Goal: Task Accomplishment & Management: Use online tool/utility

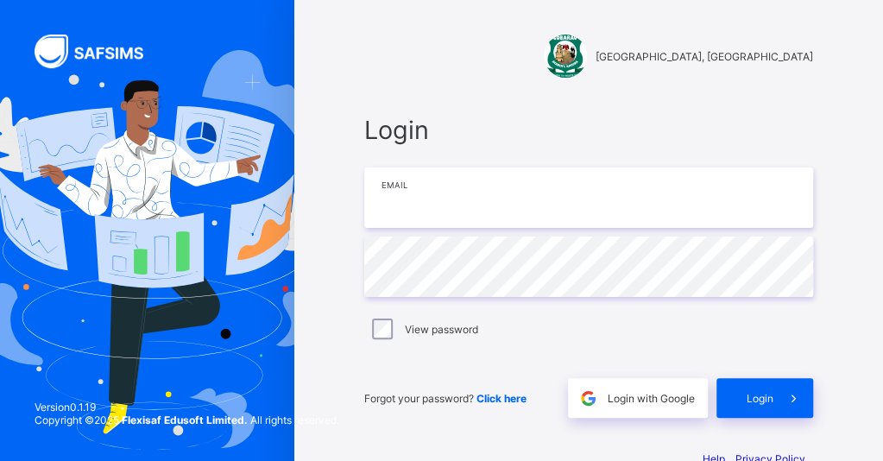
type input "**********"
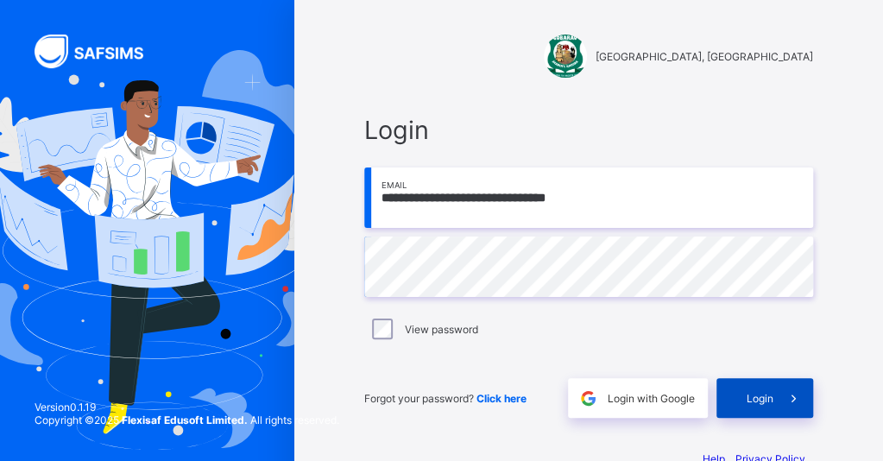
click at [758, 410] on div "Login" at bounding box center [764, 398] width 97 height 40
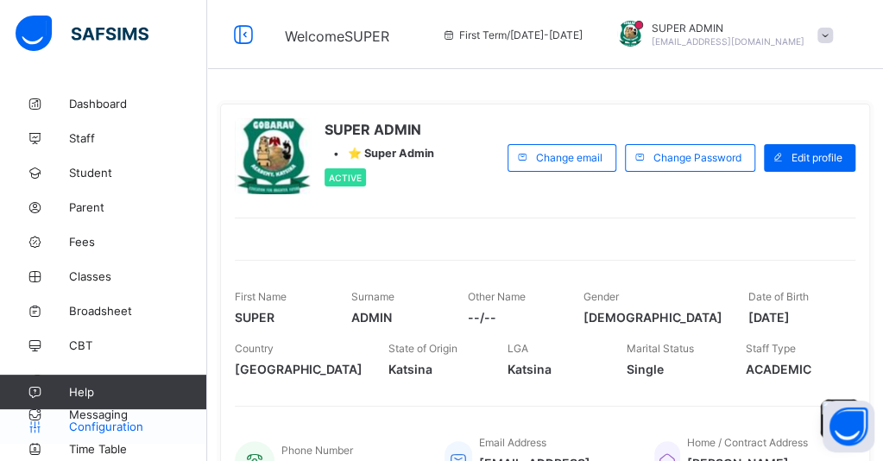
click at [90, 425] on span "Configuration" at bounding box center [137, 426] width 137 height 14
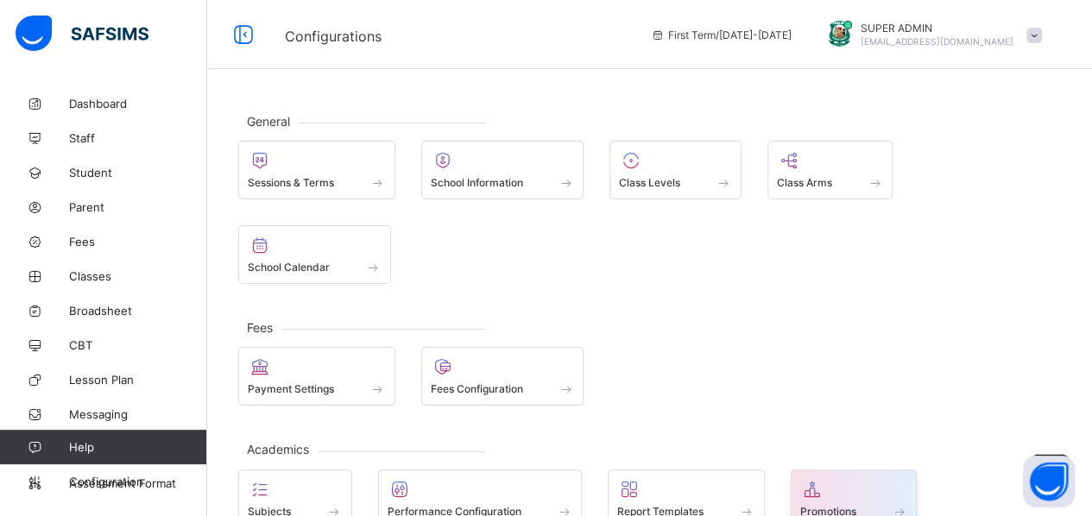
click at [817, 460] on icon at bounding box center [812, 489] width 24 height 21
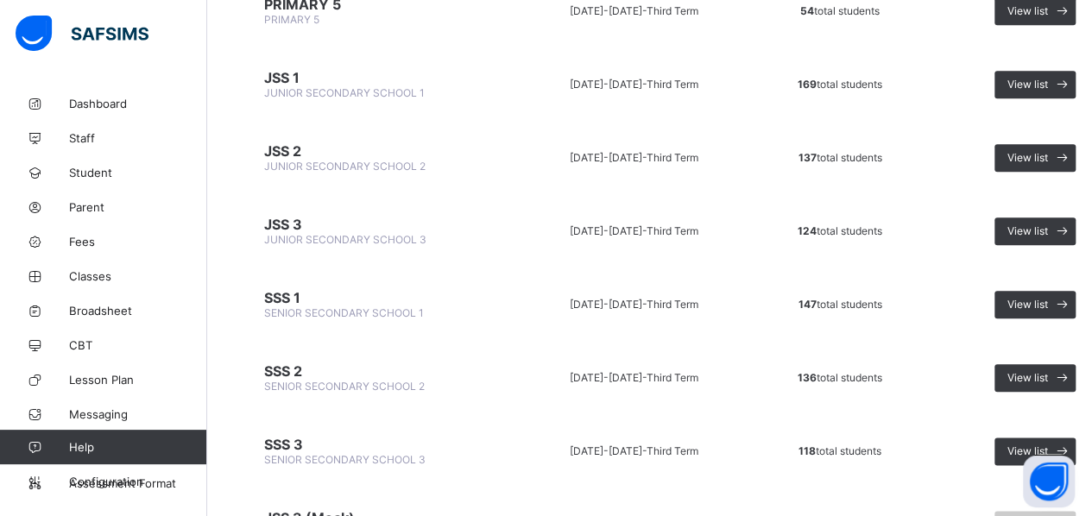
scroll to position [844, 0]
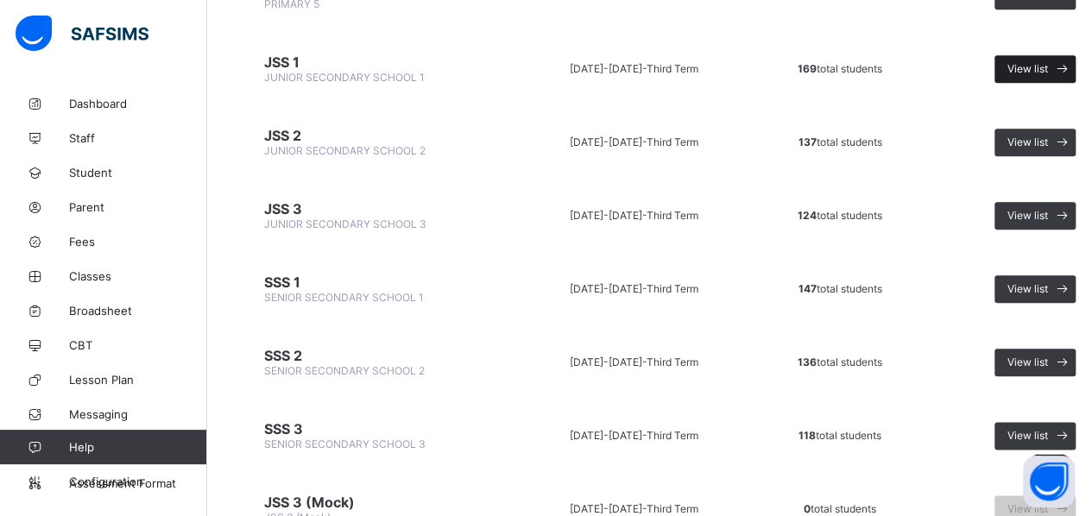
click at [882, 62] on span "View list" at bounding box center [1027, 68] width 41 height 13
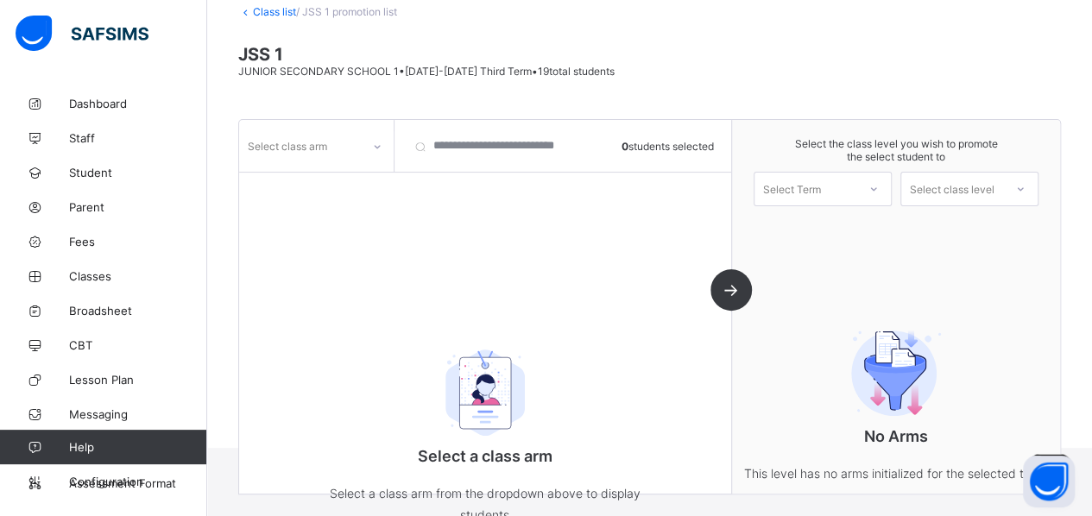
scroll to position [149, 0]
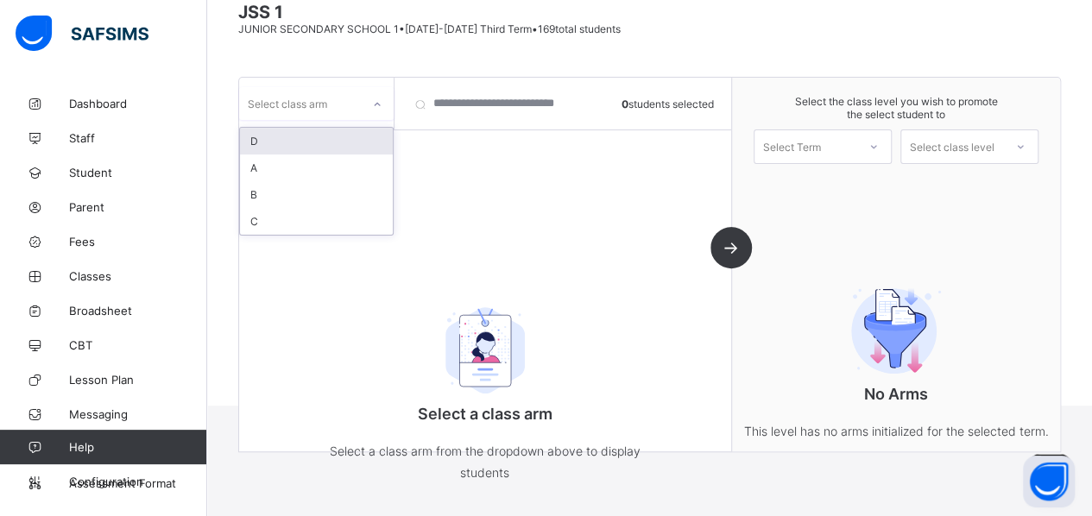
click at [379, 105] on icon at bounding box center [377, 104] width 10 height 17
click at [262, 168] on div "A" at bounding box center [316, 167] width 153 height 27
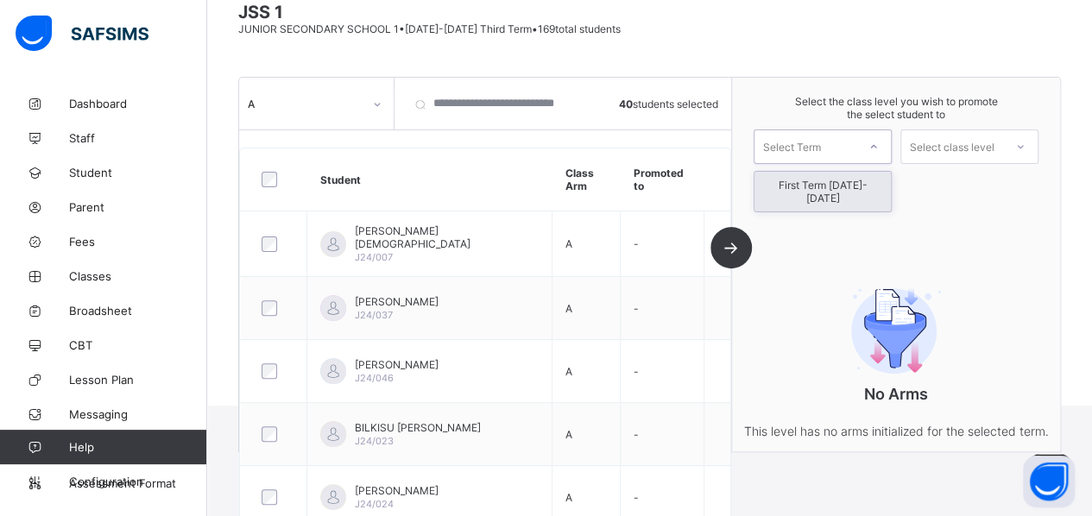
click at [878, 141] on icon at bounding box center [873, 146] width 10 height 17
click at [856, 184] on div "First Term [DATE]-[DATE]" at bounding box center [822, 192] width 136 height 40
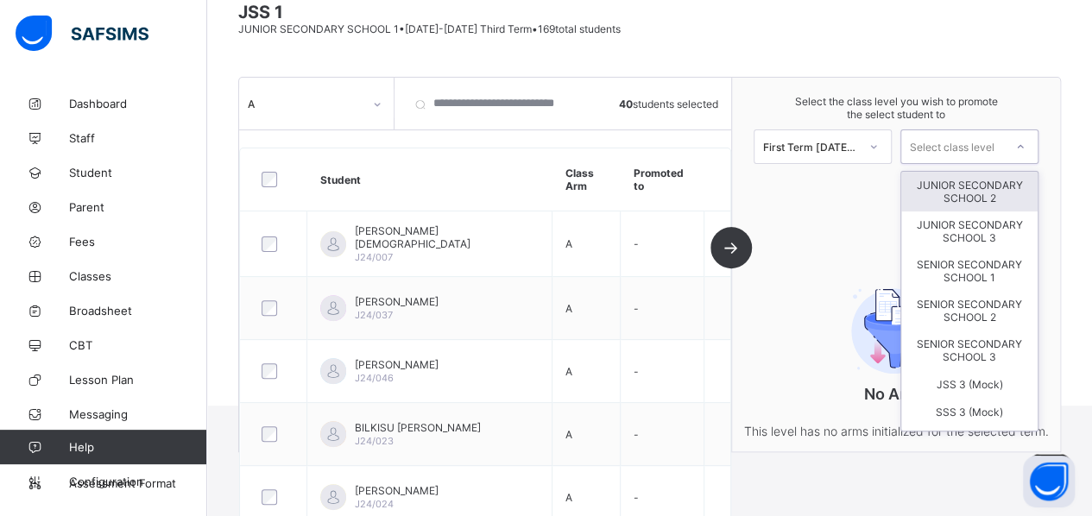
click at [882, 144] on icon at bounding box center [1020, 146] width 10 height 17
click at [882, 196] on div "JUNIOR SECONDARY SCHOOL 2" at bounding box center [969, 192] width 136 height 40
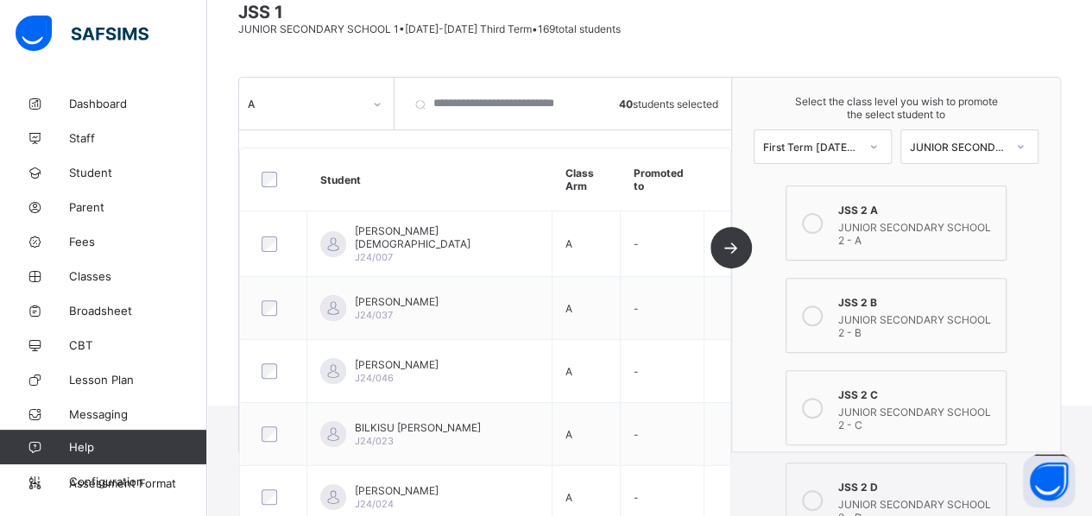
click at [822, 218] on icon at bounding box center [812, 223] width 21 height 21
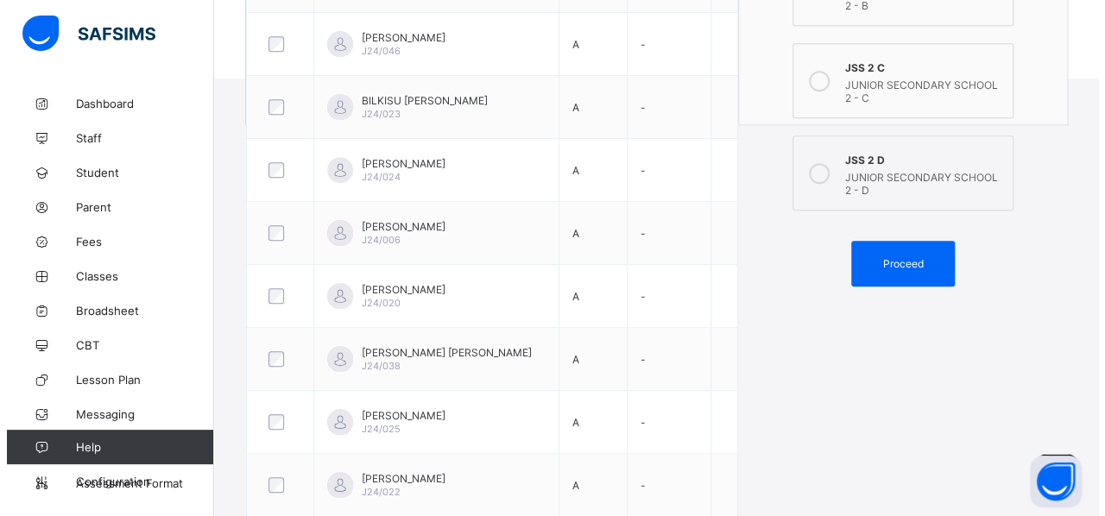
scroll to position [480, 0]
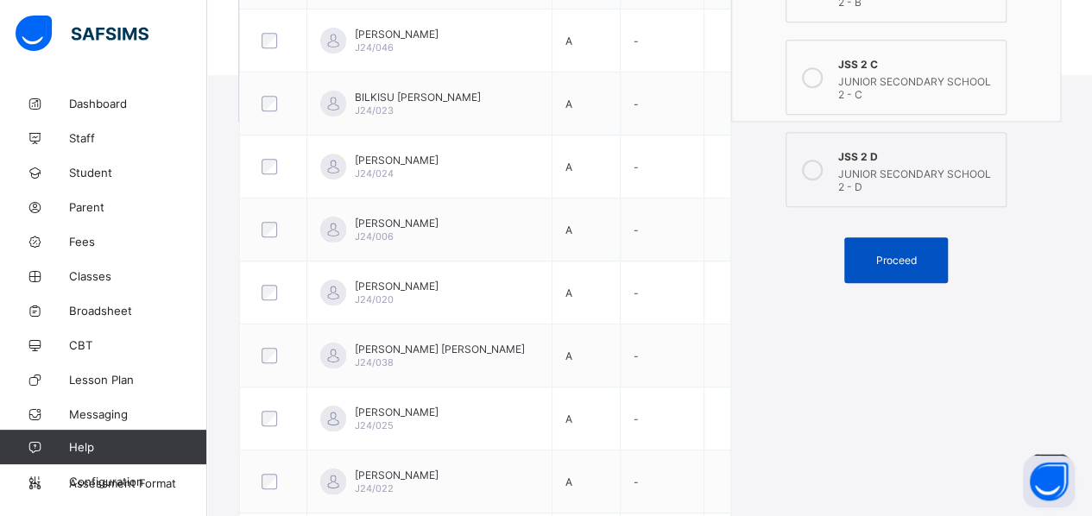
click at [882, 254] on span "Proceed" at bounding box center [895, 260] width 41 height 13
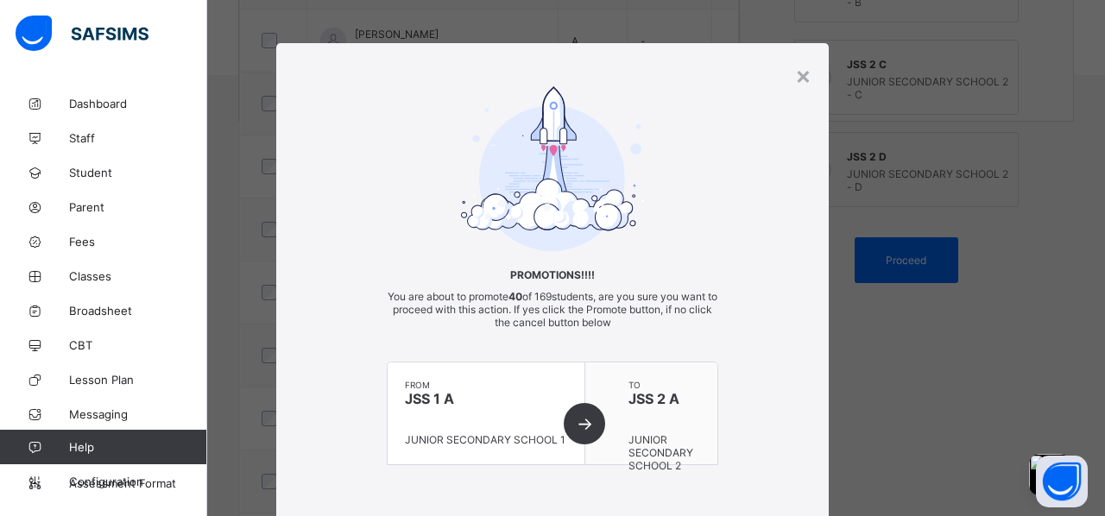
scroll to position [128, 0]
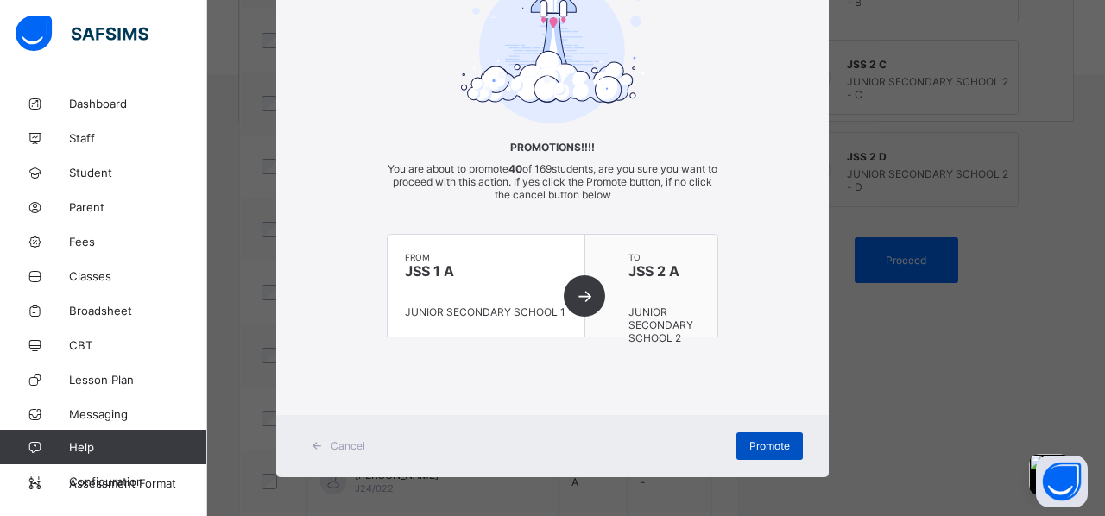
click at [750, 439] on span "Promote" at bounding box center [769, 445] width 41 height 13
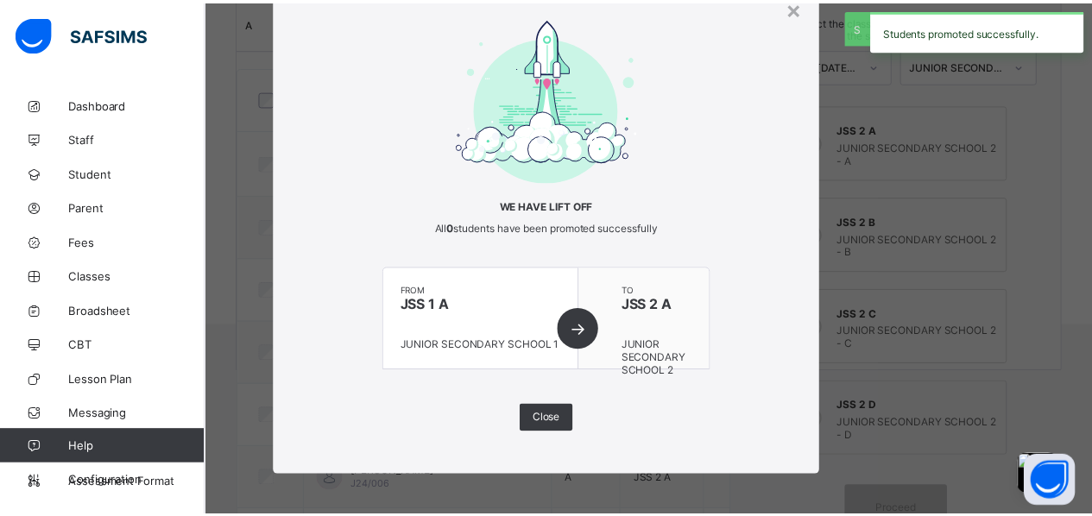
scroll to position [480, 0]
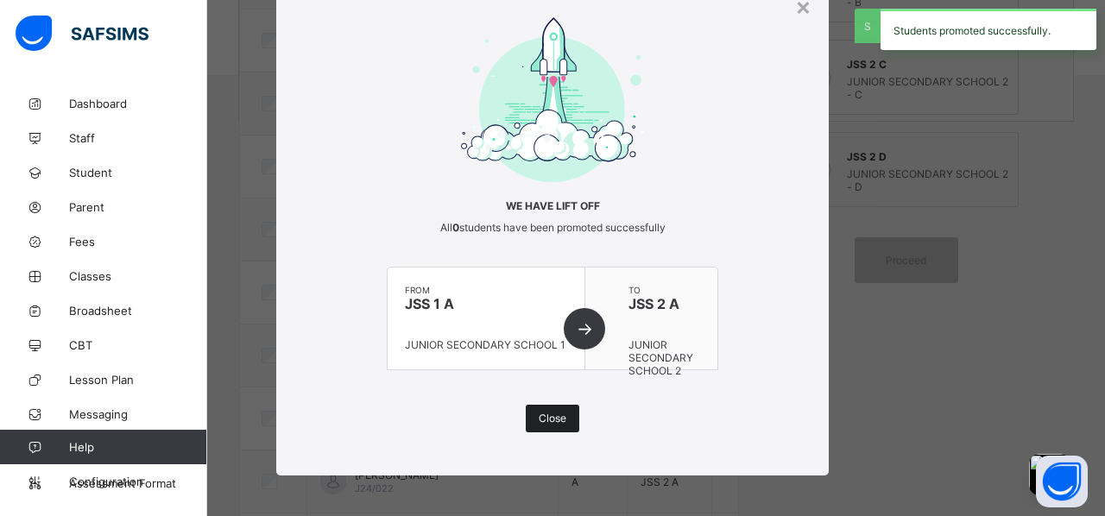
click at [554, 415] on span "Close" at bounding box center [552, 418] width 28 height 13
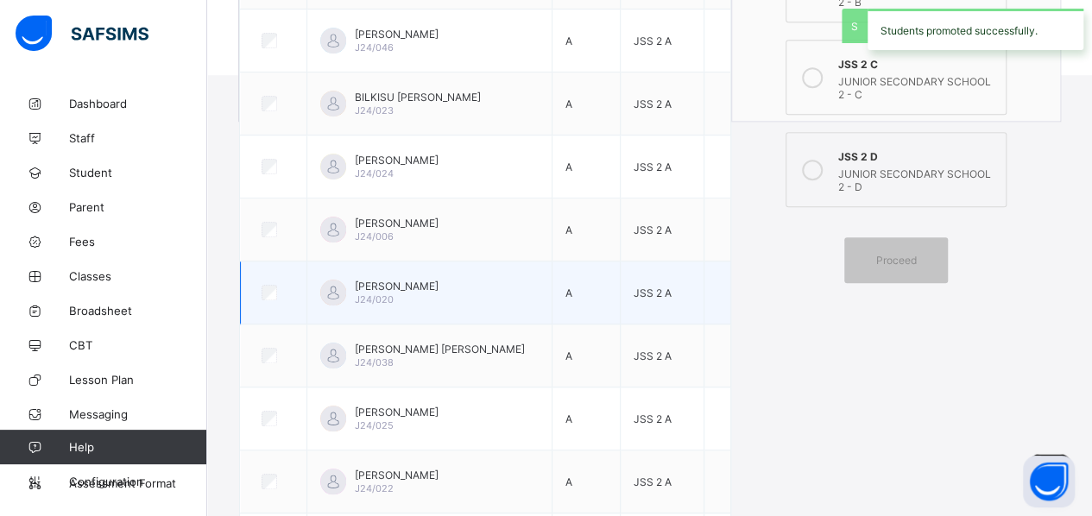
scroll to position [0, 0]
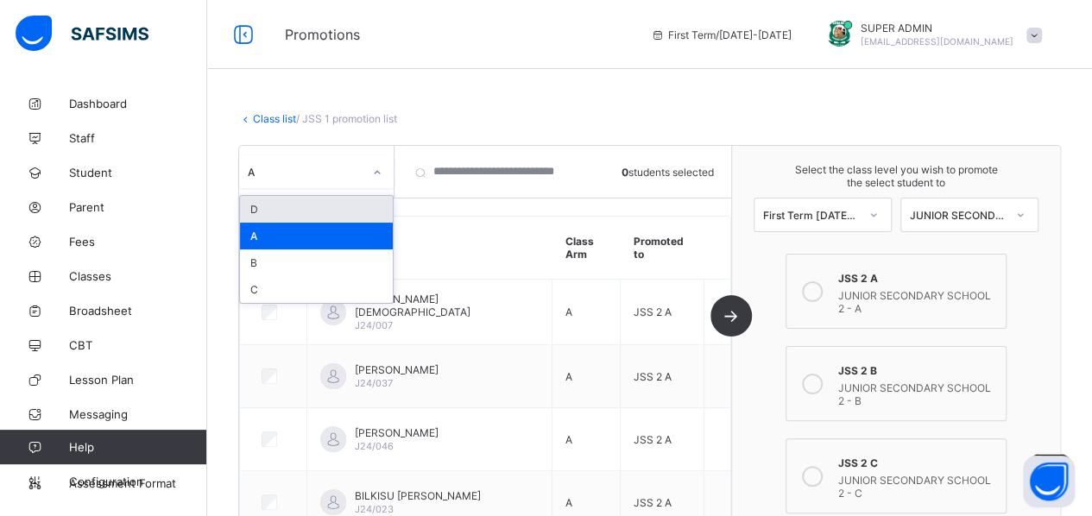
click at [380, 179] on icon at bounding box center [377, 172] width 10 height 17
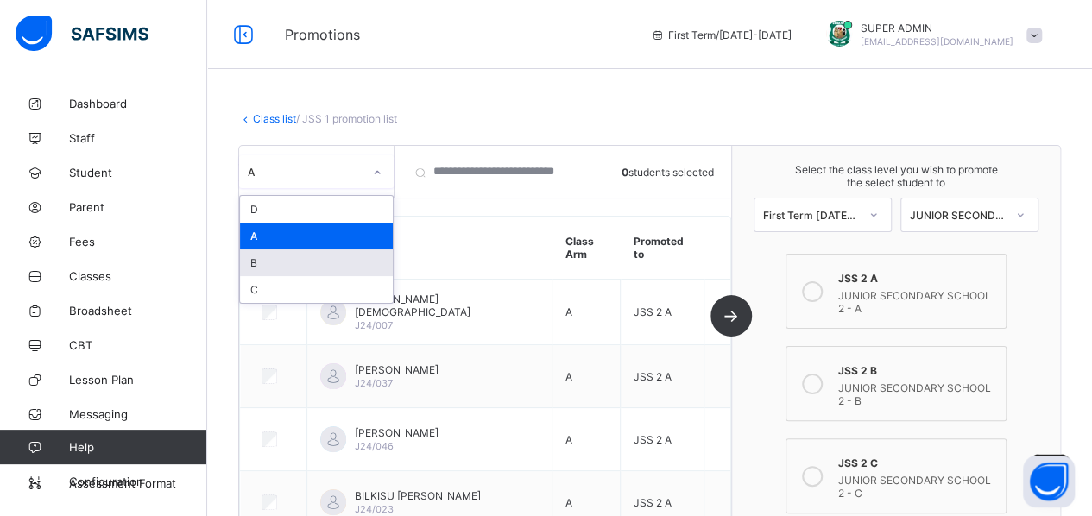
click at [299, 267] on div "B" at bounding box center [316, 262] width 153 height 27
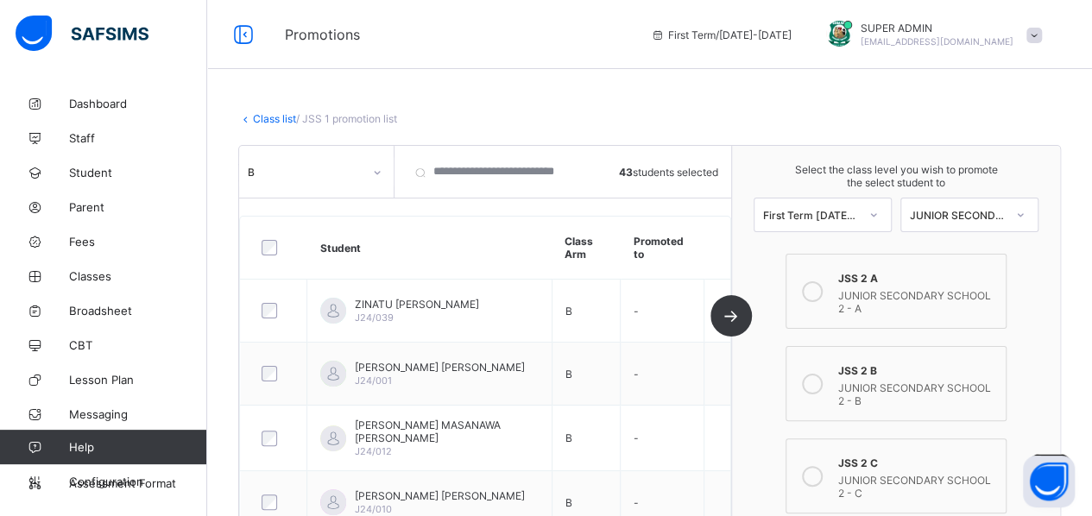
click at [882, 380] on div "JUNIOR SECONDARY SCHOOL 2 - B" at bounding box center [917, 392] width 159 height 30
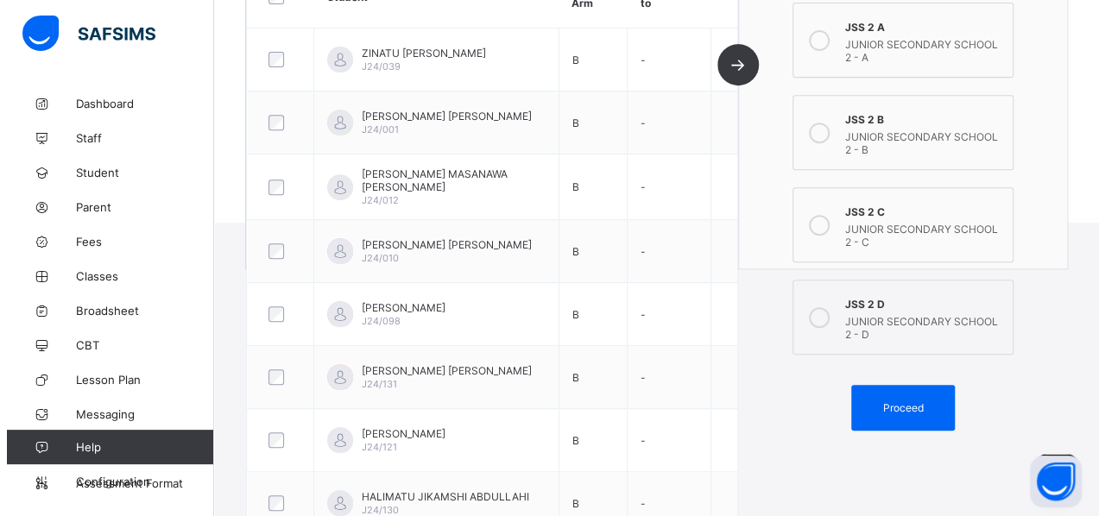
scroll to position [333, 0]
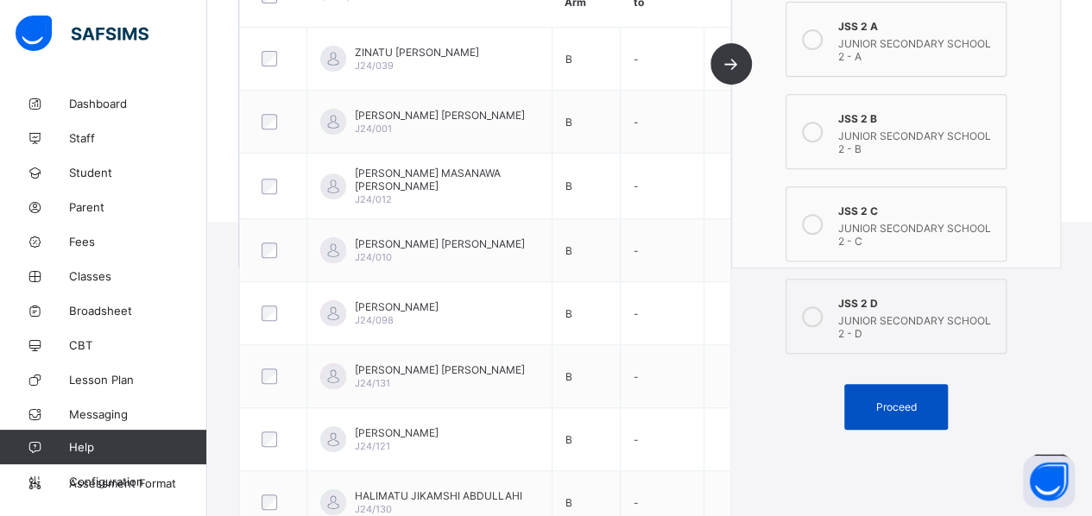
click at [882, 400] on span "Proceed" at bounding box center [895, 406] width 41 height 13
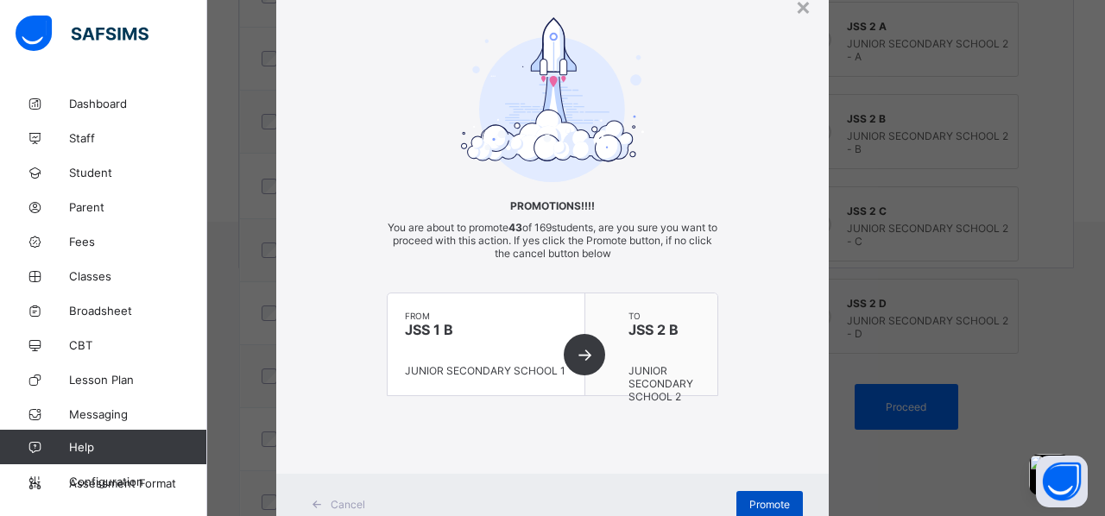
click at [764, 460] on span "Promote" at bounding box center [769, 504] width 41 height 13
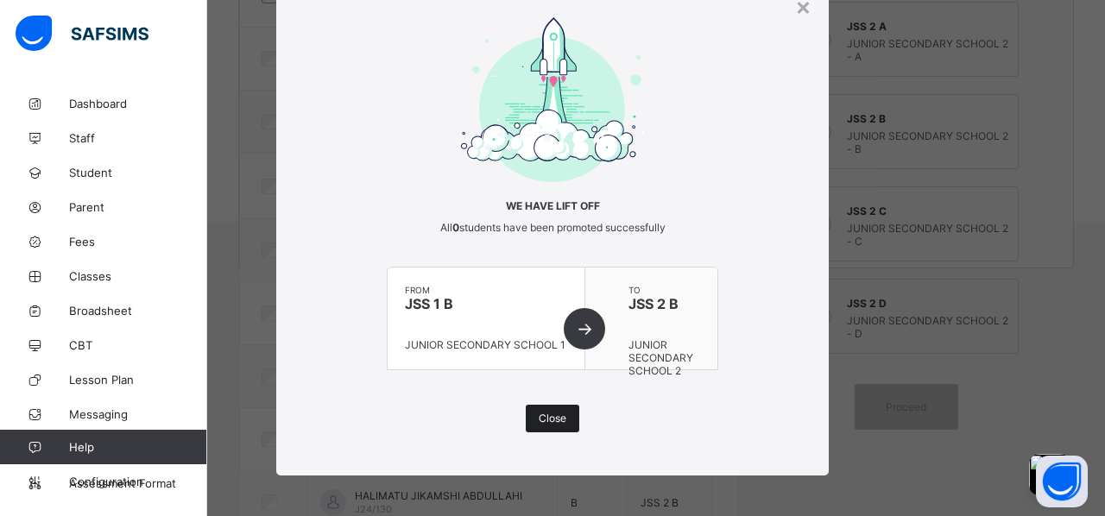
click at [544, 415] on span "Close" at bounding box center [552, 418] width 28 height 13
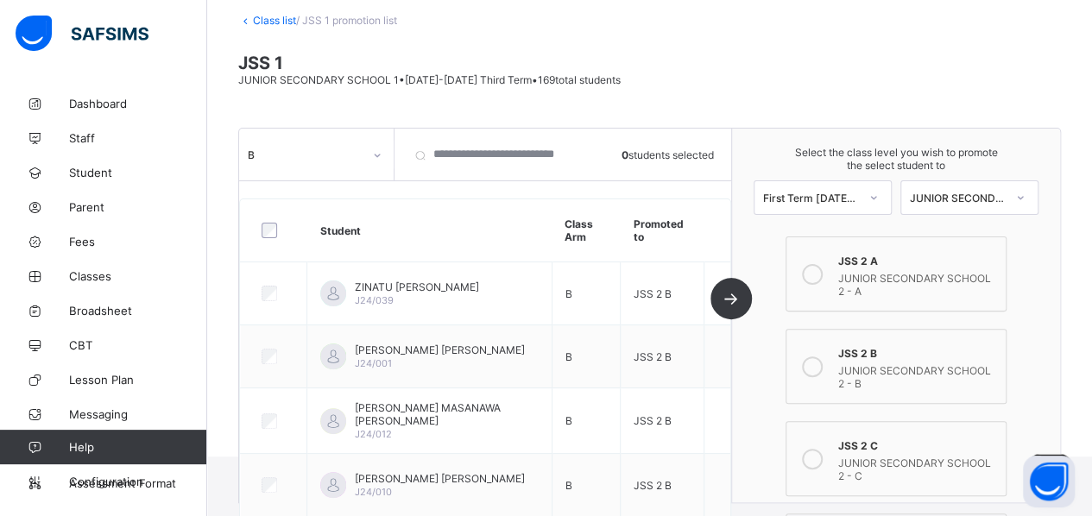
scroll to position [0, 0]
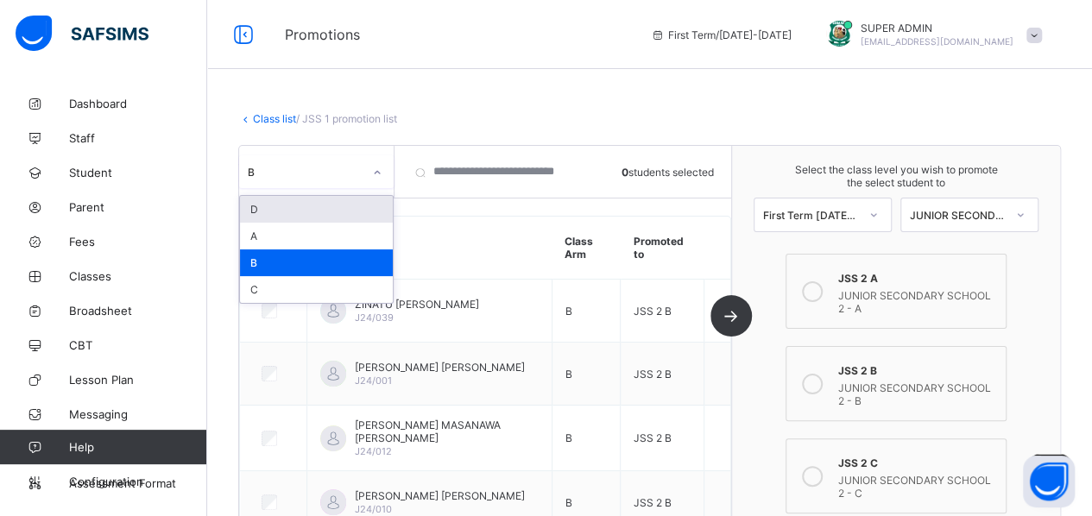
click at [333, 173] on div "B" at bounding box center [305, 172] width 115 height 13
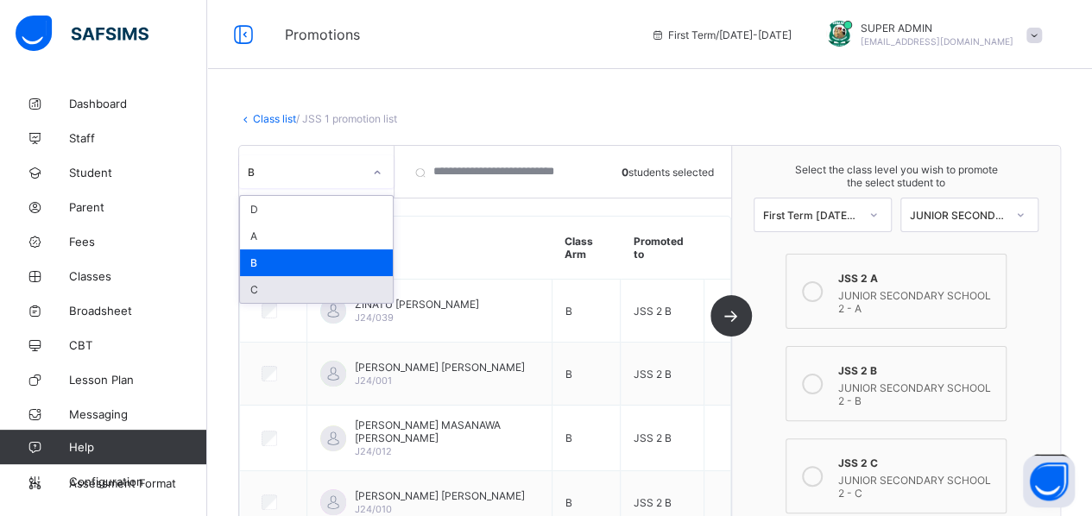
click at [257, 289] on div "C" at bounding box center [316, 289] width 153 height 27
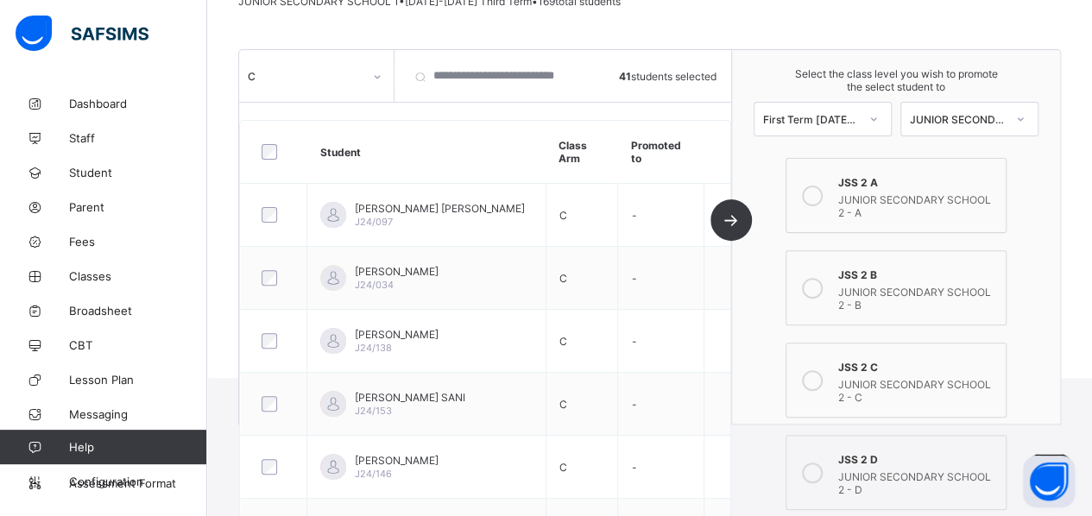
scroll to position [178, 0]
click at [822, 372] on icon at bounding box center [812, 379] width 21 height 21
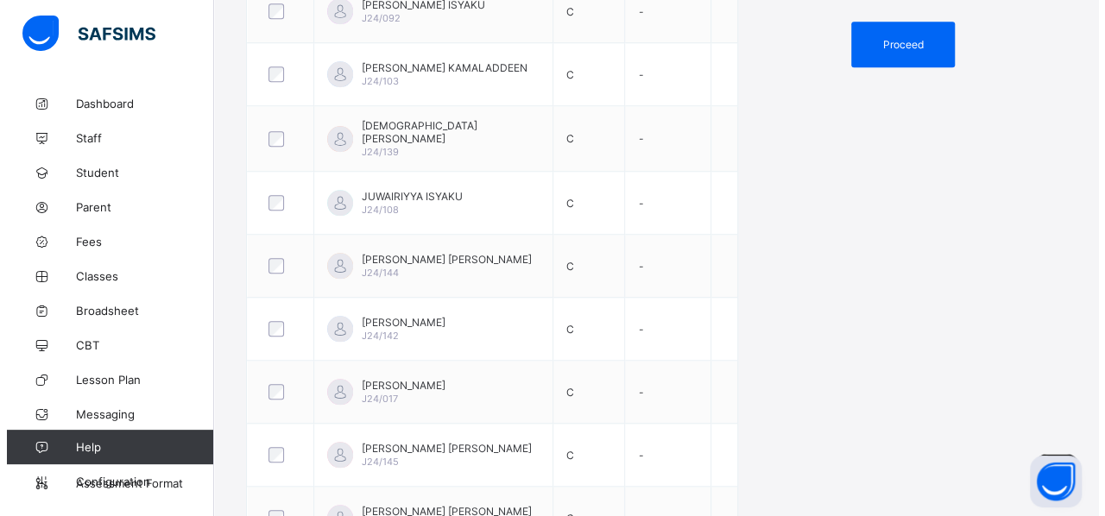
scroll to position [716, 0]
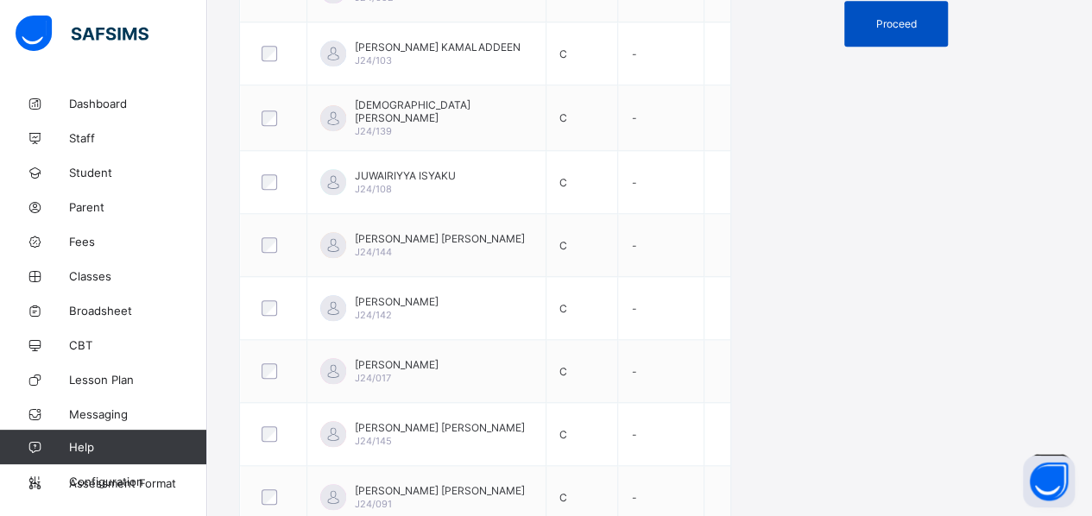
click at [882, 15] on div "Proceed" at bounding box center [896, 24] width 104 height 46
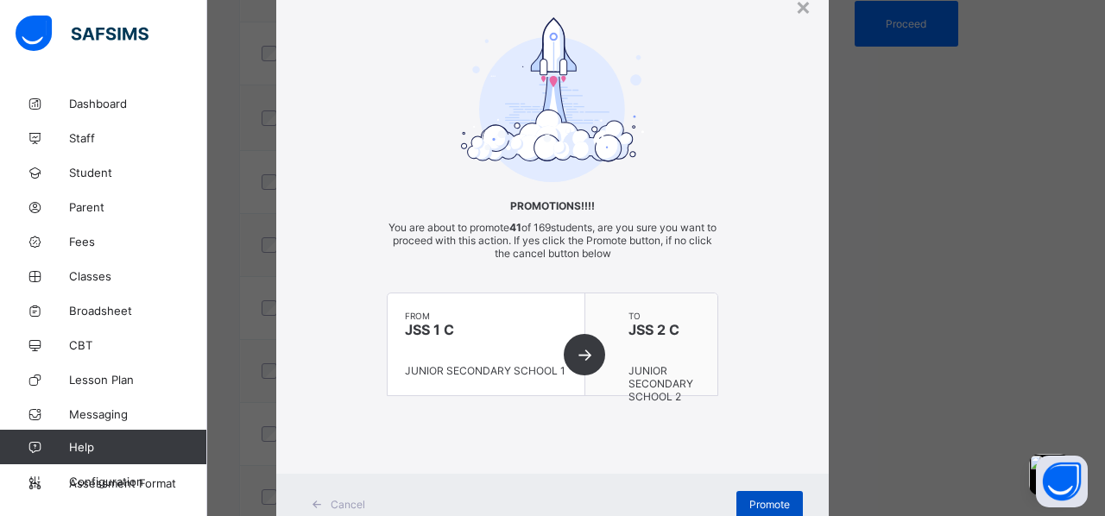
click at [769, 460] on span "Promote" at bounding box center [769, 504] width 41 height 13
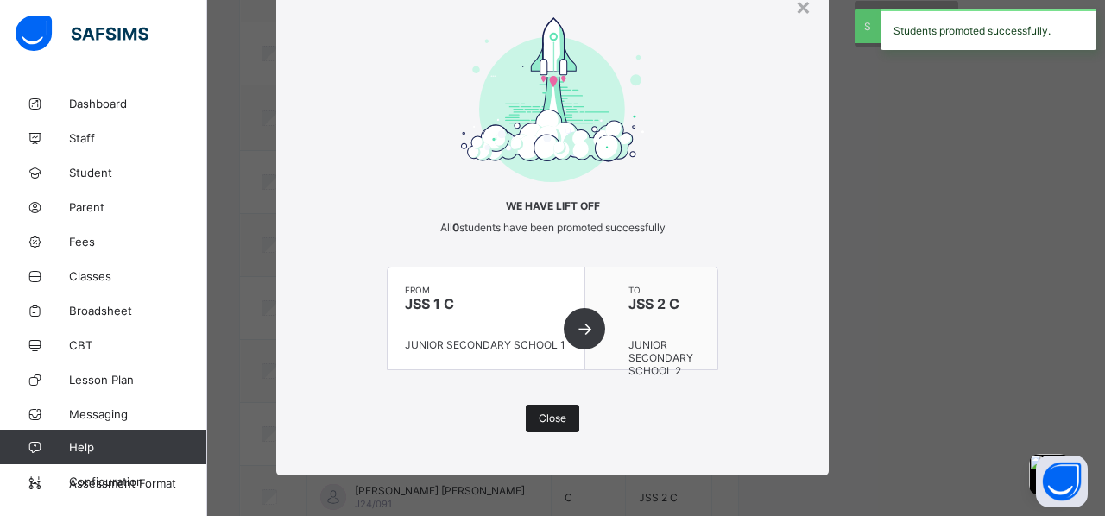
click at [551, 416] on span "Close" at bounding box center [552, 418] width 28 height 13
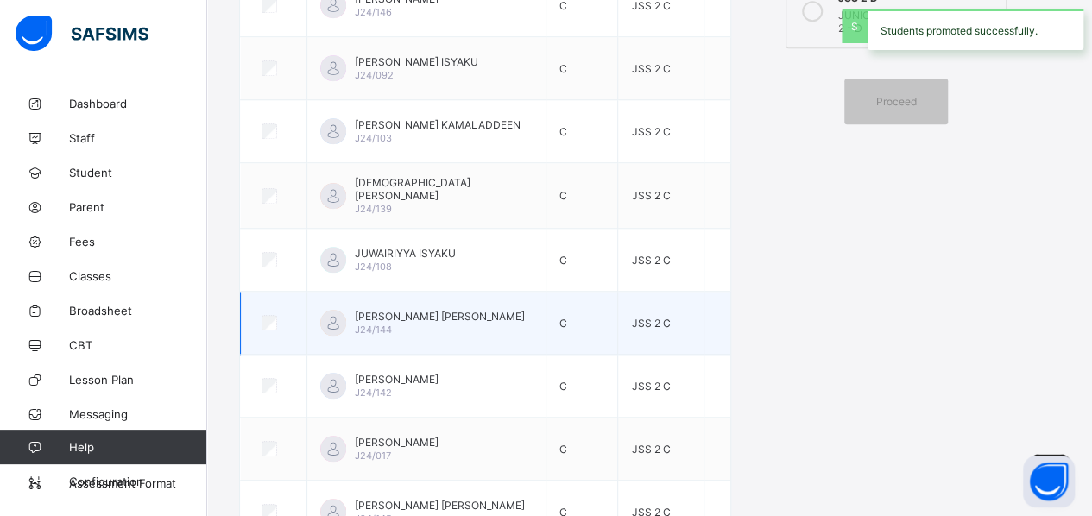
scroll to position [0, 0]
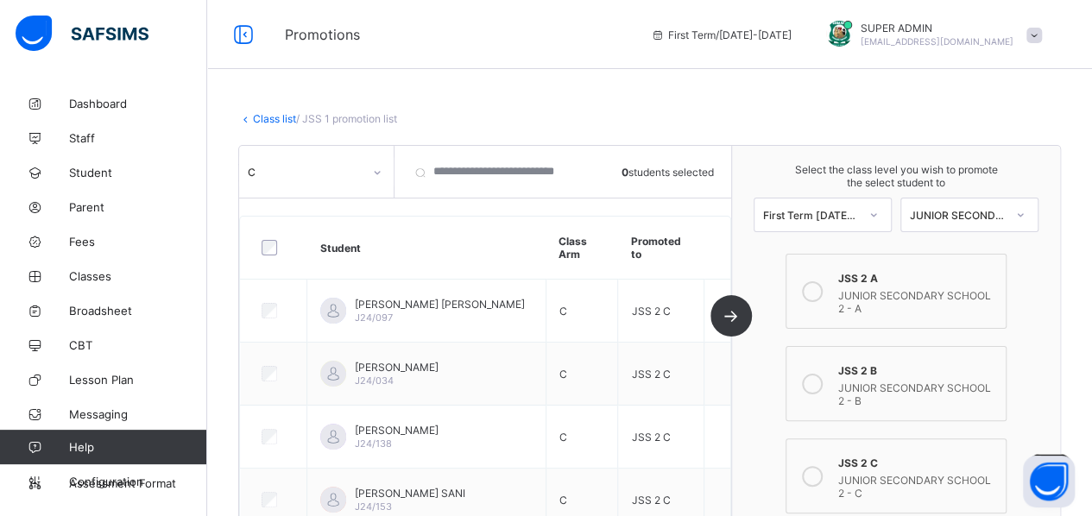
click at [322, 173] on div "C" at bounding box center [305, 172] width 115 height 13
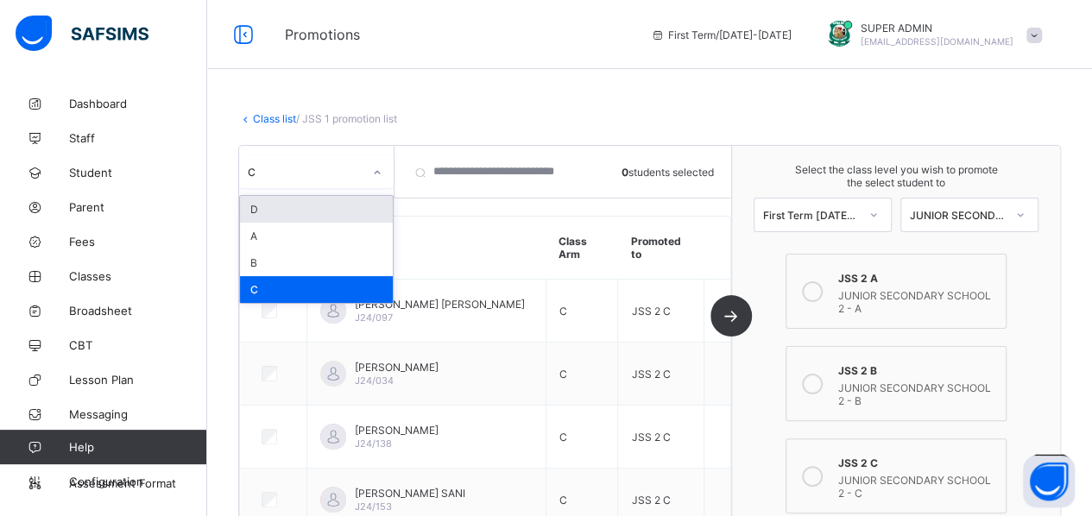
click at [293, 207] on div "D" at bounding box center [316, 209] width 153 height 27
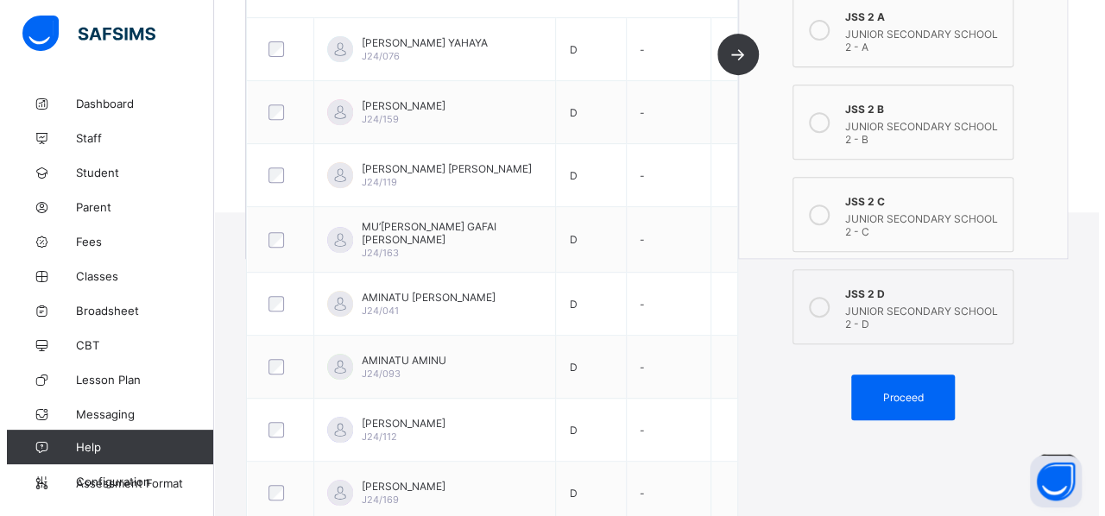
scroll to position [343, 0]
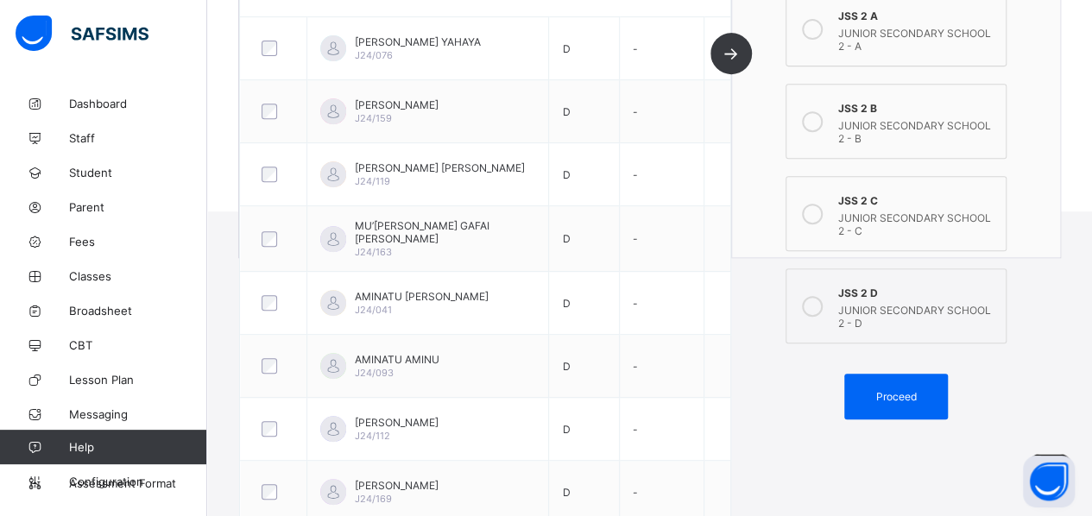
click at [828, 298] on div at bounding box center [812, 305] width 35 height 47
click at [882, 390] on span "Proceed" at bounding box center [895, 396] width 41 height 13
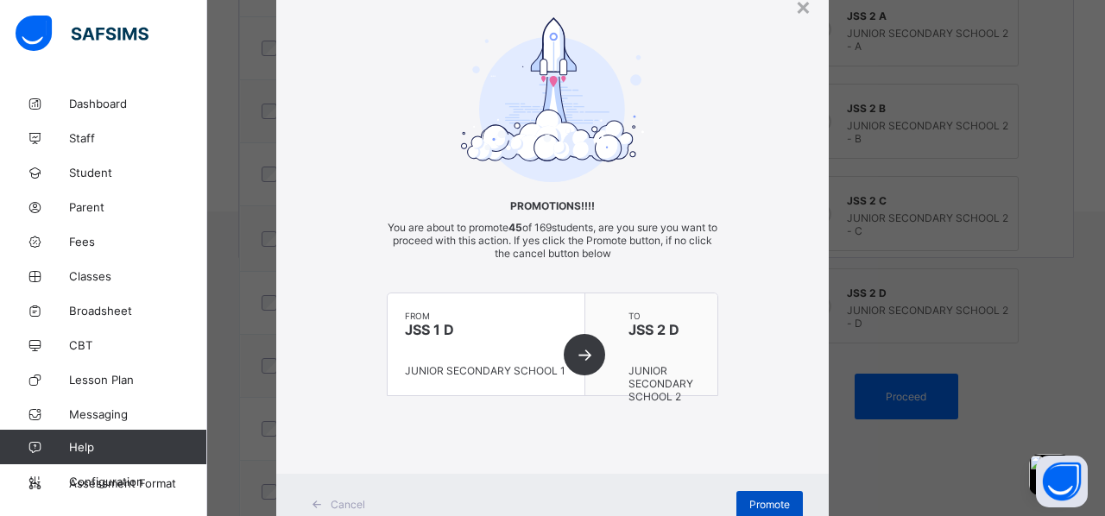
click at [749, 460] on span "Promote" at bounding box center [769, 504] width 41 height 13
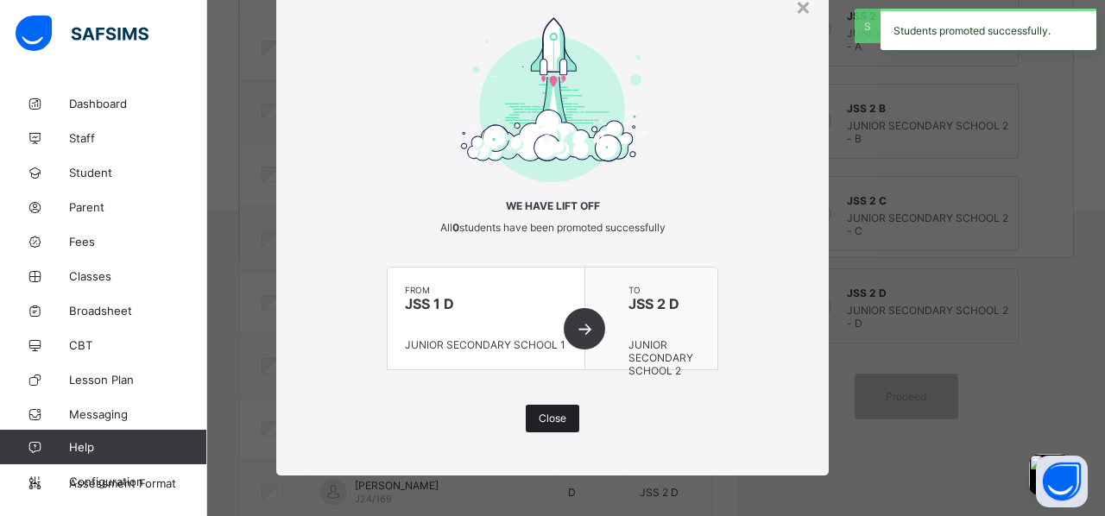
click at [538, 413] on span "Close" at bounding box center [552, 418] width 28 height 13
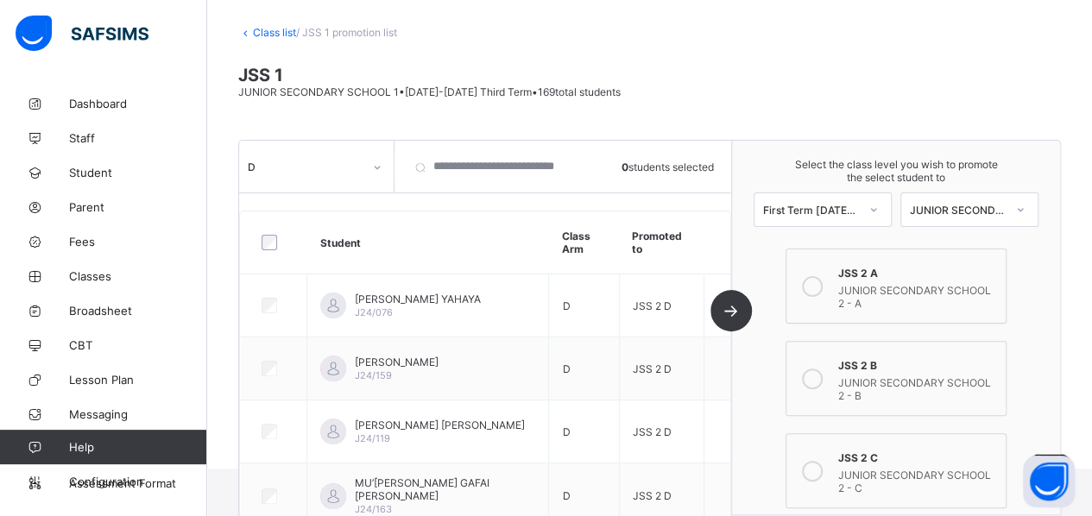
scroll to position [0, 0]
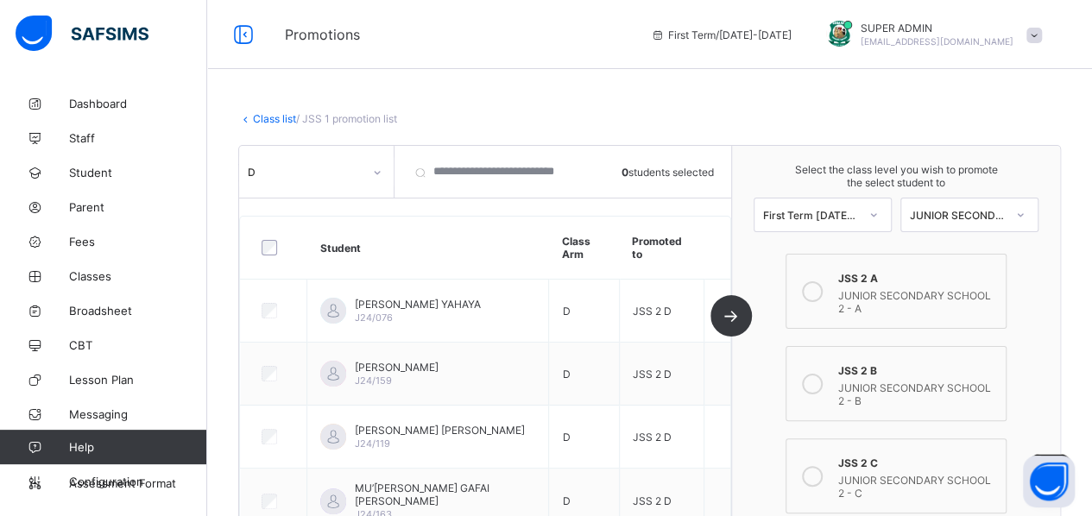
click at [261, 118] on link "Class list" at bounding box center [274, 118] width 43 height 13
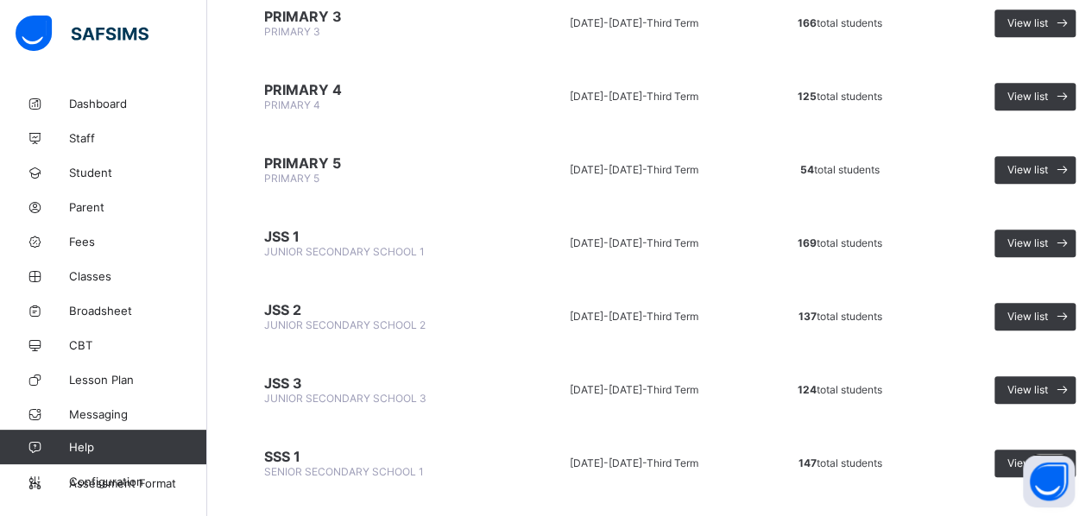
scroll to position [684, 0]
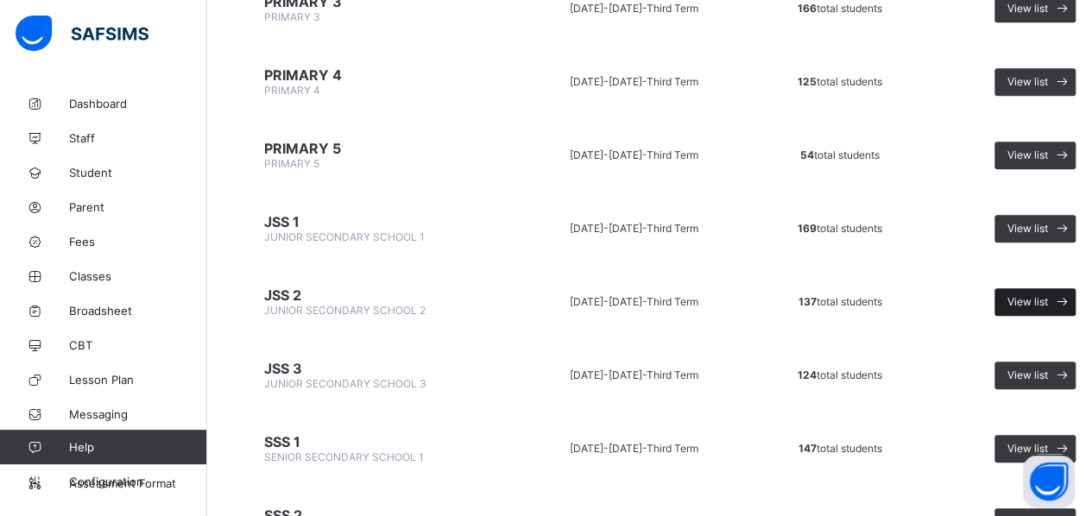
click at [882, 295] on span "View list" at bounding box center [1027, 301] width 41 height 13
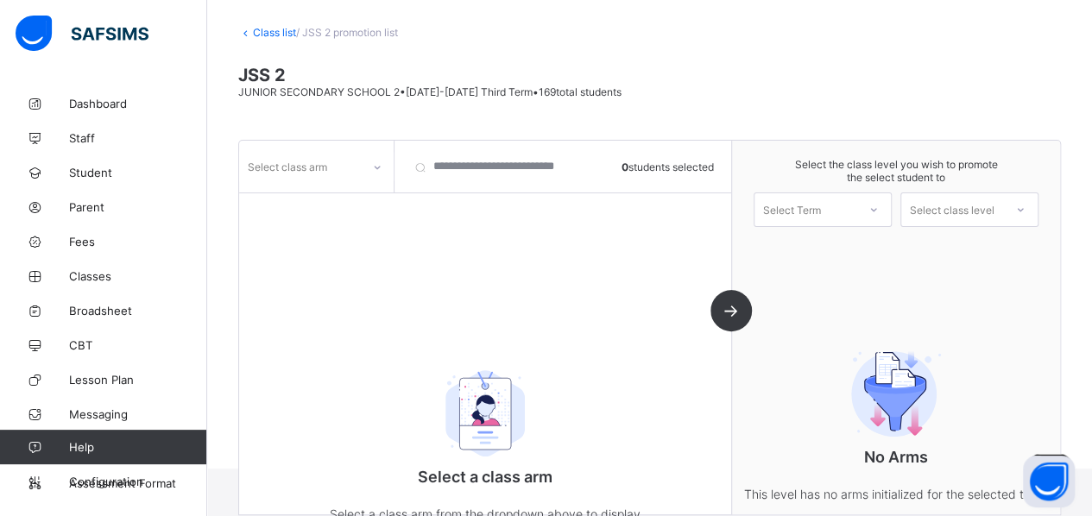
scroll to position [149, 0]
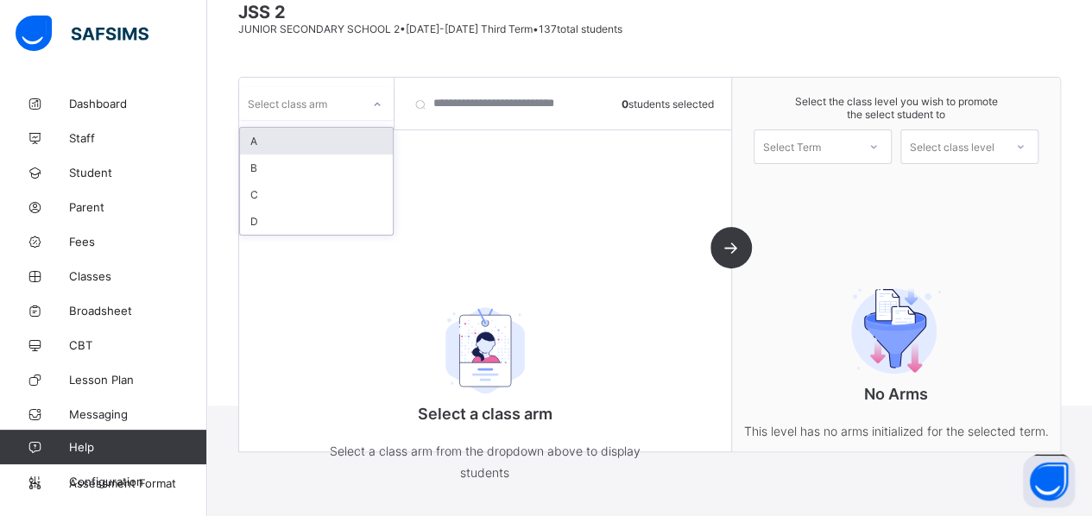
click at [381, 110] on div at bounding box center [376, 105] width 29 height 28
click at [349, 137] on div "A" at bounding box center [316, 141] width 153 height 27
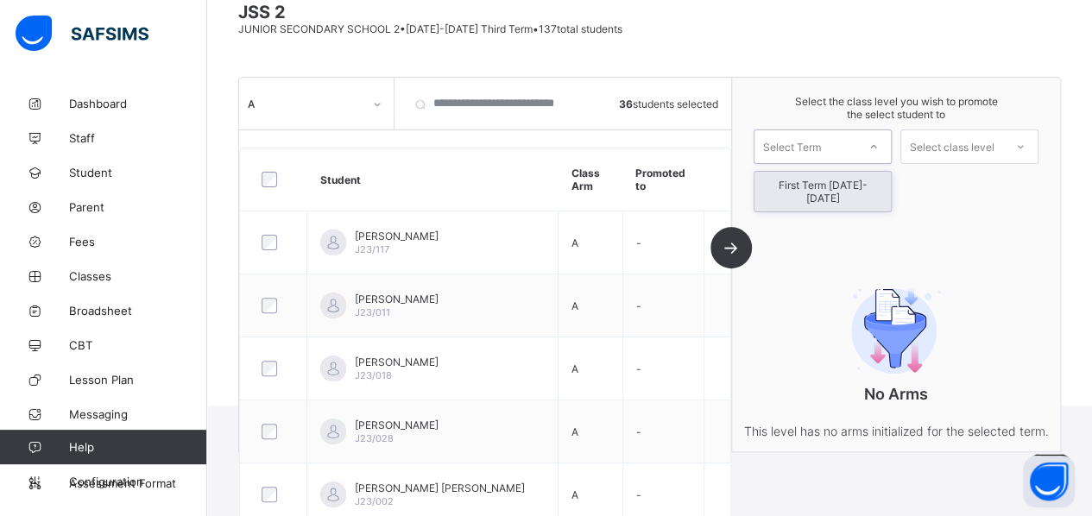
click at [878, 148] on div at bounding box center [873, 146] width 31 height 29
click at [856, 186] on div "First Term [DATE]-[DATE]" at bounding box center [822, 192] width 136 height 40
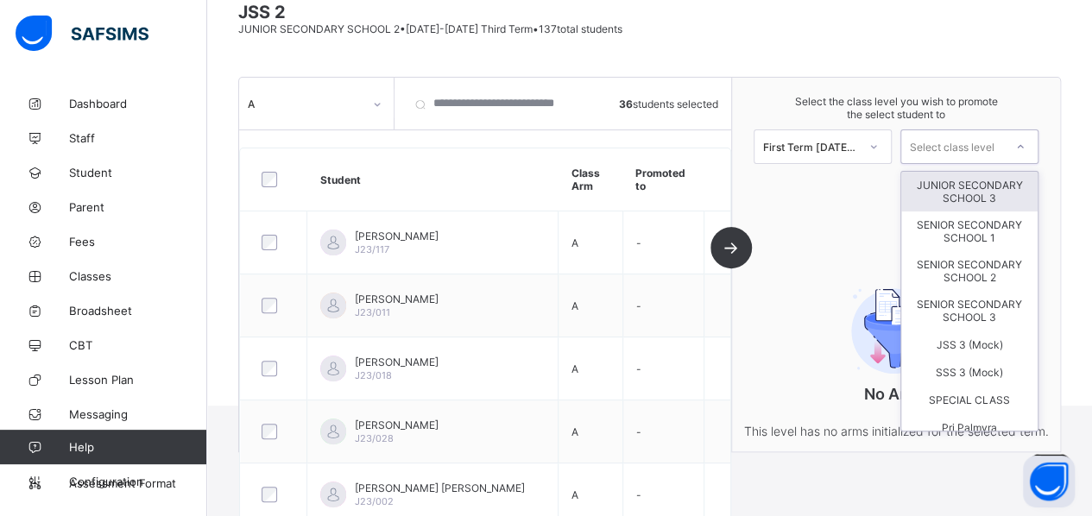
click at [882, 137] on div "Select class level" at bounding box center [952, 146] width 85 height 35
click at [882, 198] on div "JUNIOR SECONDARY SCHOOL 3" at bounding box center [969, 192] width 136 height 40
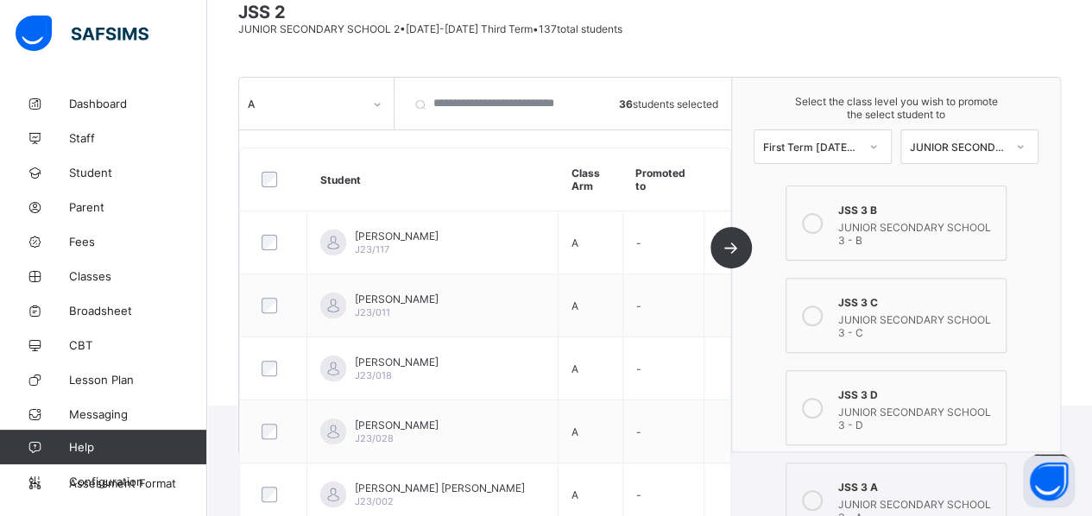
click at [861, 460] on div "JUNIOR SECONDARY SCHOOL 3 - A" at bounding box center [917, 509] width 159 height 30
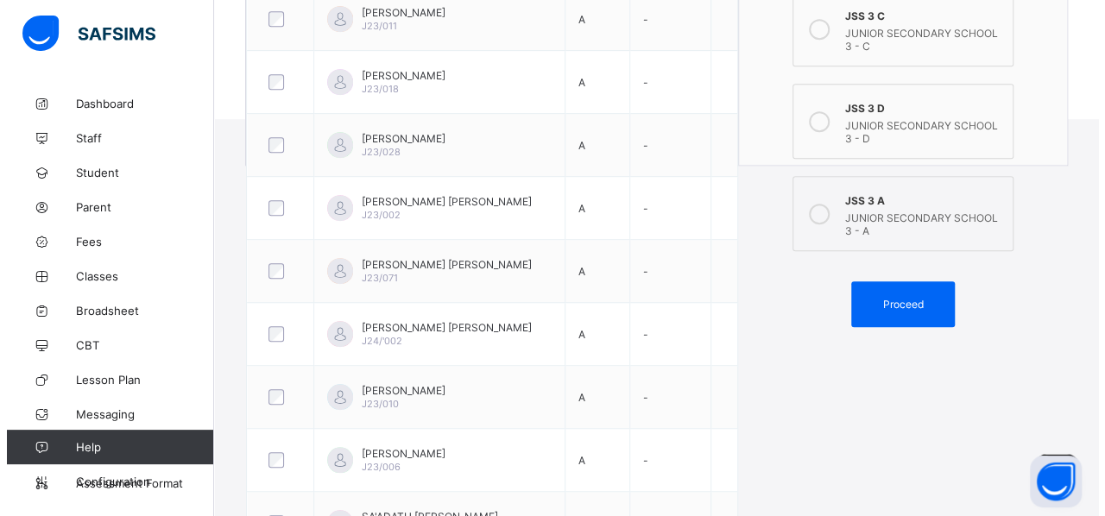
scroll to position [438, 0]
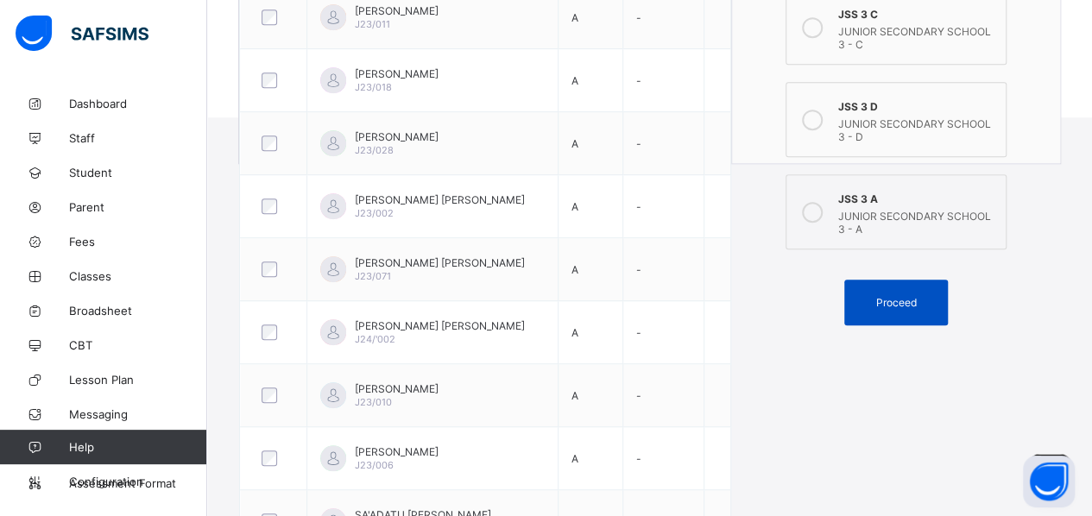
click at [882, 295] on div "Proceed" at bounding box center [896, 303] width 104 height 46
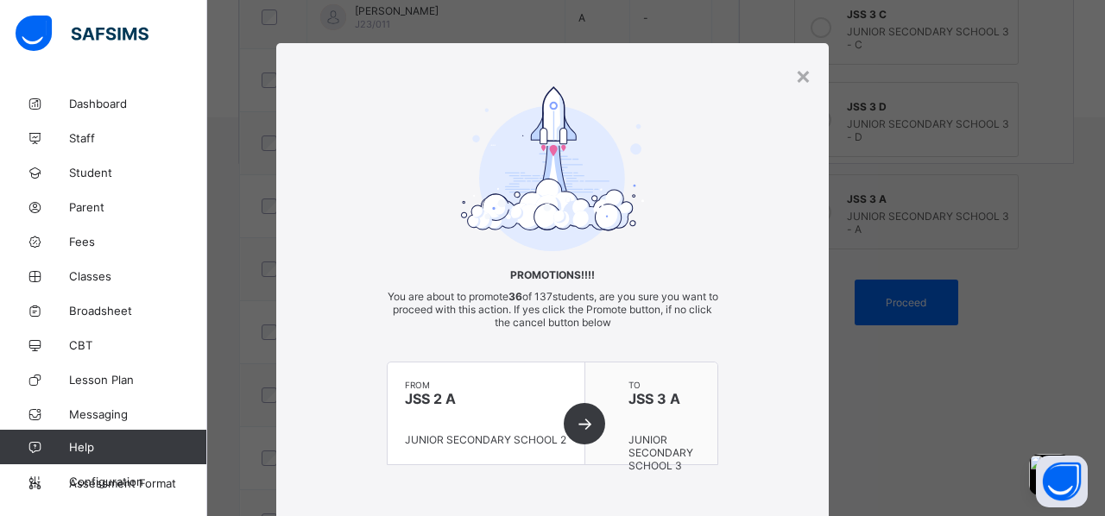
scroll to position [128, 0]
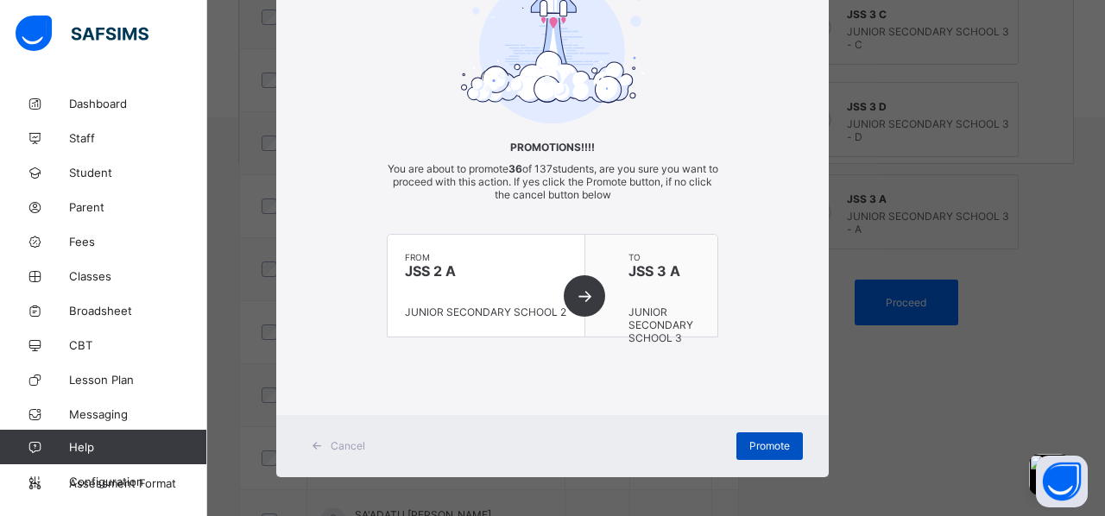
click at [756, 449] on div "Promote" at bounding box center [769, 446] width 66 height 28
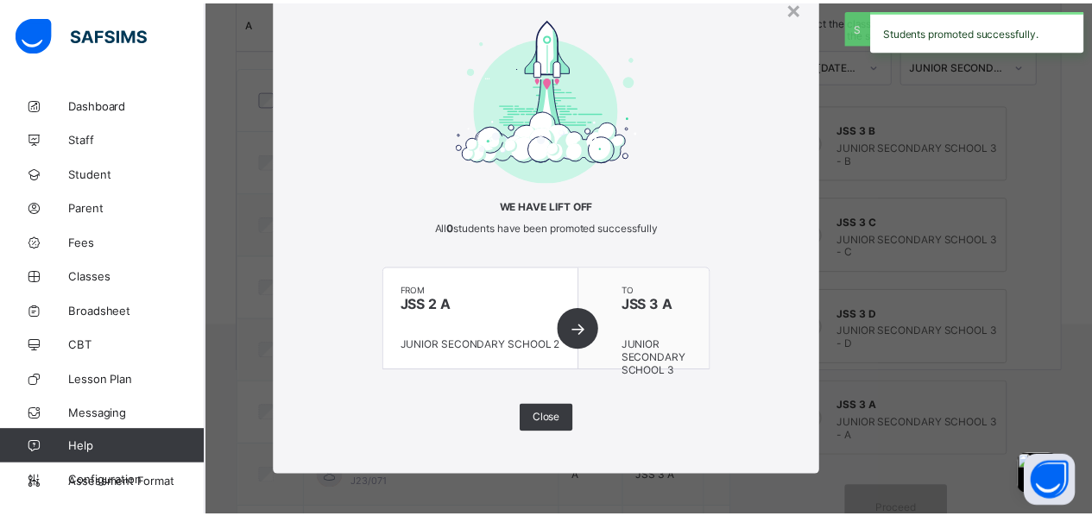
scroll to position [438, 0]
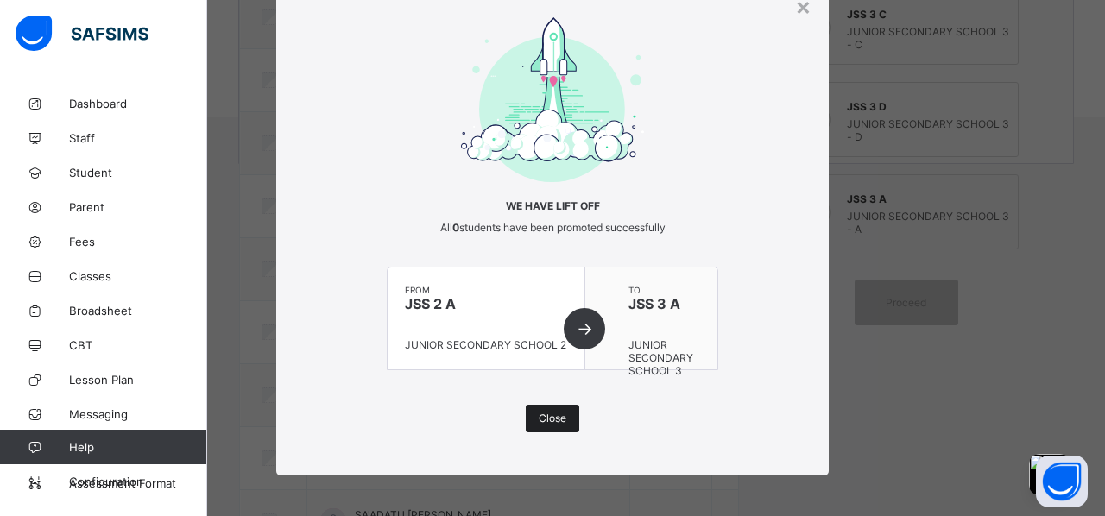
click at [545, 412] on span "Close" at bounding box center [552, 418] width 28 height 13
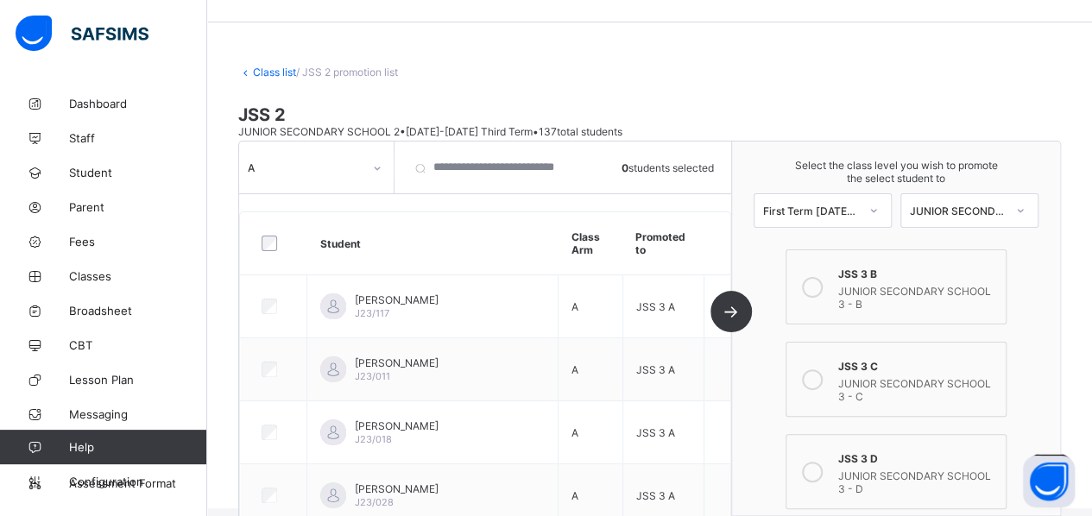
scroll to position [21, 0]
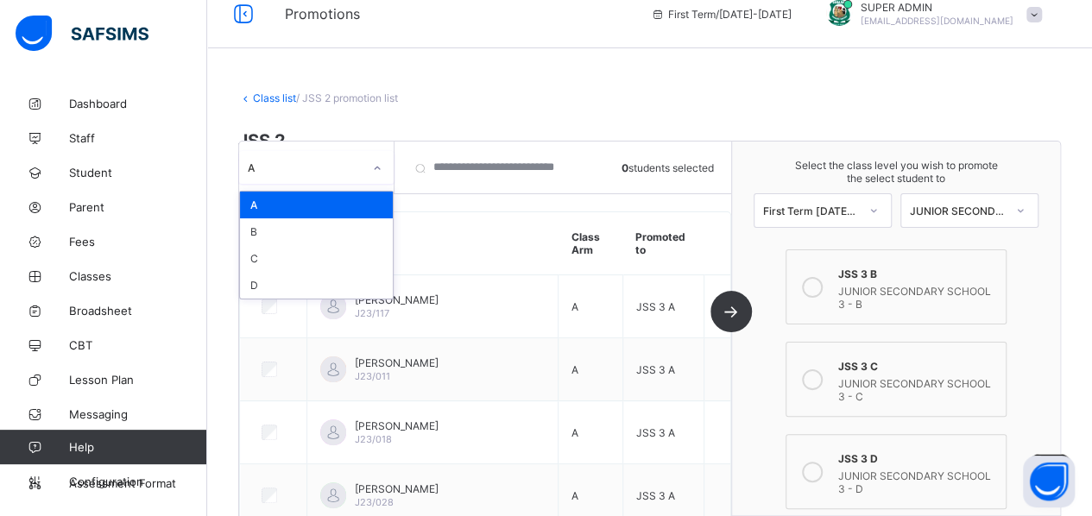
click at [337, 172] on div "A" at bounding box center [305, 167] width 115 height 13
click at [334, 235] on div "B" at bounding box center [316, 231] width 153 height 27
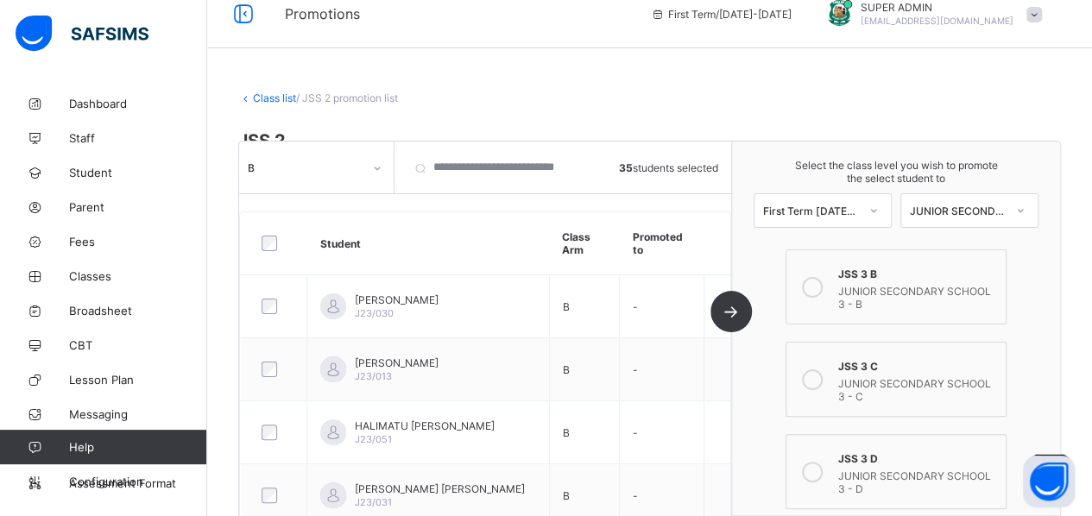
click at [828, 295] on div at bounding box center [812, 286] width 35 height 47
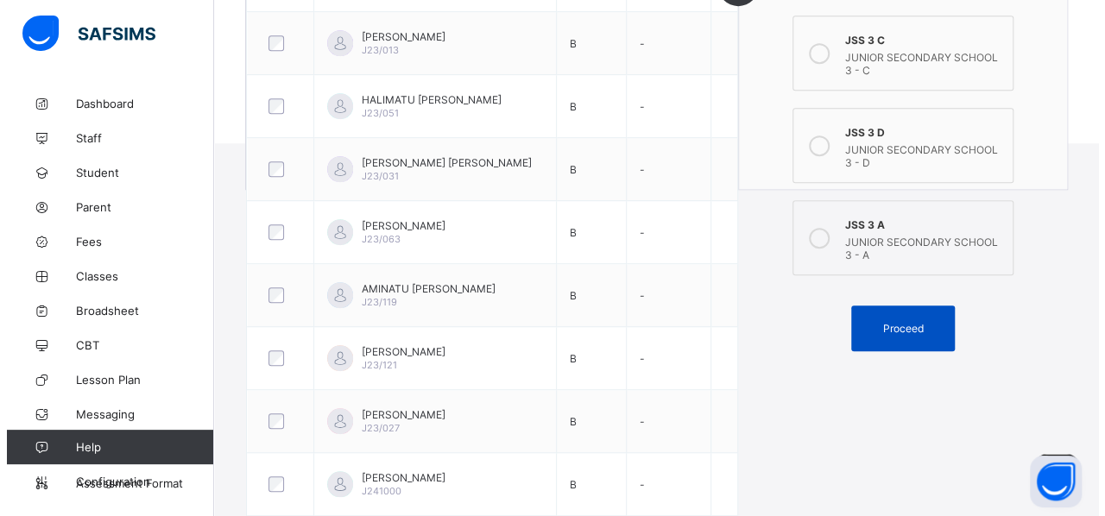
scroll to position [412, 0]
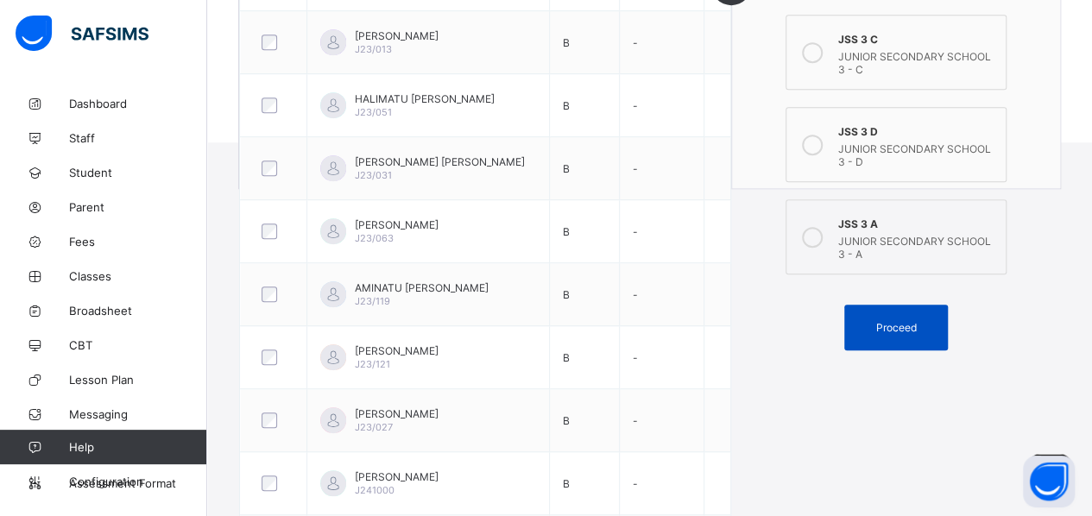
click at [882, 321] on span "Proceed" at bounding box center [895, 327] width 41 height 13
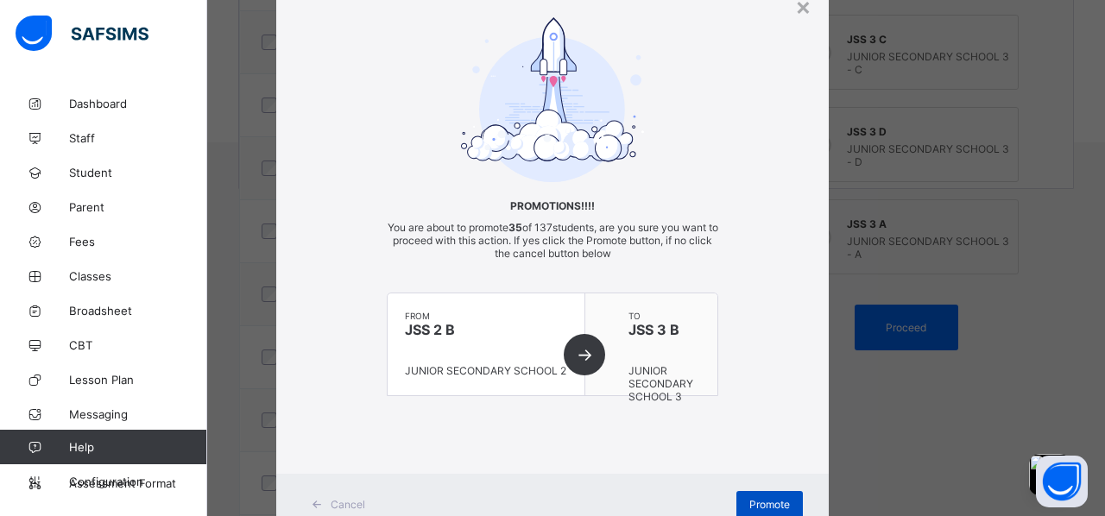
click at [754, 460] on span "Promote" at bounding box center [769, 504] width 41 height 13
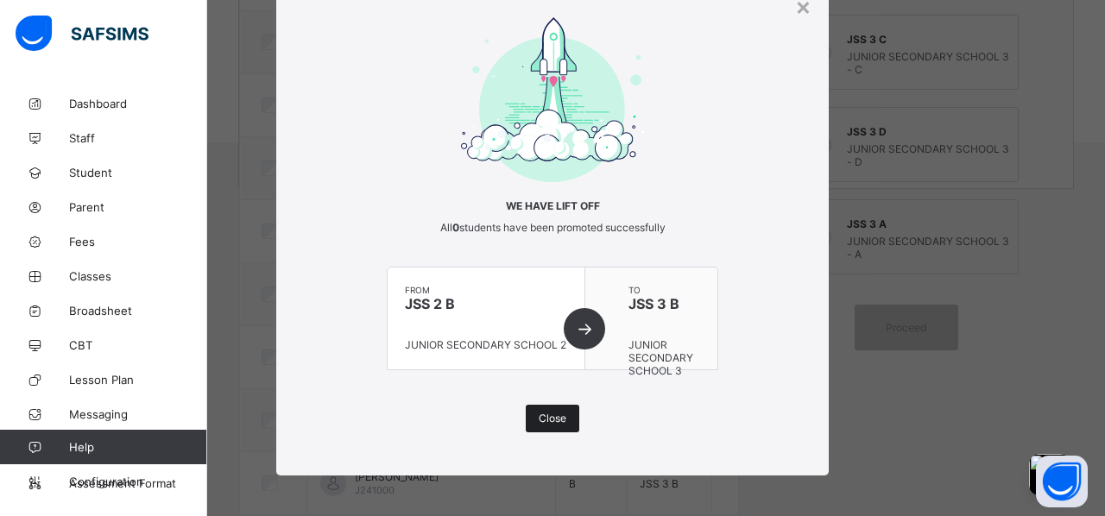
click at [547, 415] on span "Close" at bounding box center [552, 418] width 28 height 13
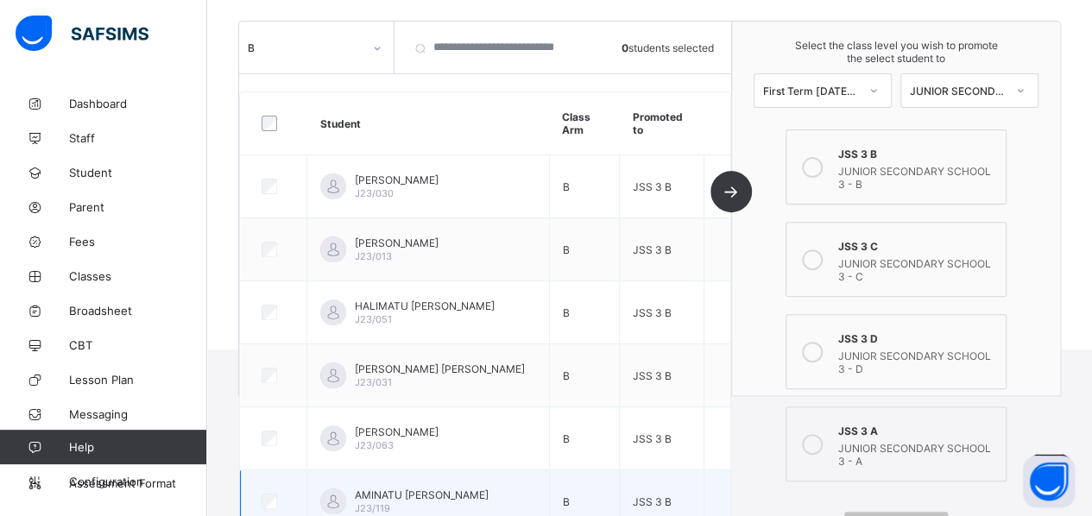
scroll to position [88, 0]
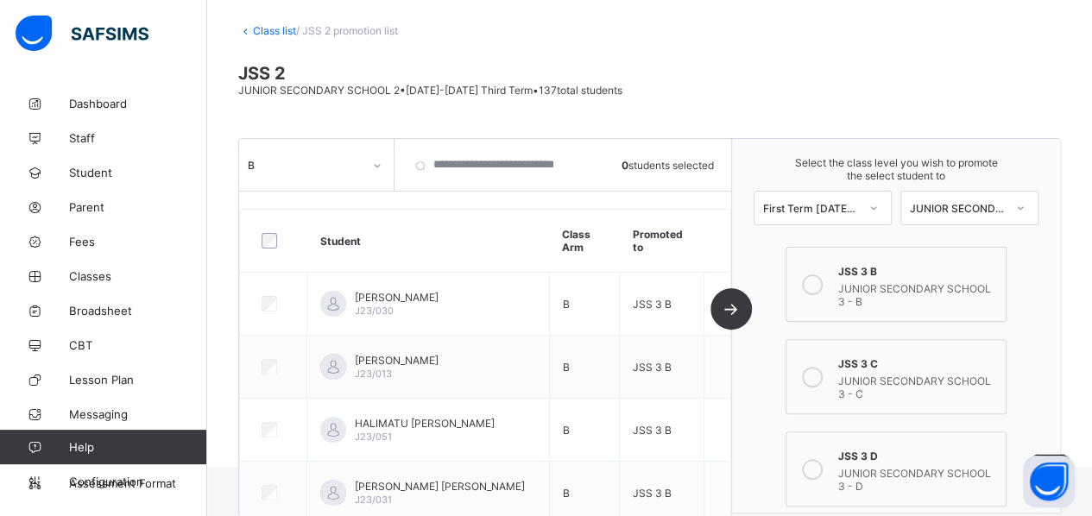
click at [290, 168] on div "B" at bounding box center [300, 165] width 122 height 24
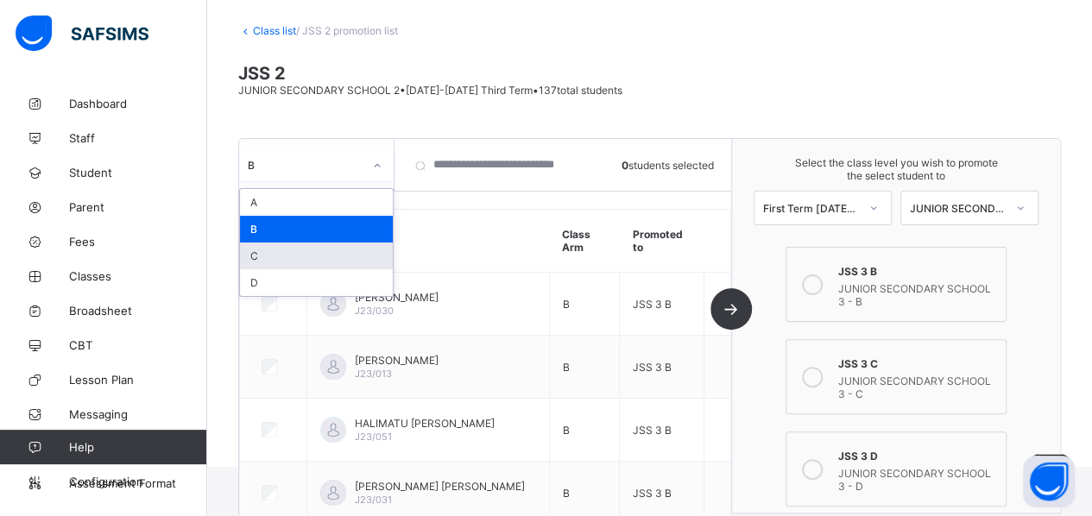
click at [288, 251] on div "C" at bounding box center [316, 255] width 153 height 27
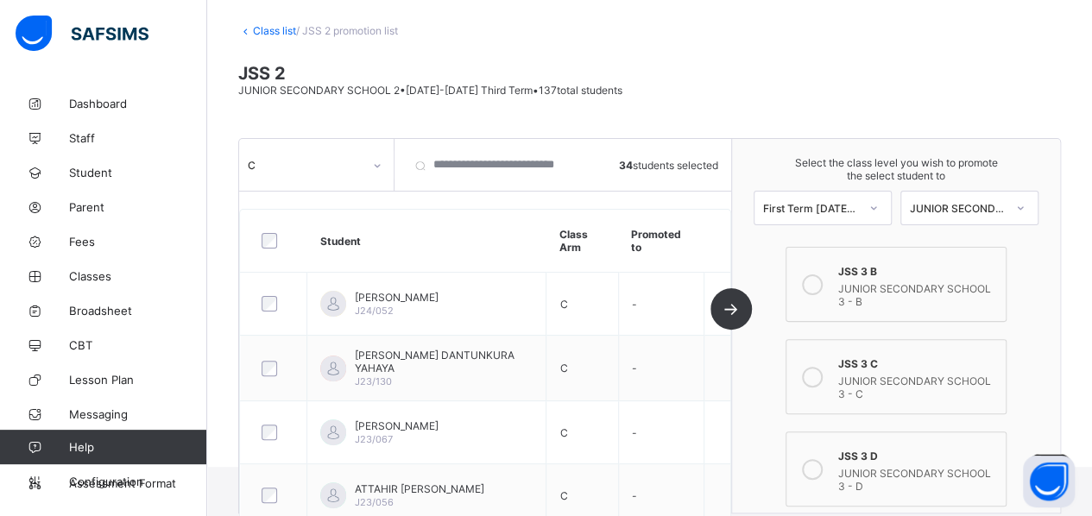
click at [822, 368] on icon at bounding box center [812, 377] width 21 height 21
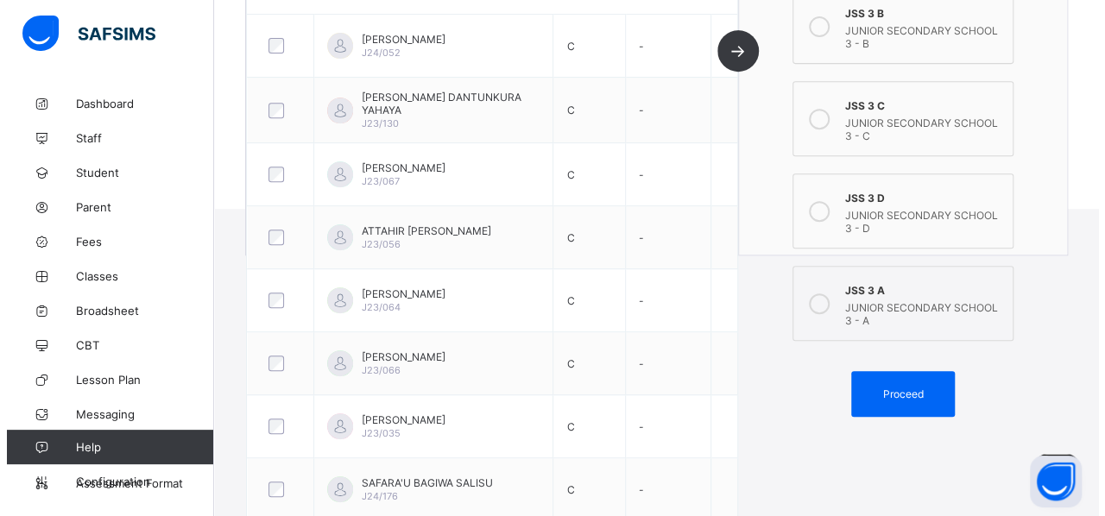
scroll to position [373, 0]
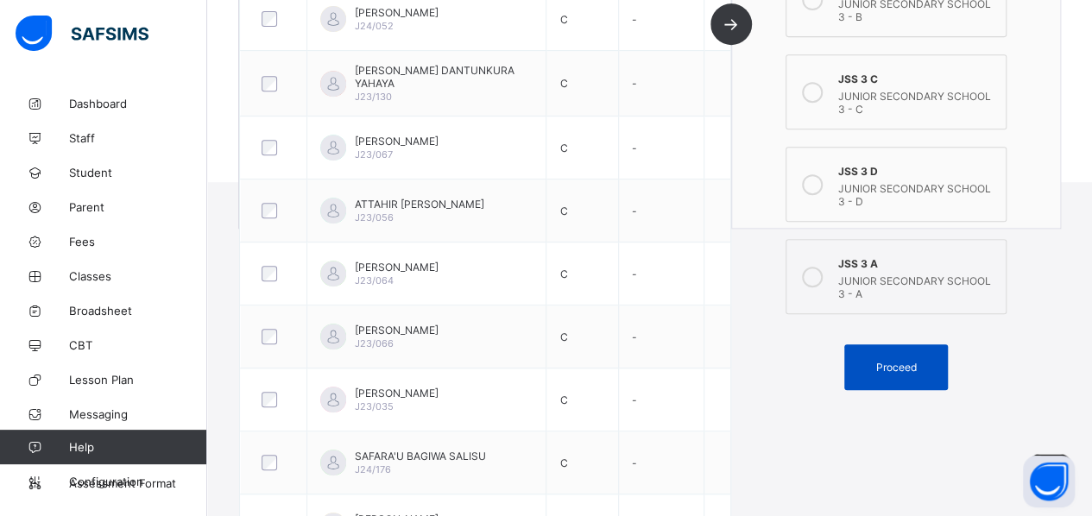
click at [882, 358] on div "Proceed" at bounding box center [896, 367] width 104 height 46
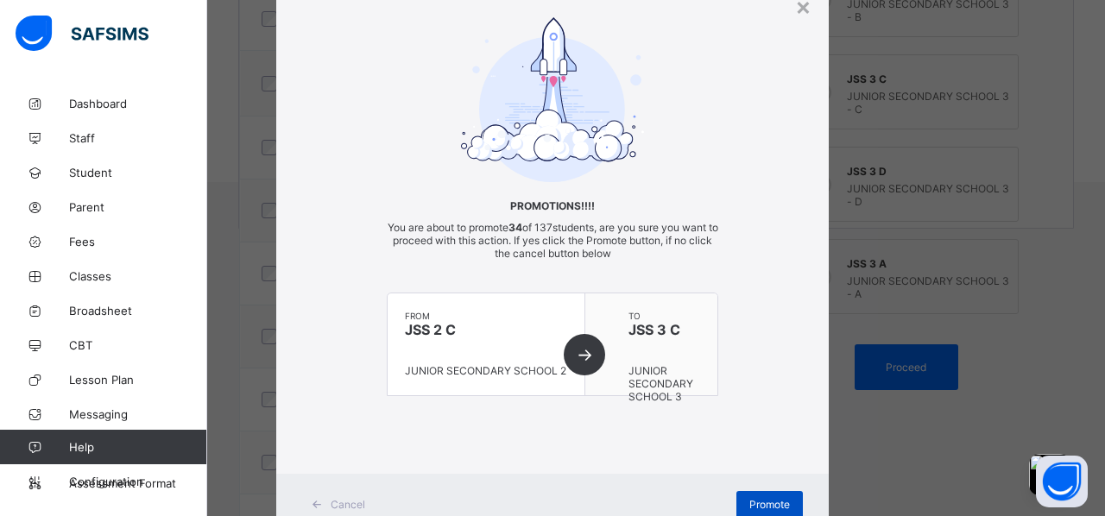
click at [757, 460] on span "Promote" at bounding box center [769, 504] width 41 height 13
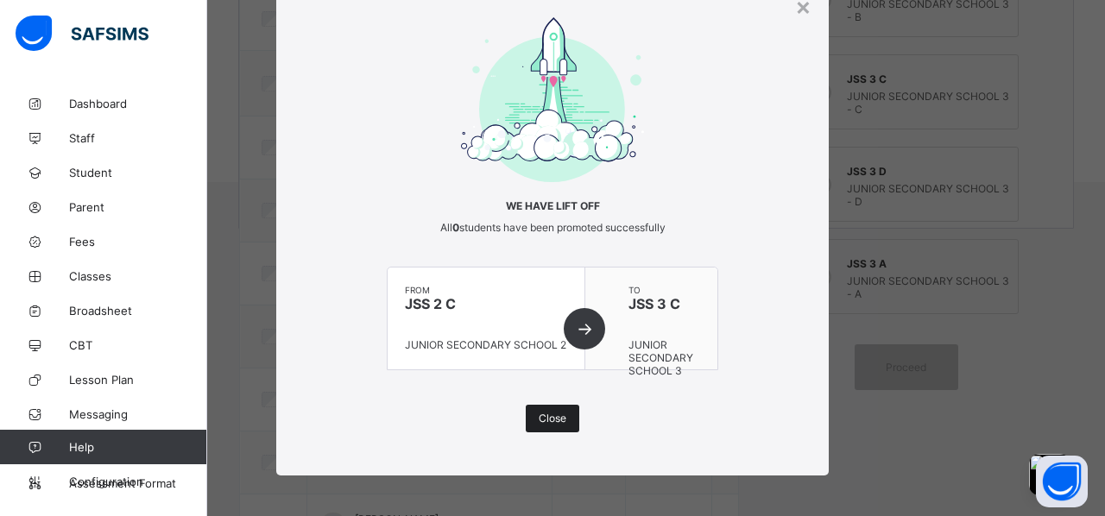
click at [557, 408] on div "Close" at bounding box center [553, 419] width 54 height 28
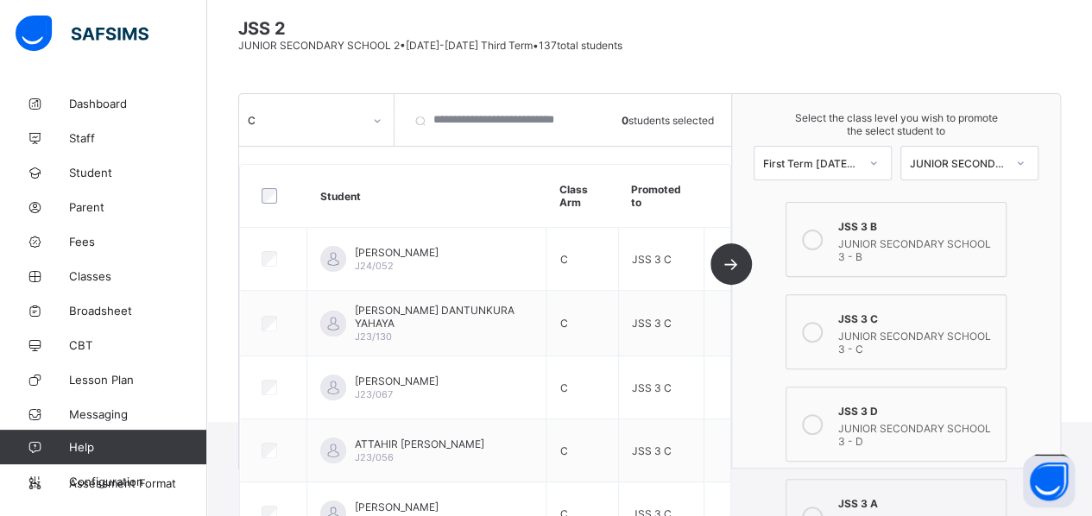
scroll to position [128, 0]
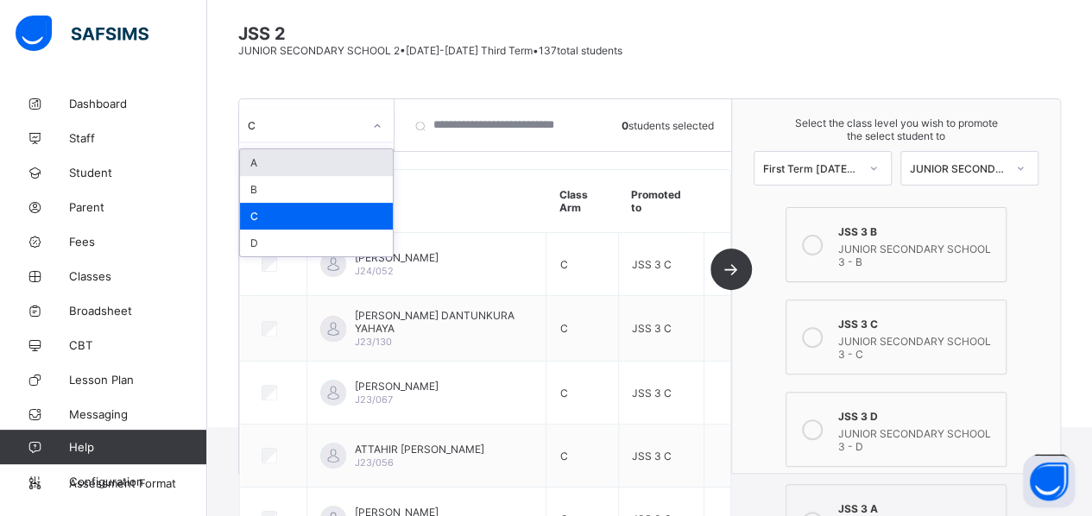
click at [346, 129] on div "C" at bounding box center [300, 125] width 122 height 24
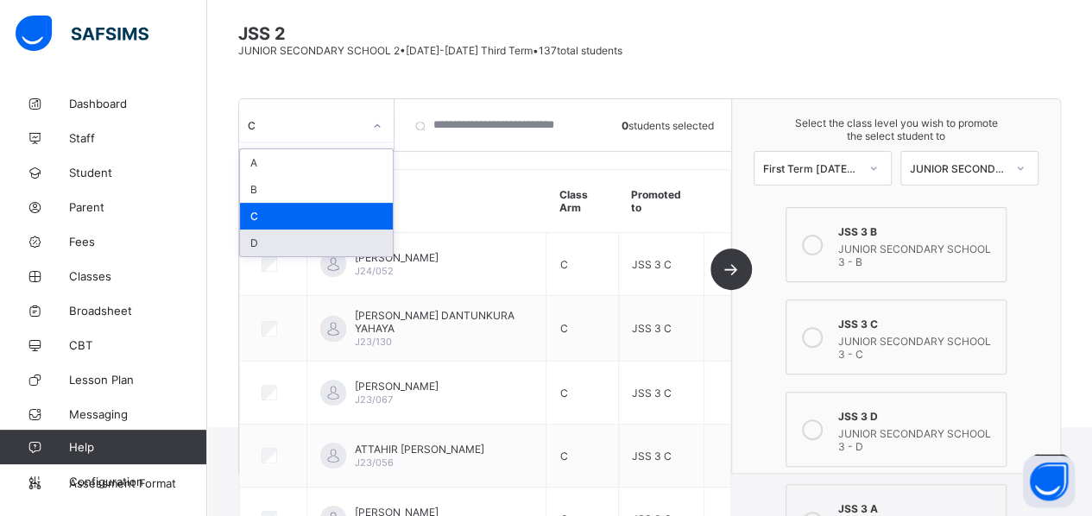
click at [333, 239] on div "D" at bounding box center [316, 243] width 153 height 27
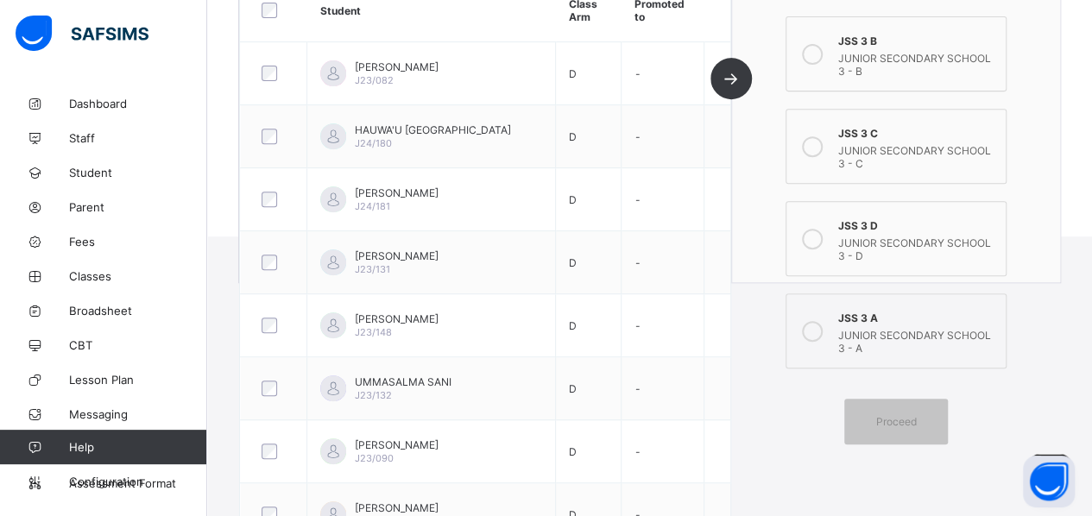
scroll to position [324, 0]
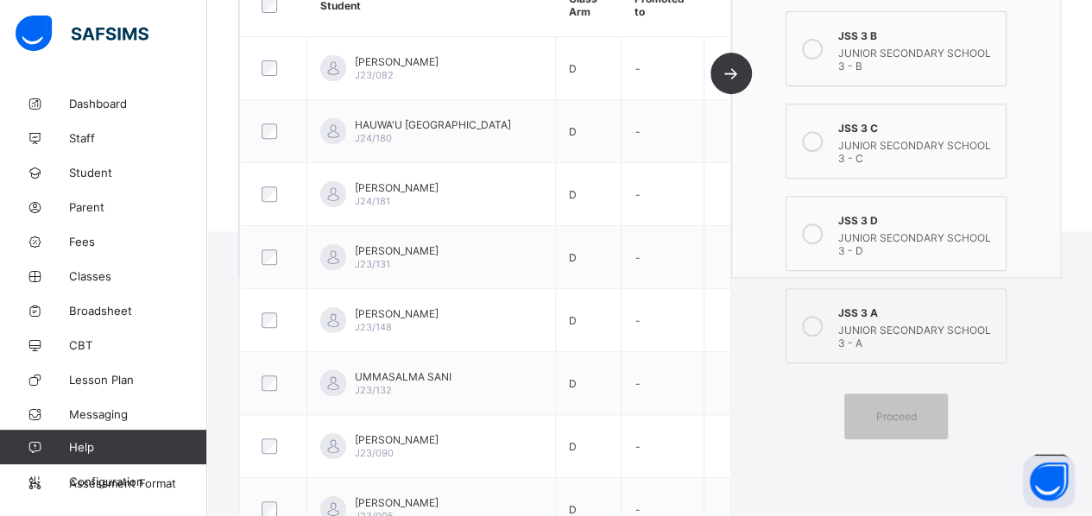
click at [822, 230] on icon at bounding box center [812, 233] width 21 height 21
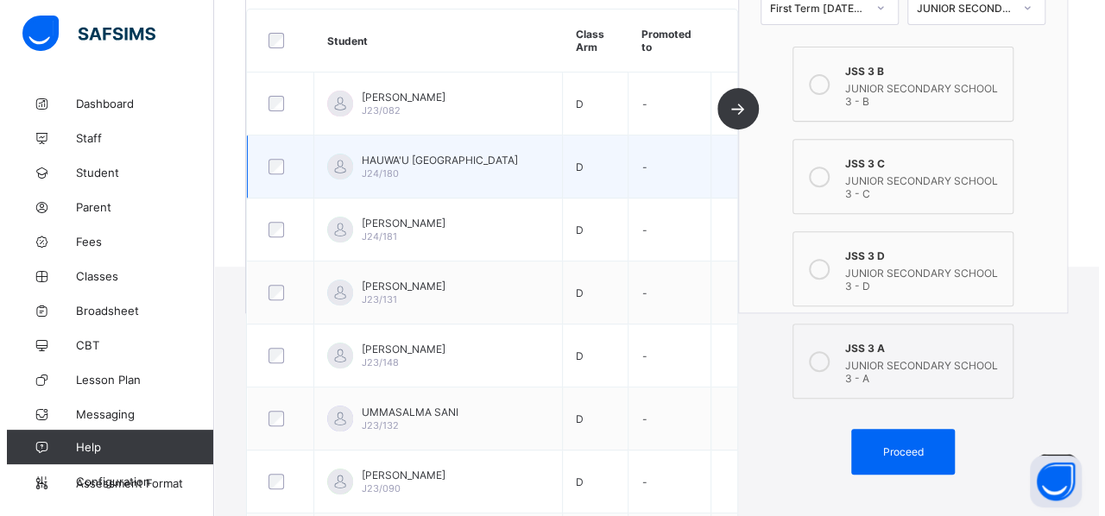
scroll to position [308, 0]
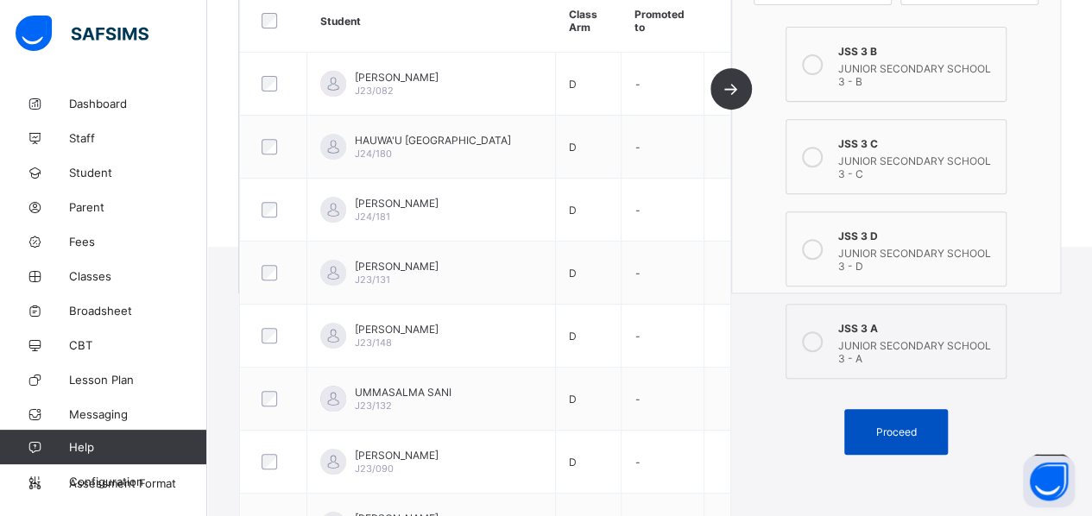
click at [878, 425] on span "Proceed" at bounding box center [896, 431] width 78 height 13
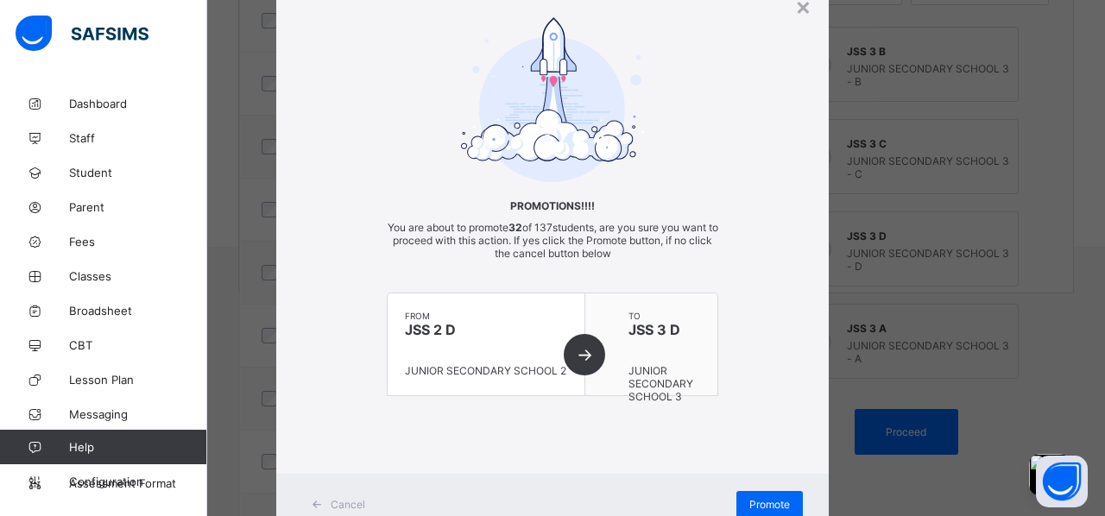
scroll to position [128, 0]
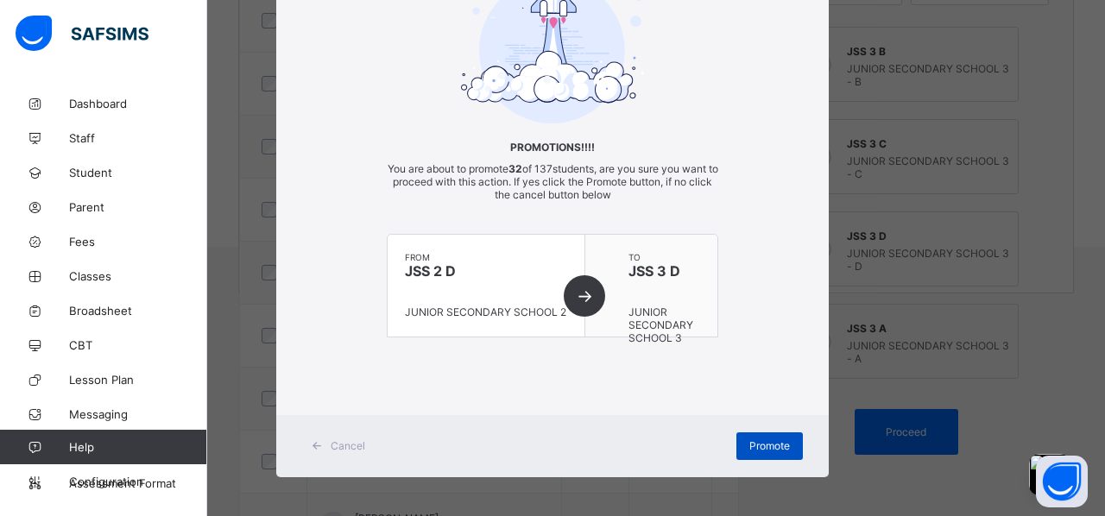
click at [751, 445] on span "Promote" at bounding box center [769, 445] width 41 height 13
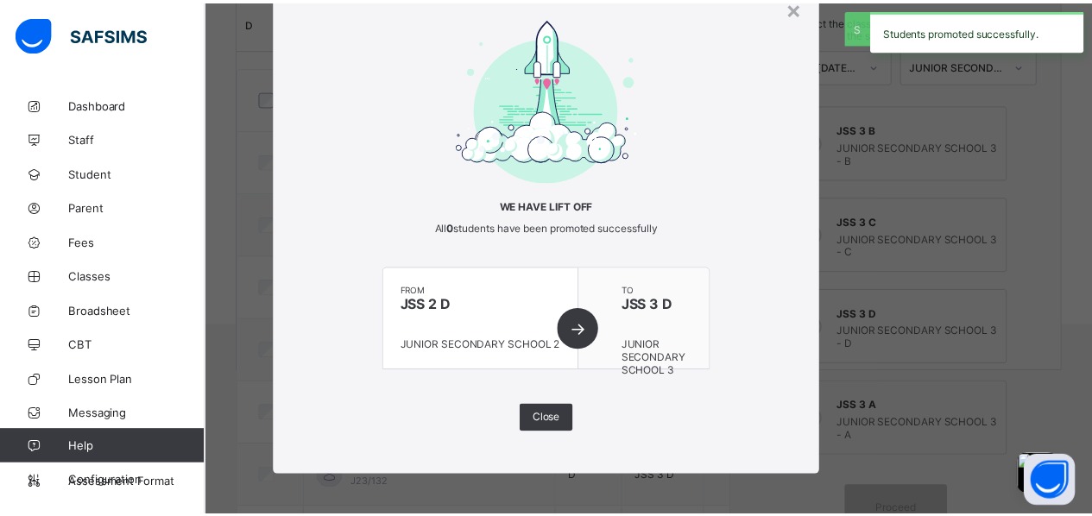
scroll to position [308, 0]
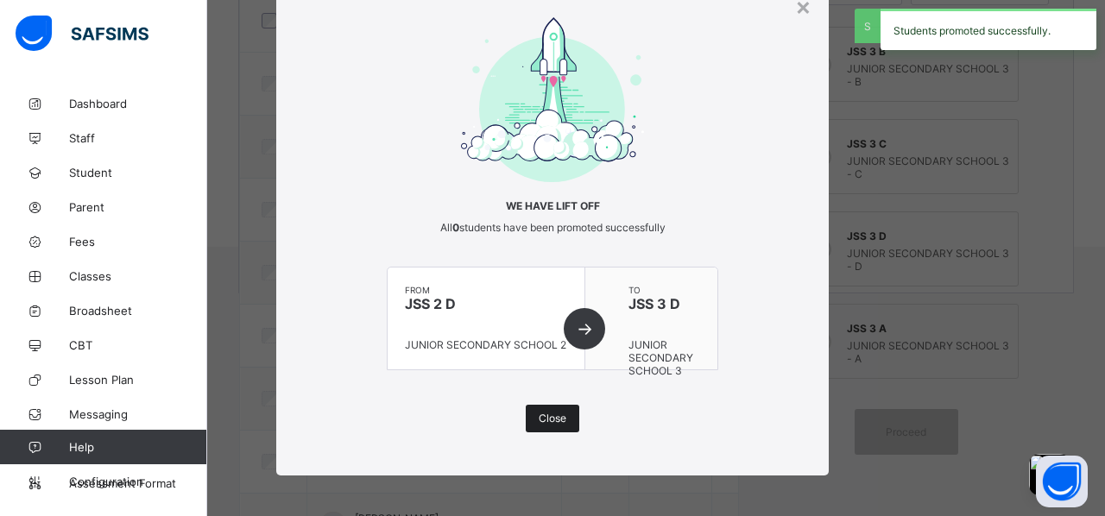
click at [549, 419] on span "Close" at bounding box center [552, 418] width 28 height 13
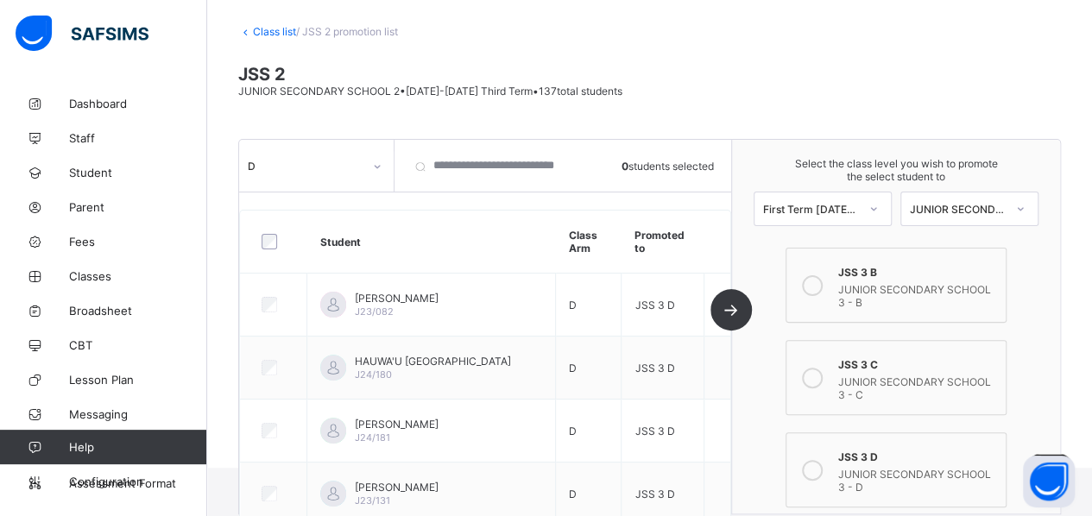
scroll to position [60, 0]
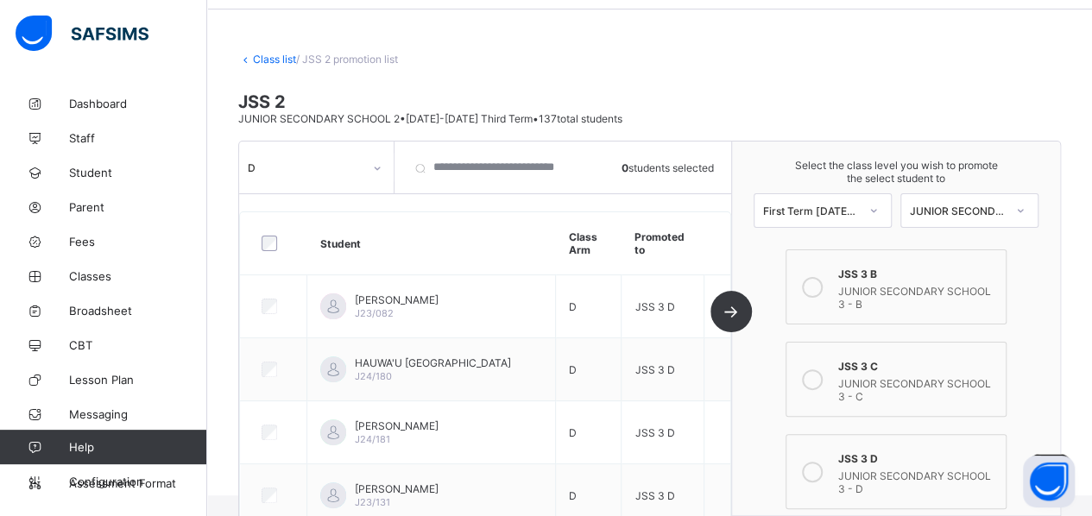
click at [276, 55] on link "Class list" at bounding box center [274, 59] width 43 height 13
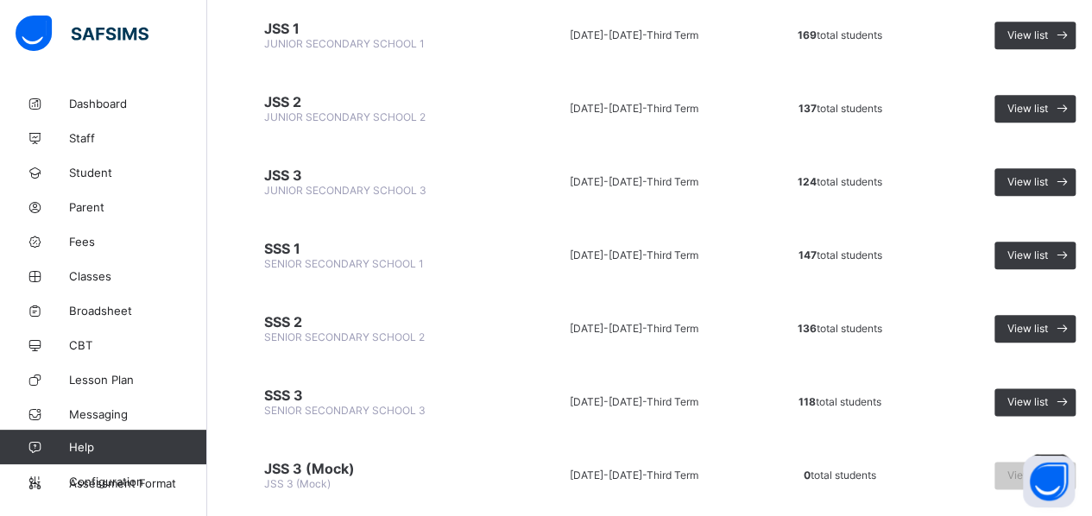
scroll to position [878, 0]
click at [882, 248] on span "View list" at bounding box center [1027, 254] width 41 height 13
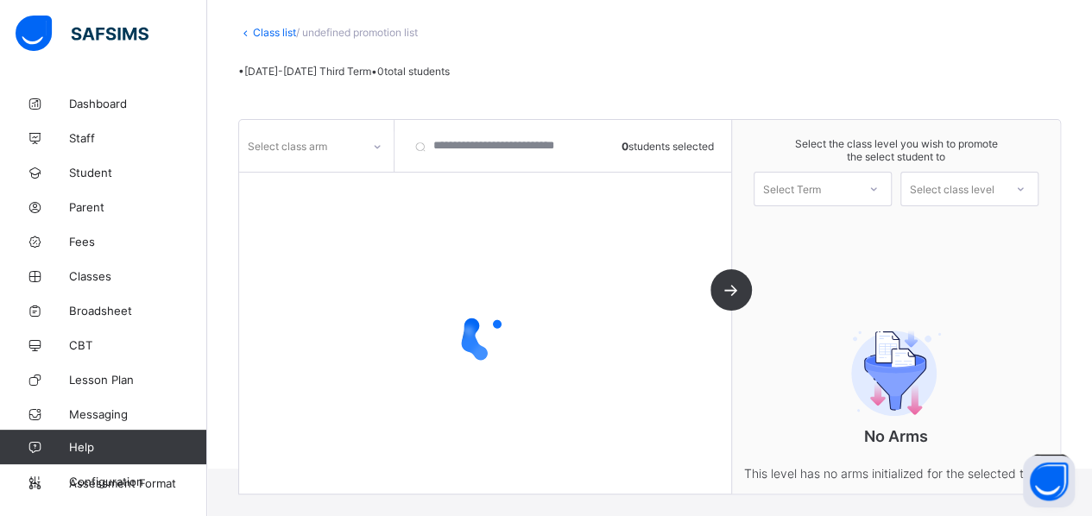
scroll to position [149, 0]
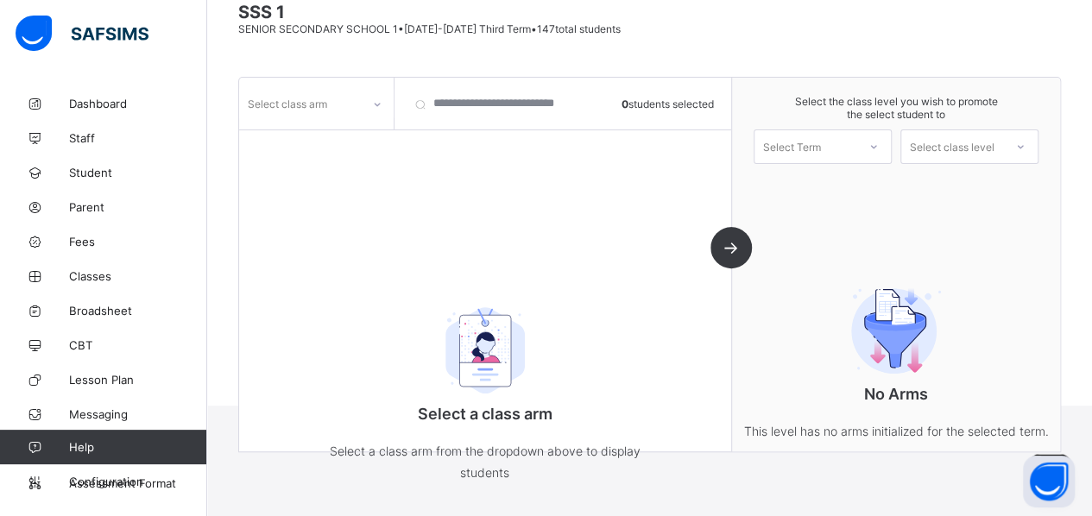
click at [377, 104] on icon at bounding box center [377, 104] width 10 height 17
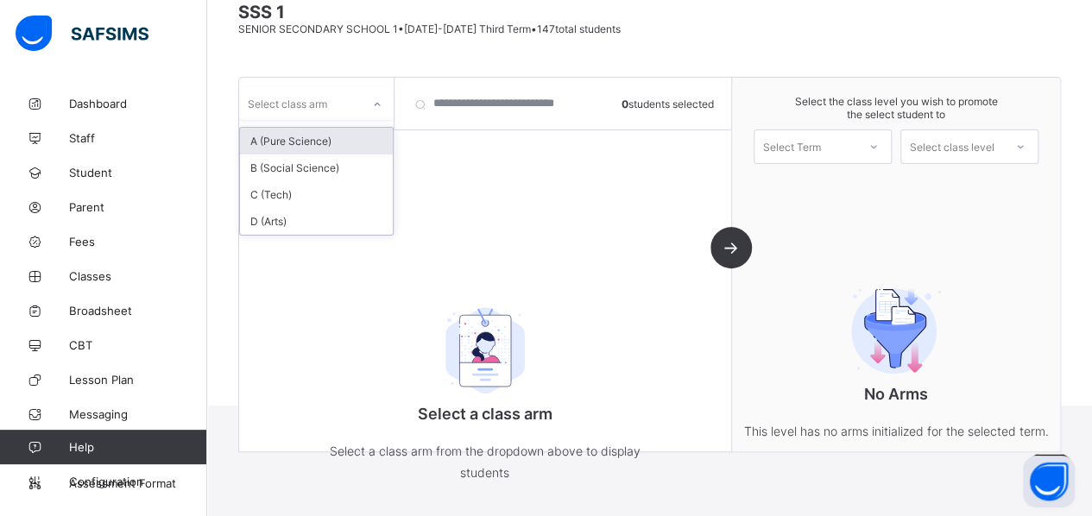
click at [352, 139] on div "A (Pure Science)" at bounding box center [316, 141] width 153 height 27
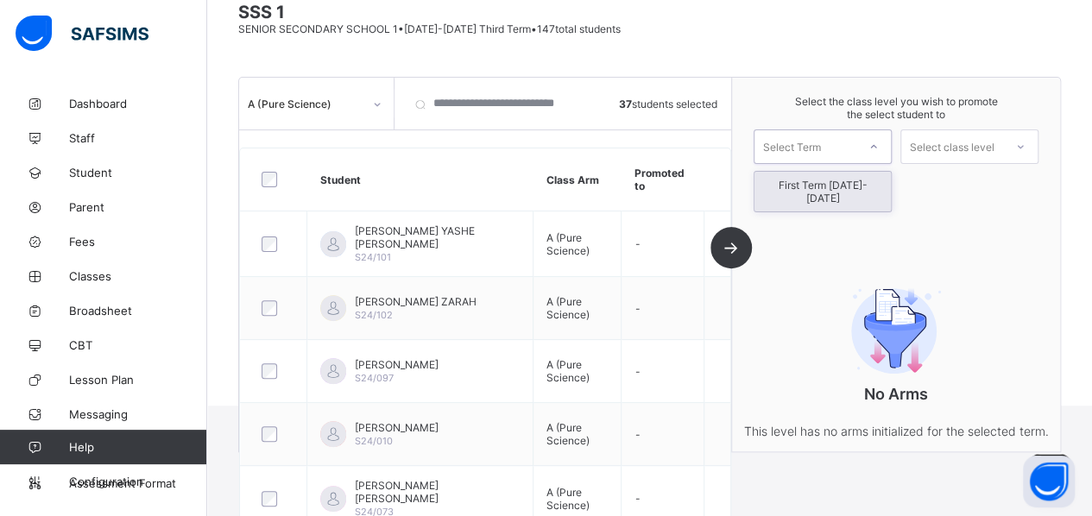
click at [868, 144] on div at bounding box center [873, 146] width 31 height 29
click at [859, 181] on div "First Term [DATE]-[DATE]" at bounding box center [822, 192] width 136 height 40
click at [882, 149] on div "Select class level" at bounding box center [952, 146] width 85 height 35
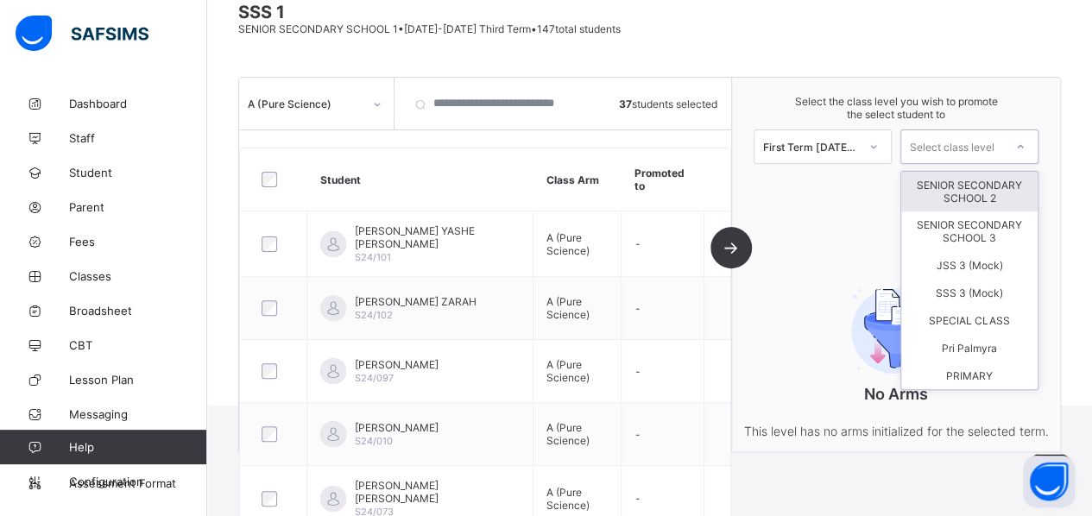
click at [882, 191] on div "SENIOR SECONDARY SCHOOL 2" at bounding box center [969, 192] width 136 height 40
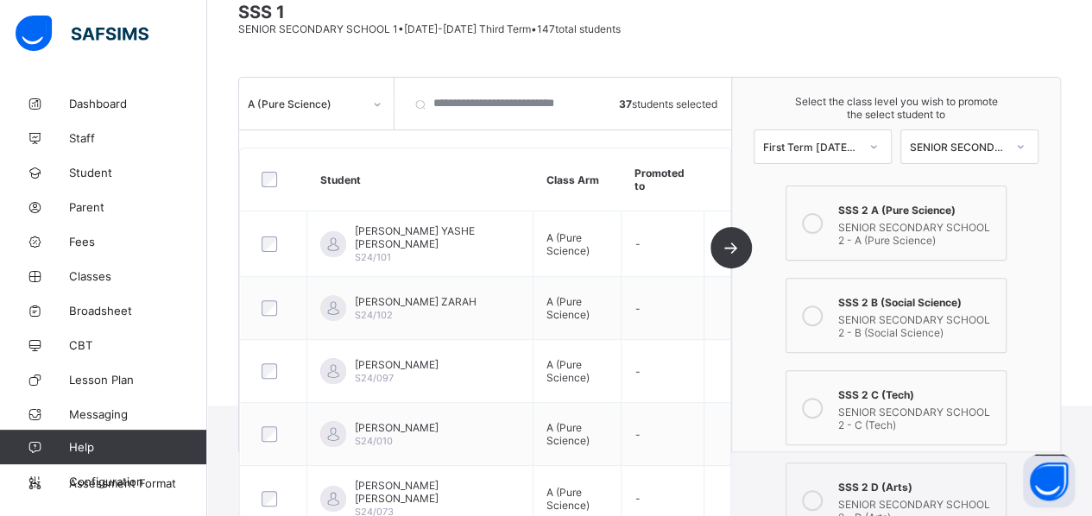
click at [882, 211] on div "SSS 2 A (Pure Science)" at bounding box center [917, 207] width 159 height 17
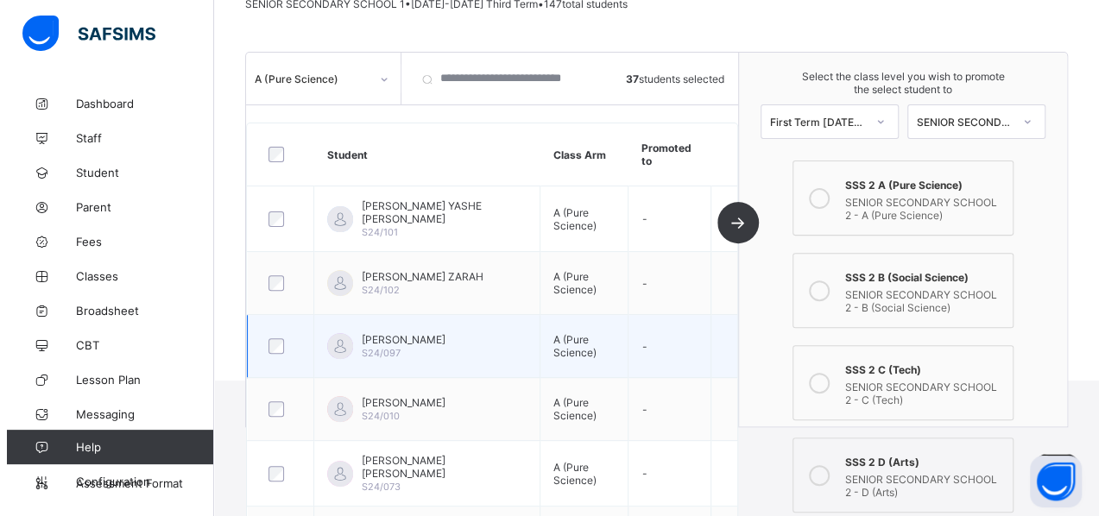
scroll to position [488, 0]
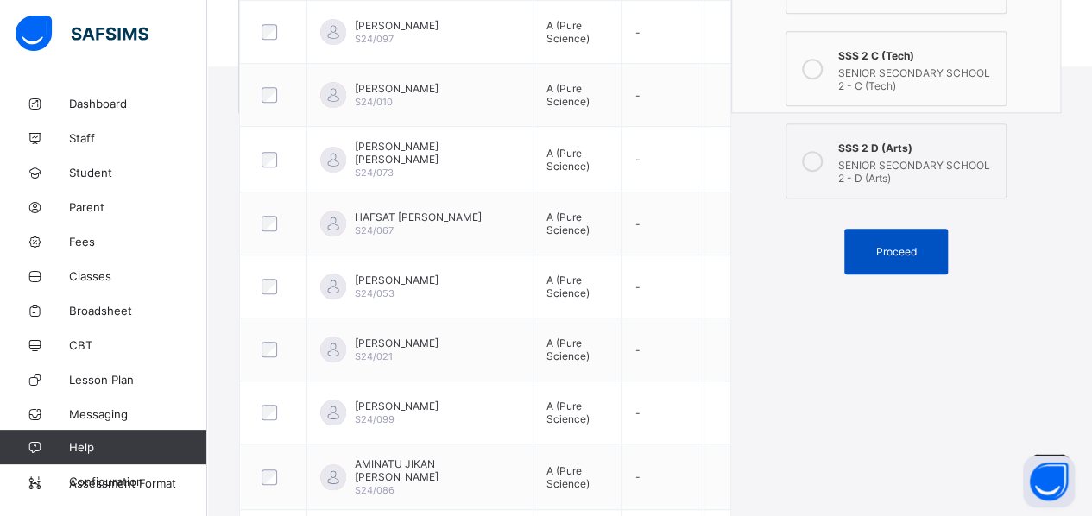
click at [882, 245] on span "Proceed" at bounding box center [895, 251] width 41 height 13
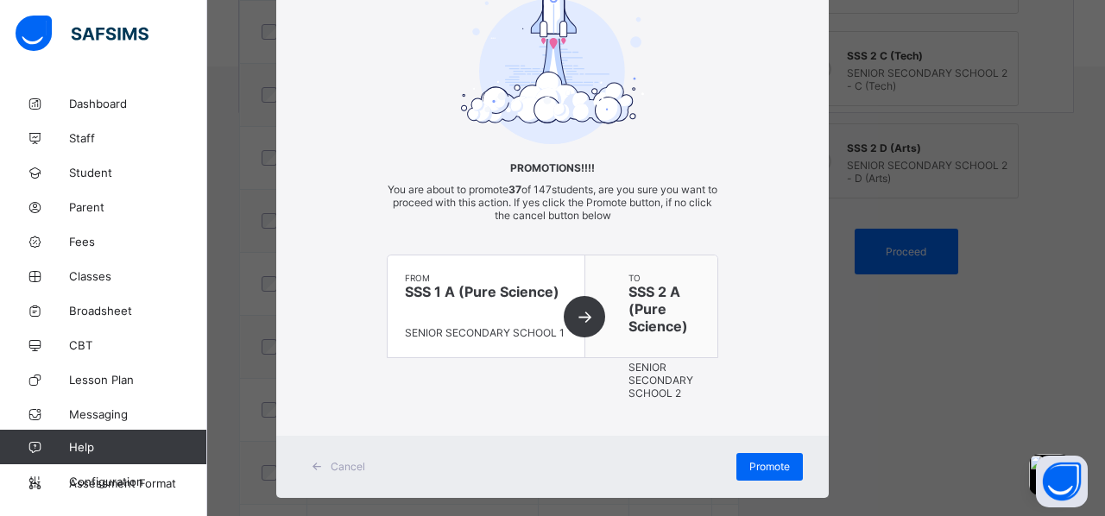
scroll to position [128, 0]
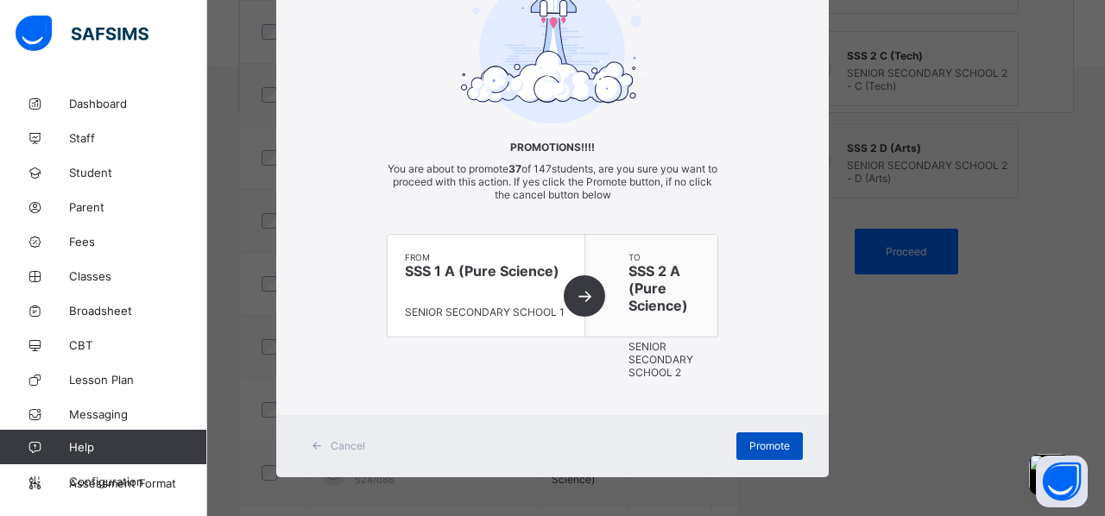
click at [755, 444] on span "Promote" at bounding box center [769, 445] width 41 height 13
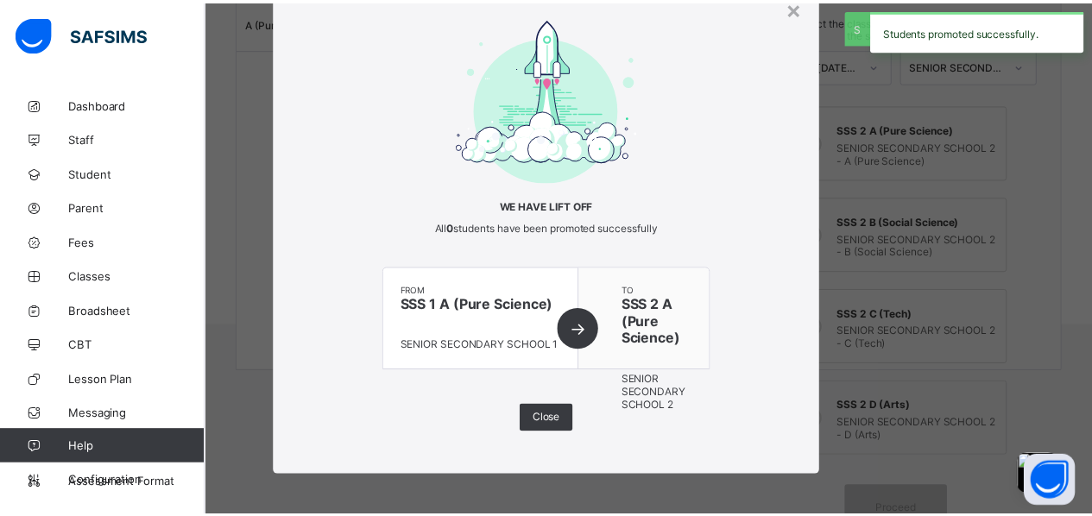
scroll to position [488, 0]
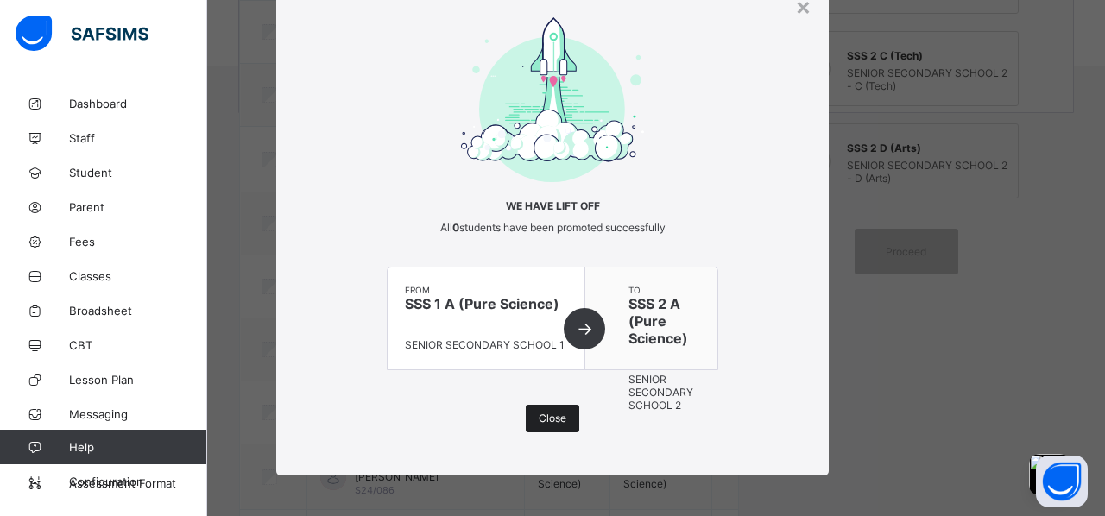
click at [561, 413] on span "Close" at bounding box center [552, 418] width 28 height 13
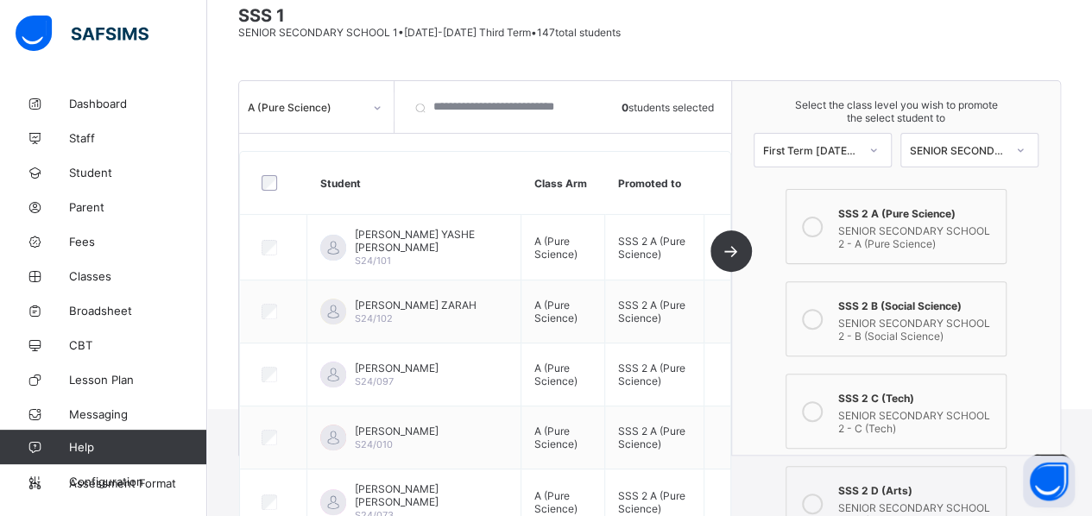
scroll to position [145, 0]
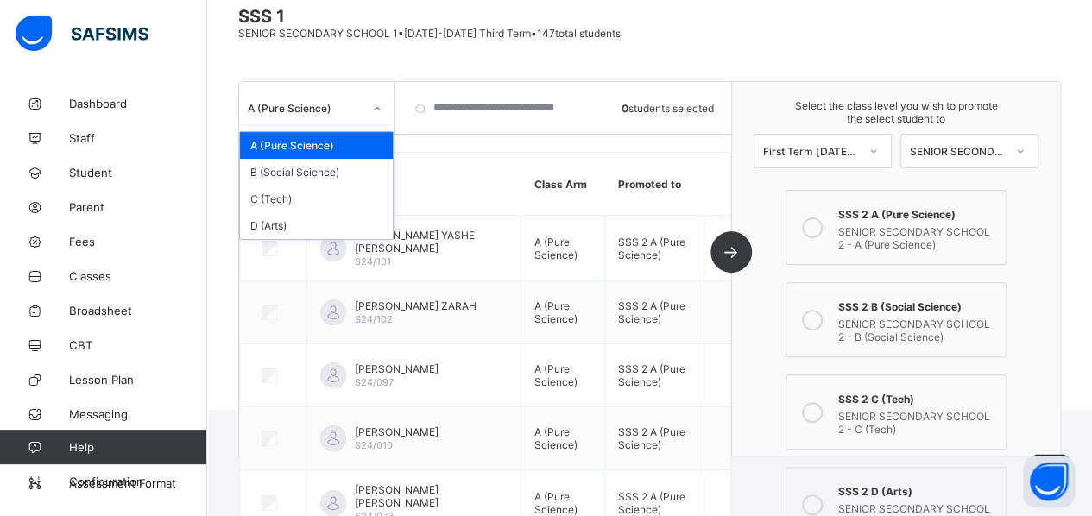
click at [339, 109] on div "A (Pure Science)" at bounding box center [305, 108] width 115 height 13
click at [339, 166] on div "B (Social Science)" at bounding box center [316, 172] width 153 height 27
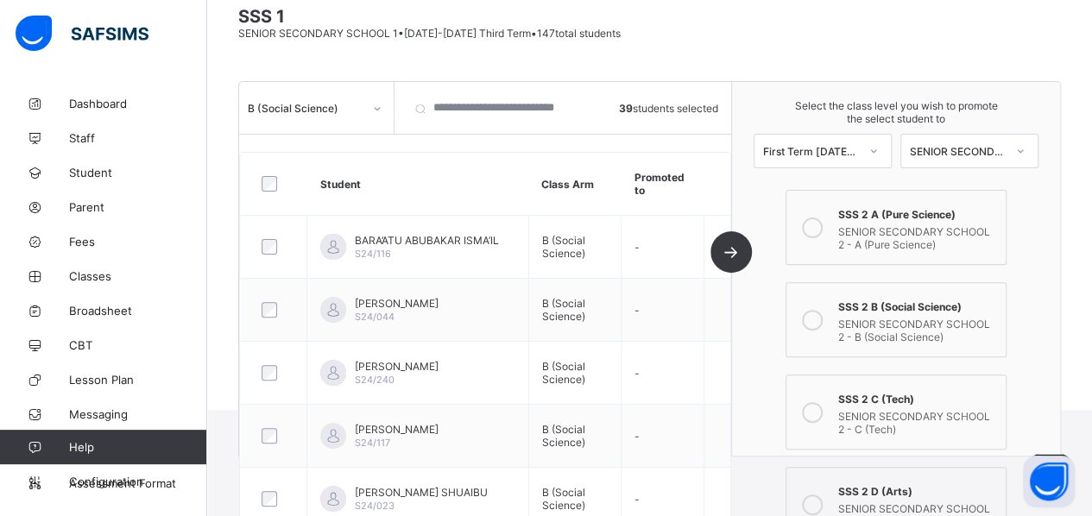
click at [822, 311] on icon at bounding box center [812, 320] width 21 height 21
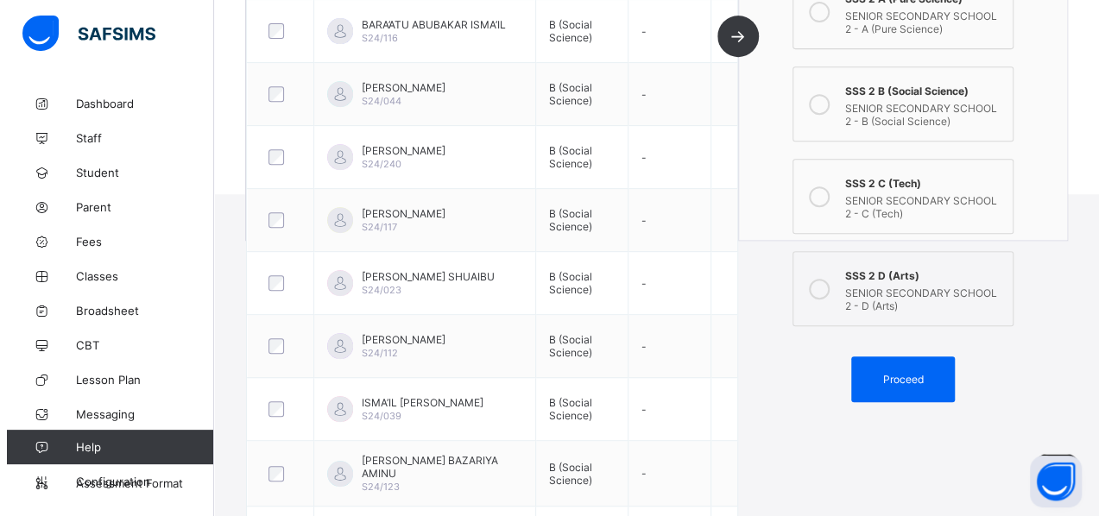
scroll to position [363, 0]
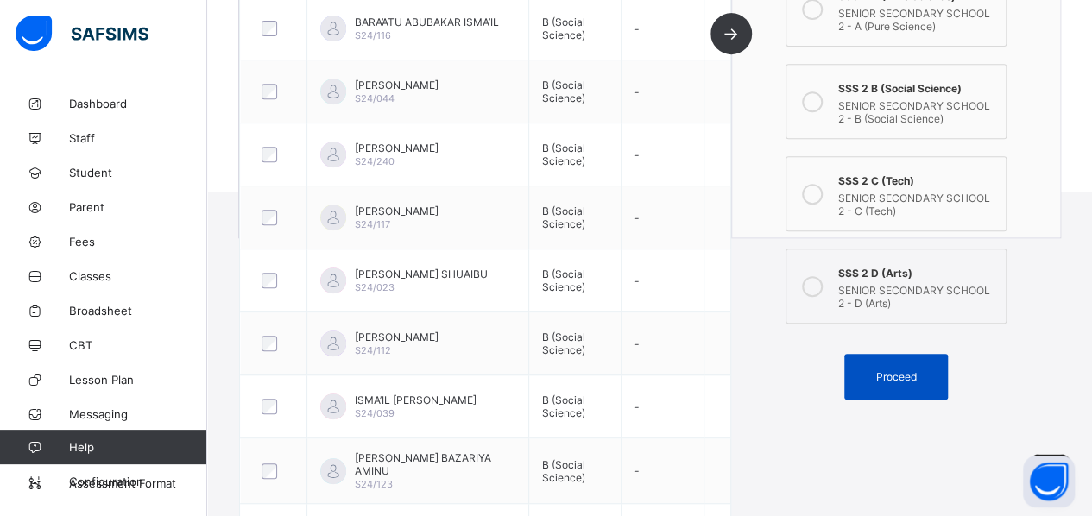
click at [882, 370] on span "Proceed" at bounding box center [895, 376] width 41 height 13
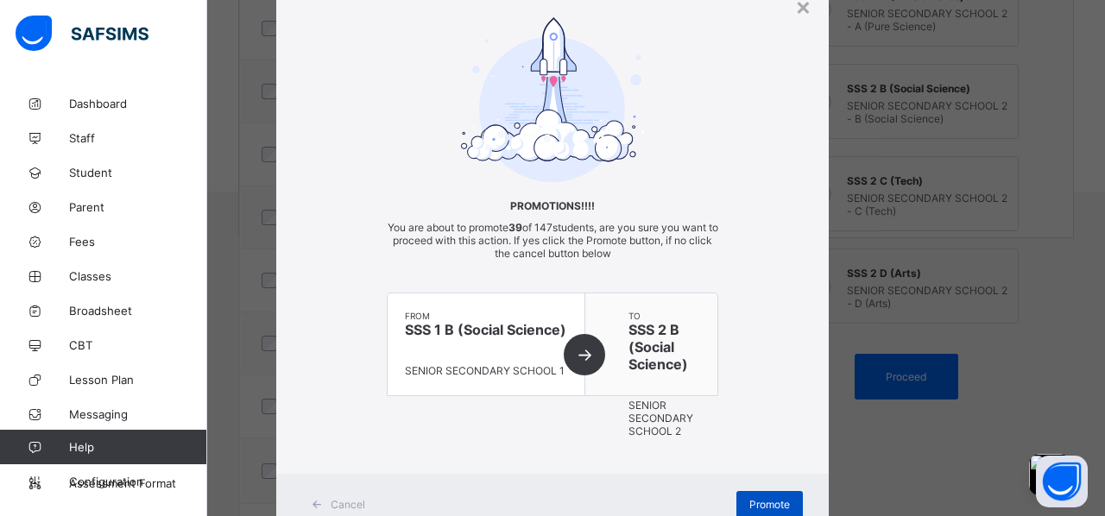
click at [785, 460] on div "Promote" at bounding box center [769, 505] width 66 height 28
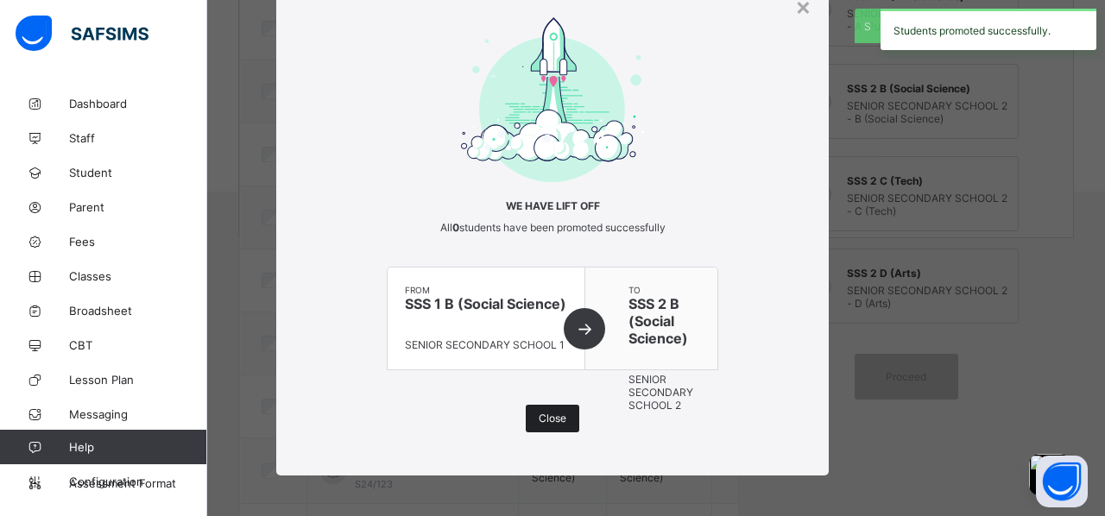
click at [559, 420] on span "Close" at bounding box center [552, 418] width 28 height 13
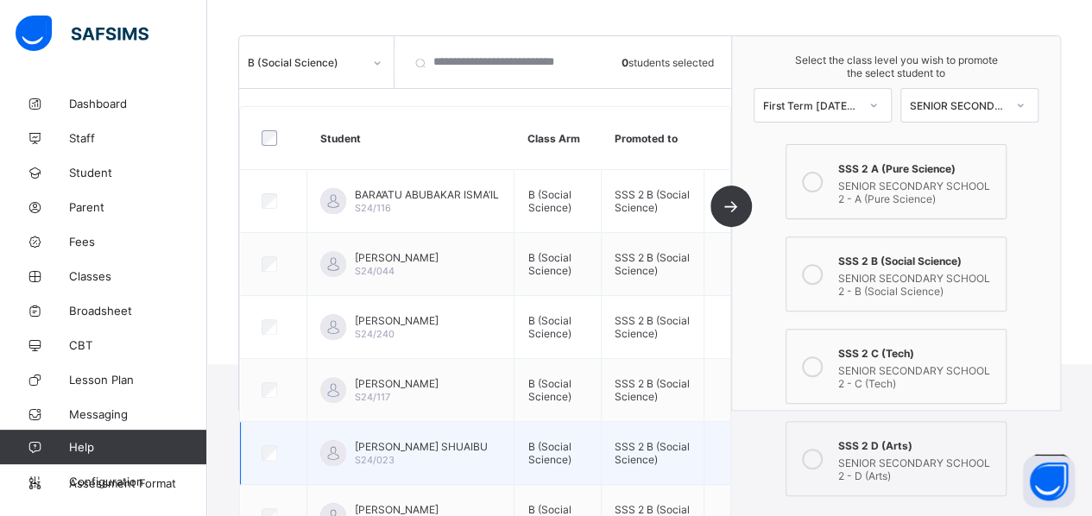
scroll to position [190, 0]
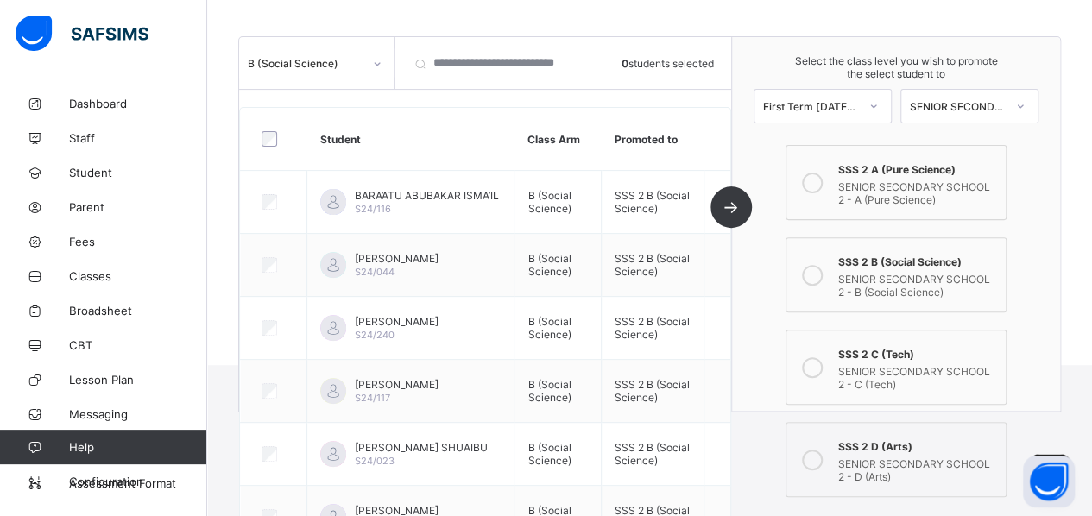
click at [305, 66] on div "B (Social Science)" at bounding box center [300, 63] width 122 height 24
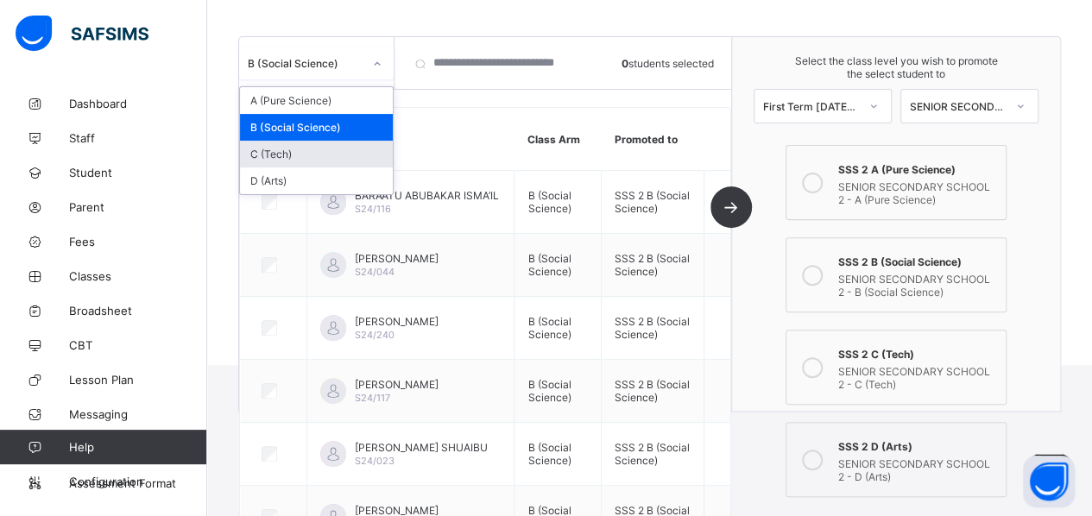
click at [301, 147] on div "C (Tech)" at bounding box center [316, 154] width 153 height 27
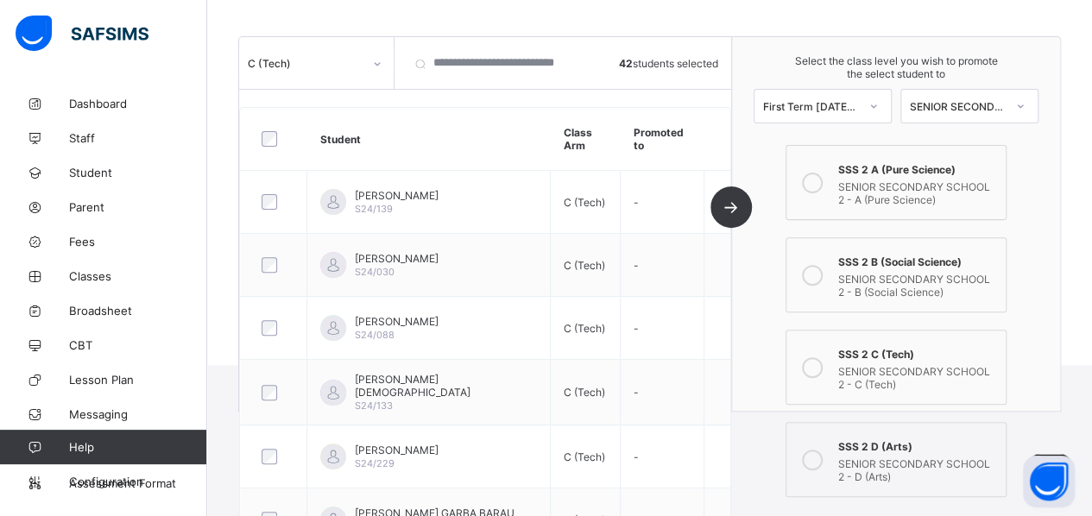
click at [822, 357] on icon at bounding box center [812, 367] width 21 height 21
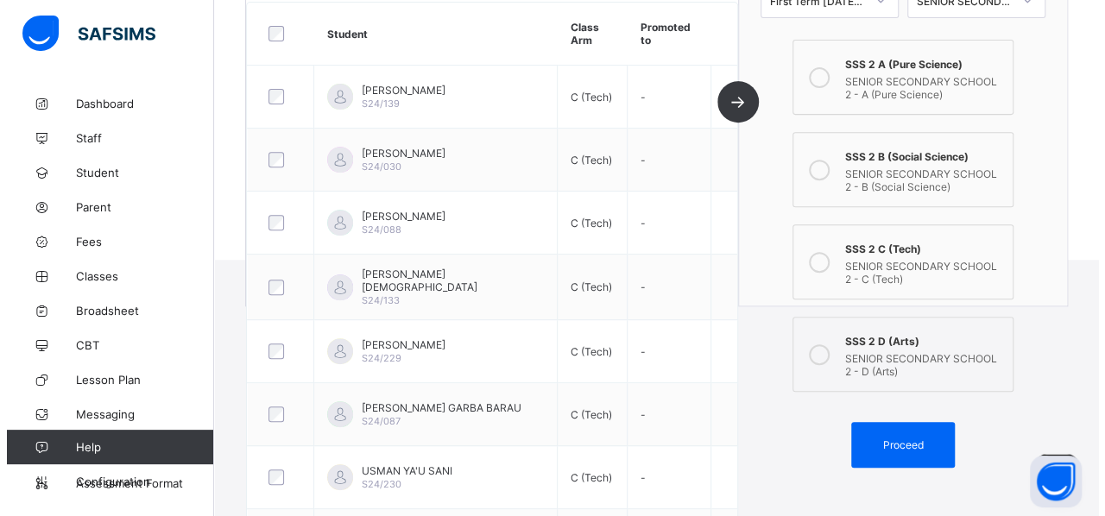
scroll to position [305, 0]
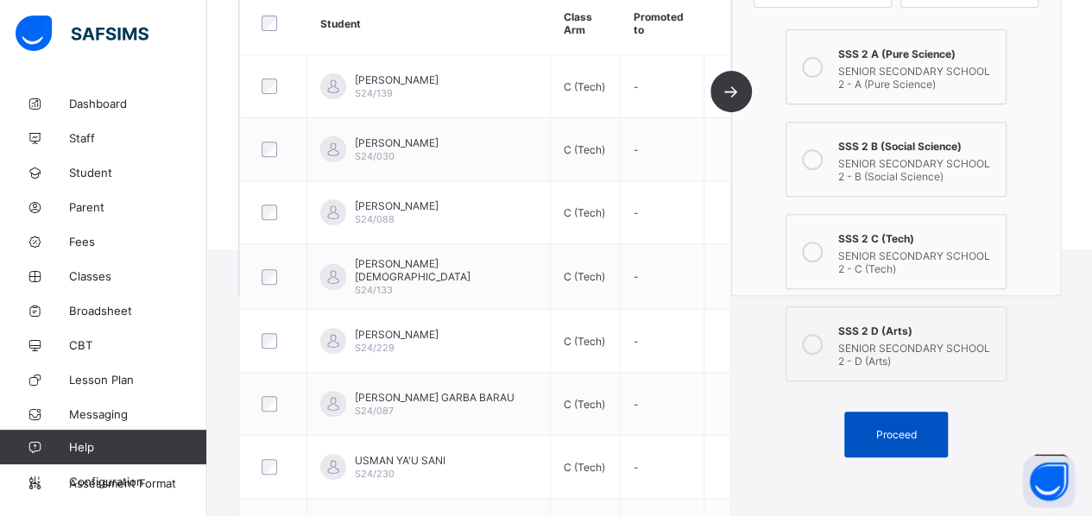
click at [882, 428] on span "Proceed" at bounding box center [895, 434] width 41 height 13
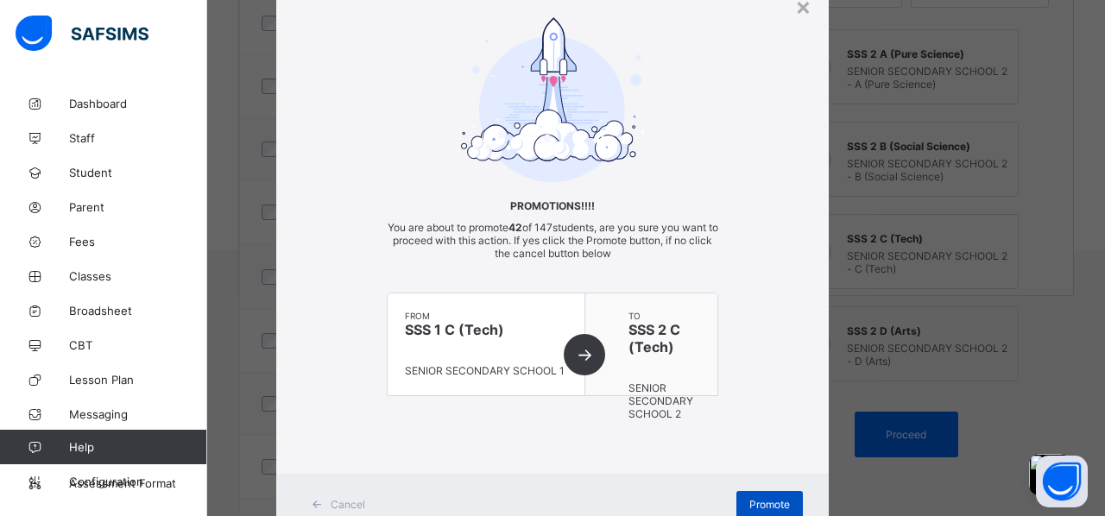
click at [771, 460] on div "Promote" at bounding box center [769, 505] width 66 height 28
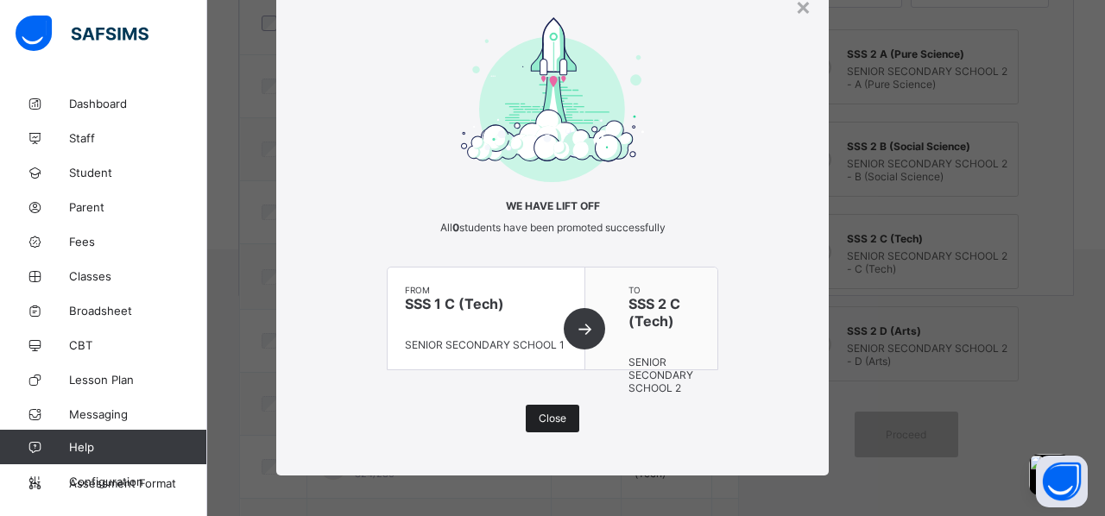
click at [547, 409] on div "Close" at bounding box center [553, 419] width 54 height 28
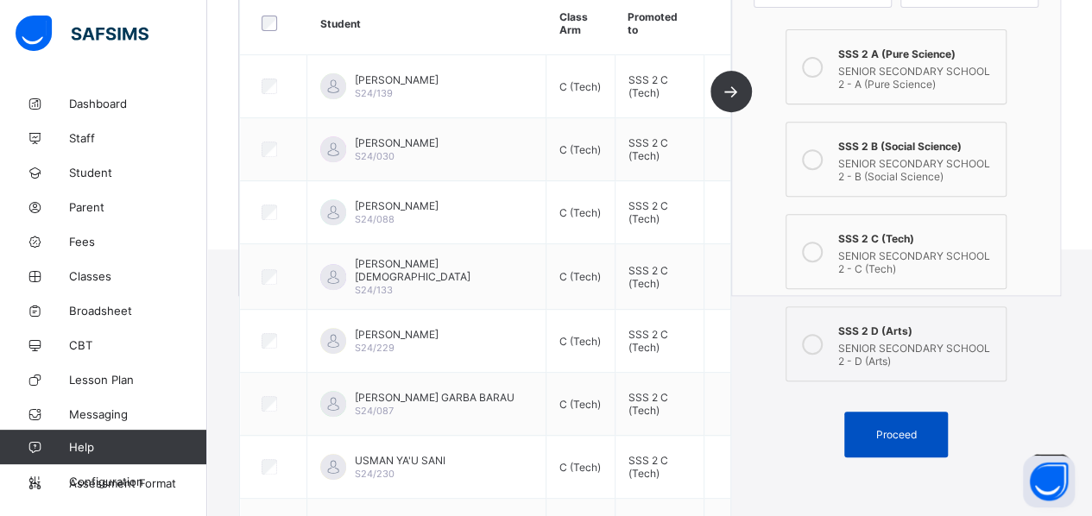
click at [882, 428] on span "Proceed" at bounding box center [895, 434] width 41 height 13
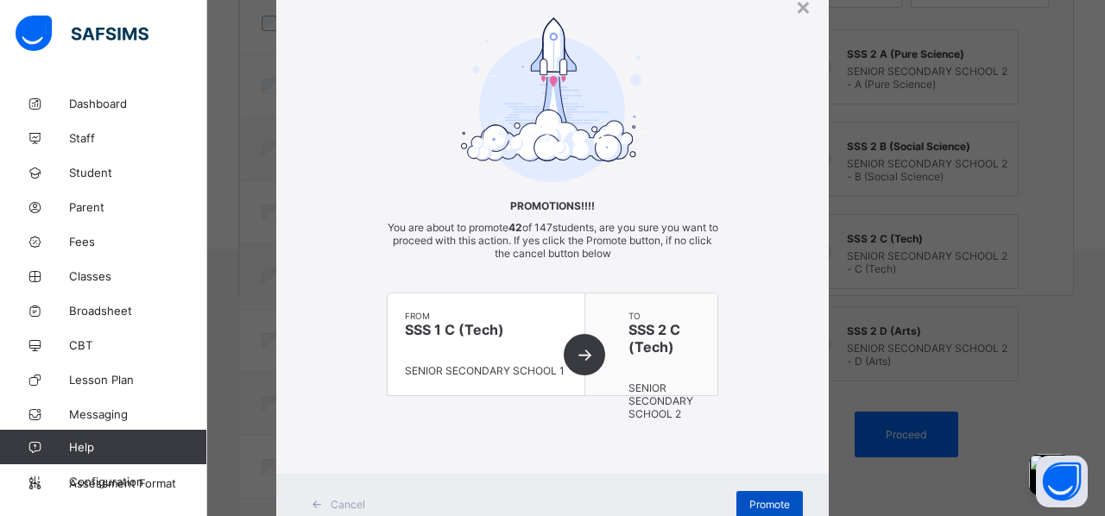
click at [757, 460] on span "Promote" at bounding box center [769, 504] width 41 height 13
click at [801, 14] on div "×" at bounding box center [803, 5] width 16 height 29
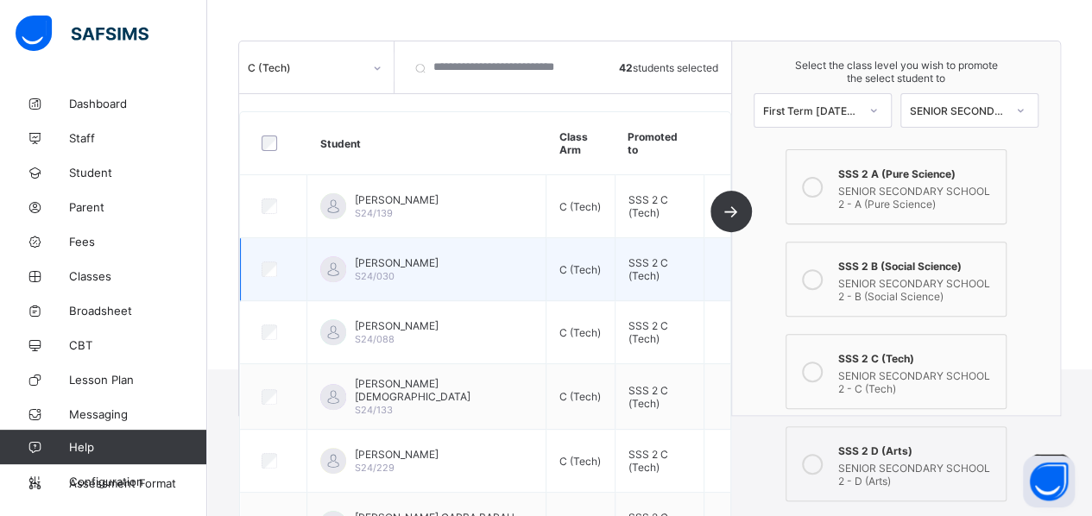
scroll to position [161, 0]
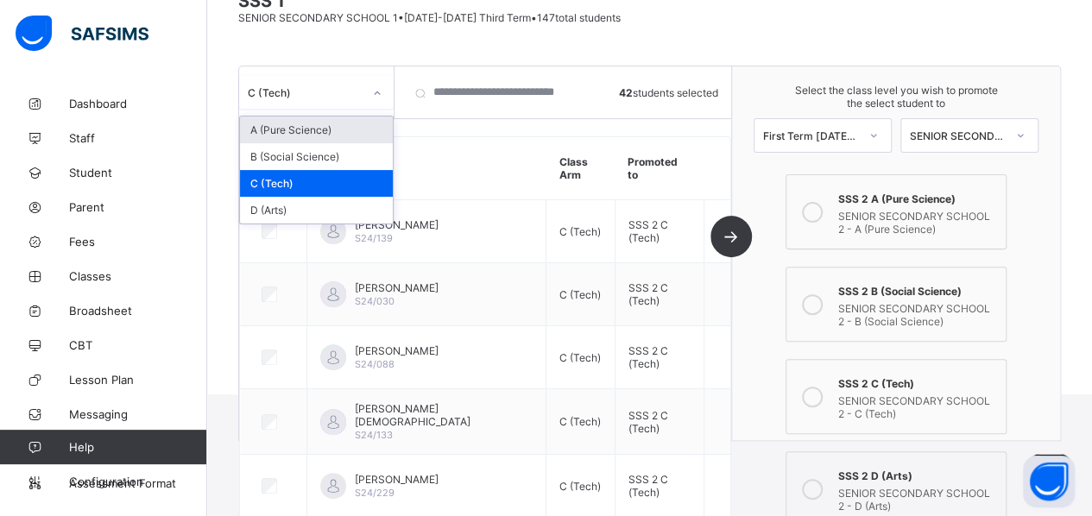
click at [361, 90] on div at bounding box center [377, 92] width 33 height 33
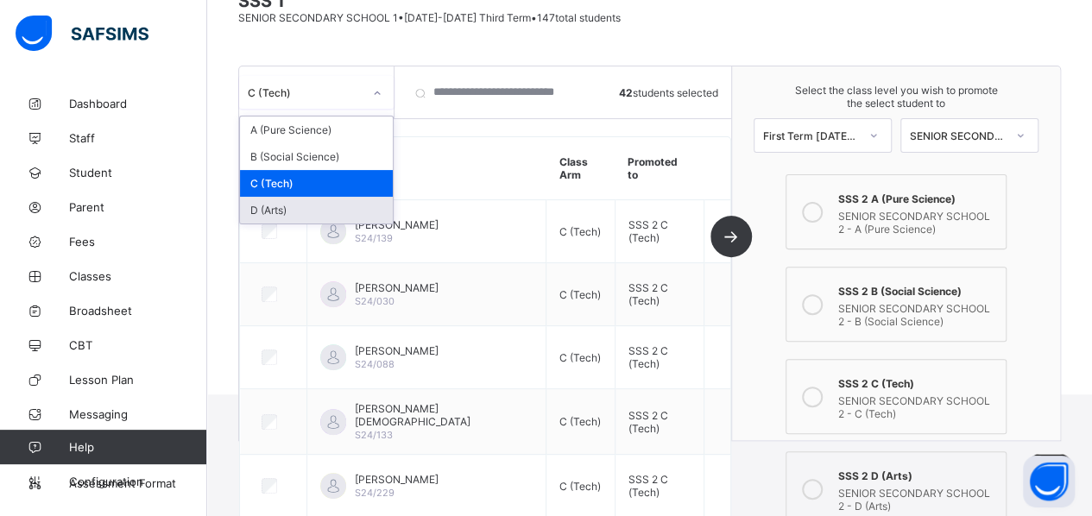
click at [331, 202] on div "D (Arts)" at bounding box center [316, 210] width 153 height 27
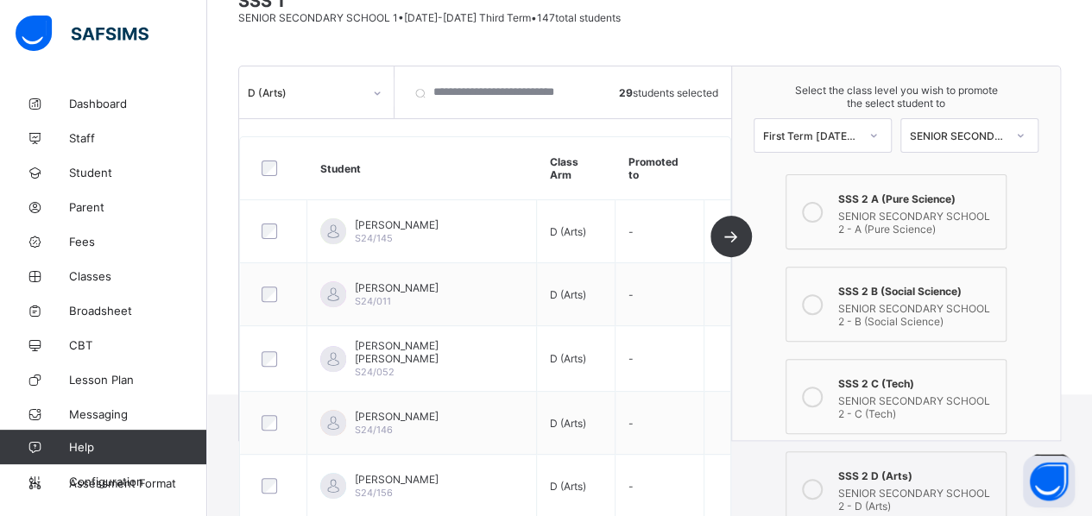
click at [815, 460] on icon at bounding box center [812, 489] width 21 height 21
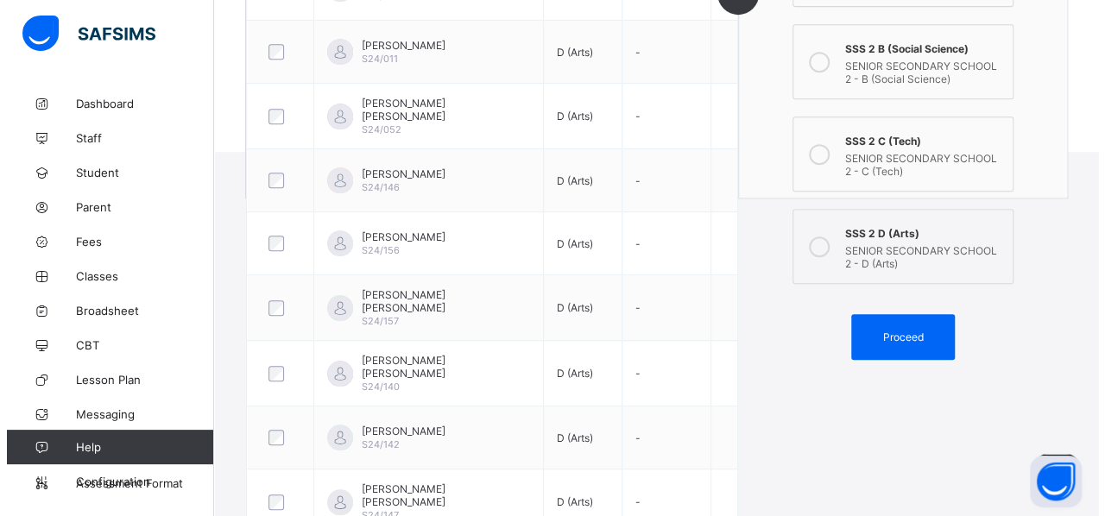
scroll to position [407, 0]
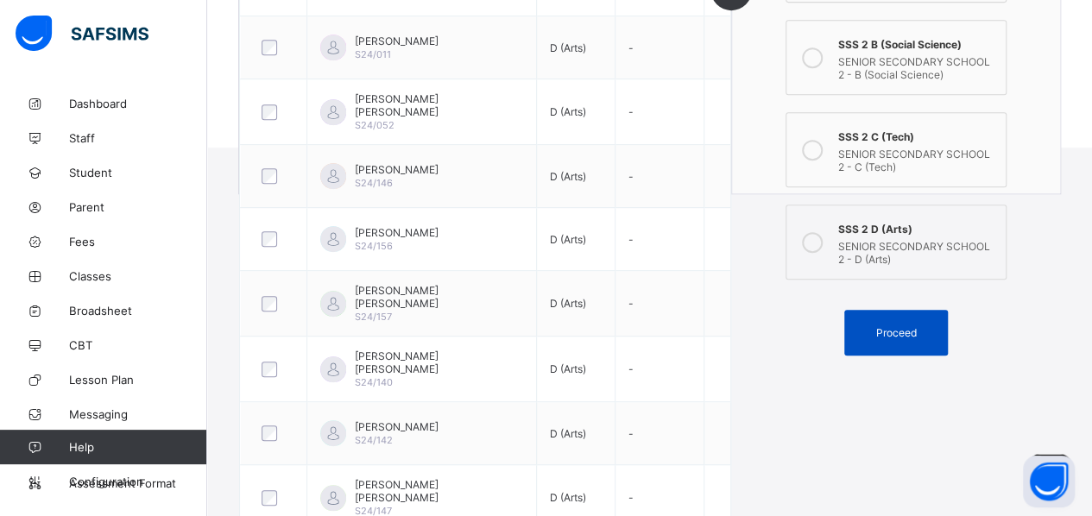
click at [882, 326] on span "Proceed" at bounding box center [895, 332] width 41 height 13
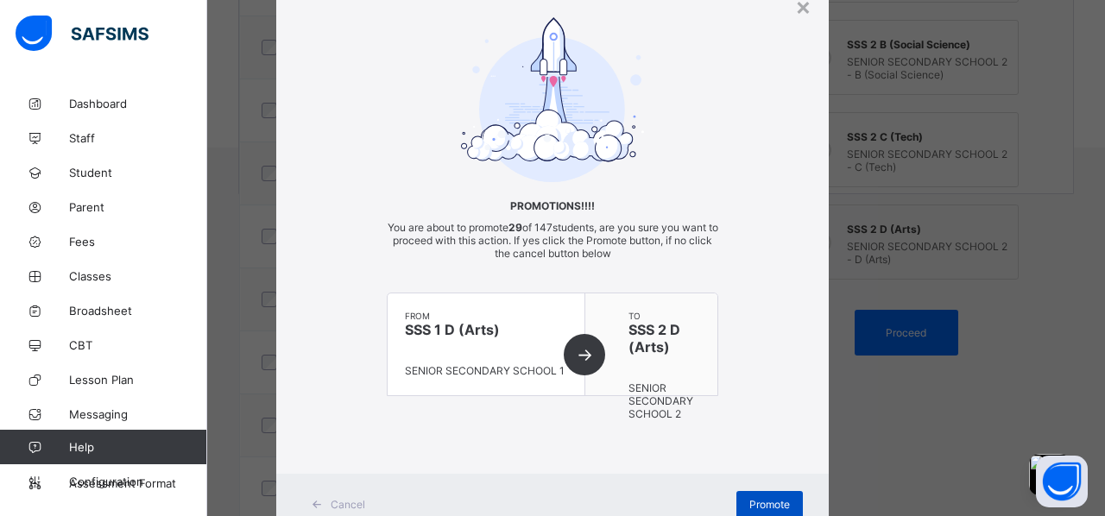
click at [765, 460] on div "Promote" at bounding box center [769, 505] width 66 height 28
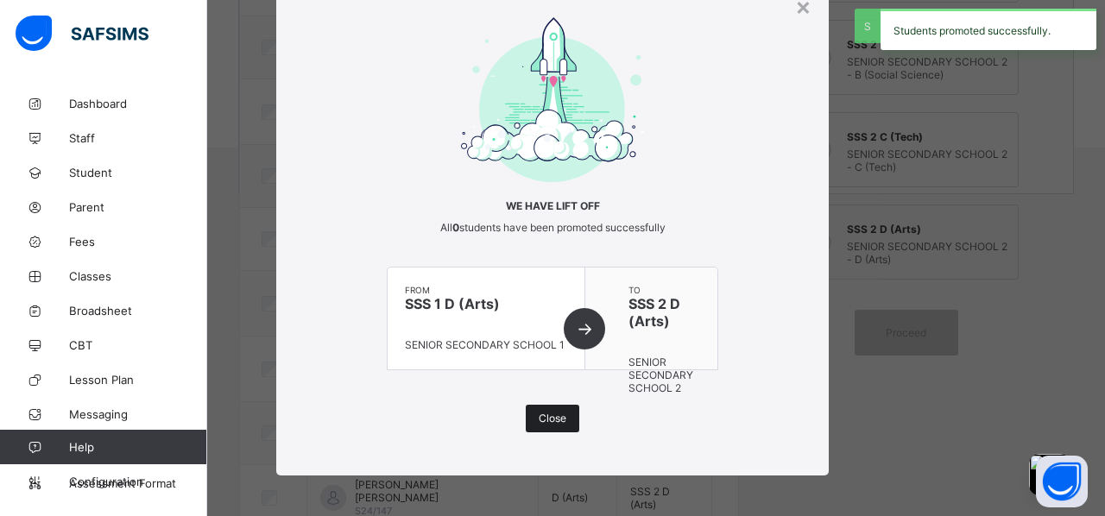
click at [555, 422] on span "Close" at bounding box center [552, 418] width 28 height 13
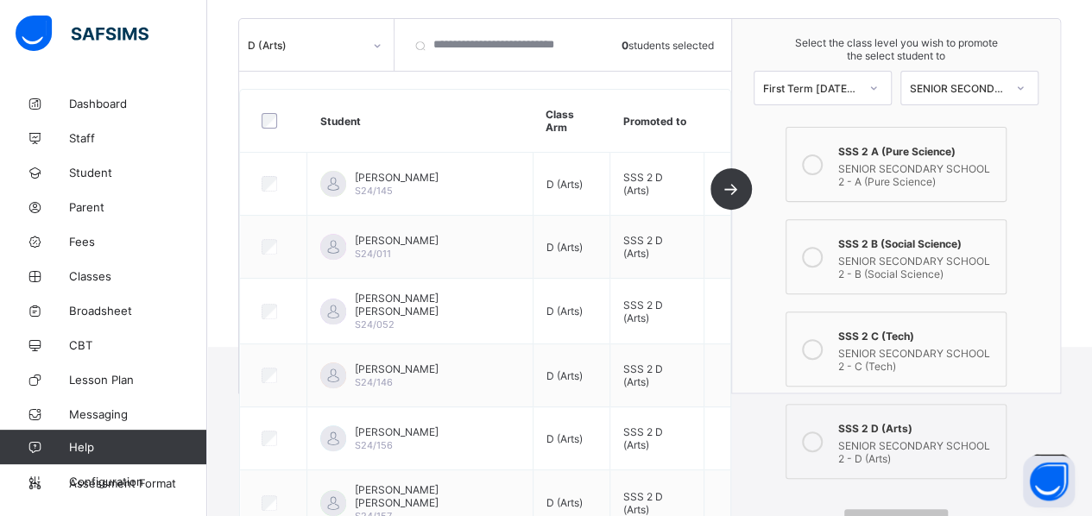
scroll to position [194, 0]
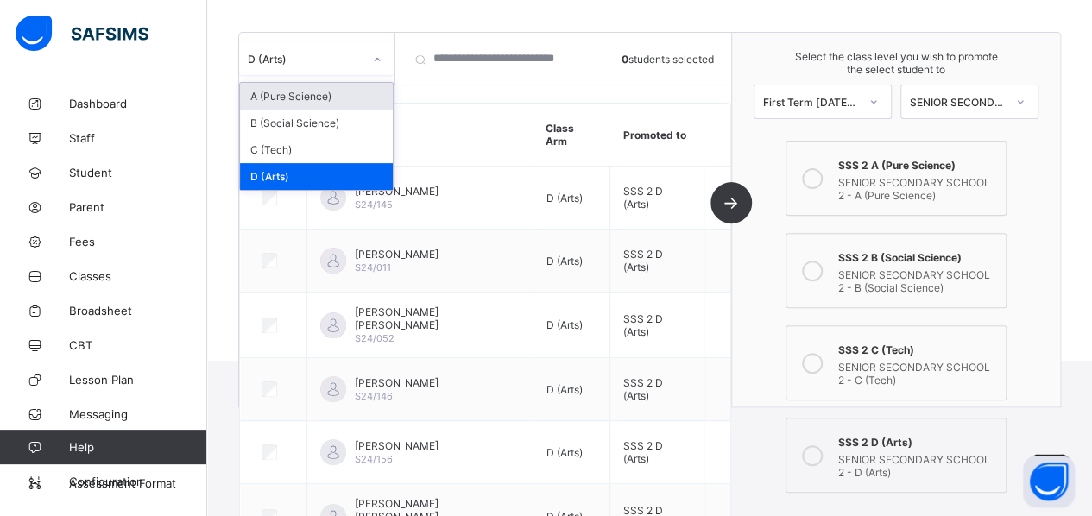
click at [366, 66] on div at bounding box center [376, 60] width 29 height 28
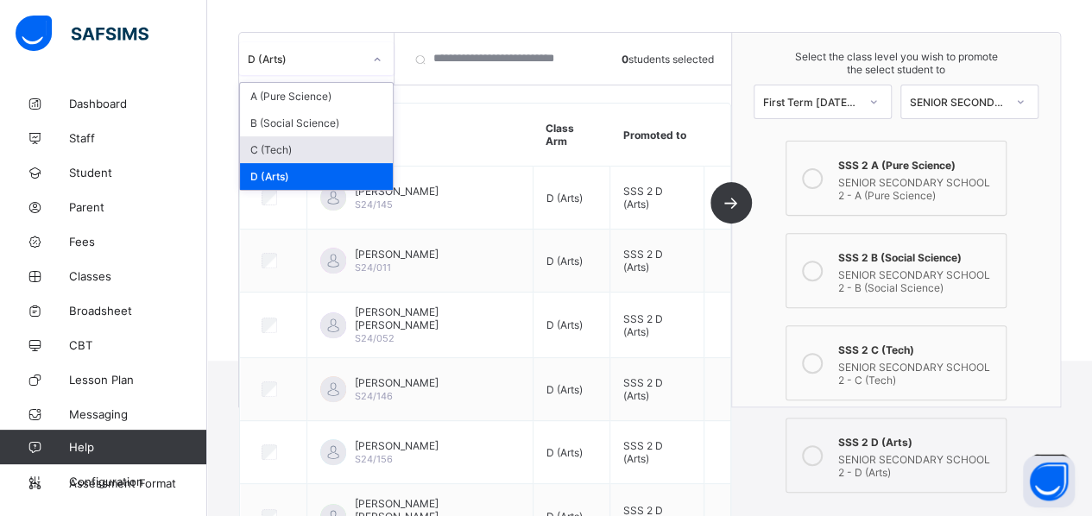
click at [338, 145] on div "C (Tech)" at bounding box center [316, 149] width 153 height 27
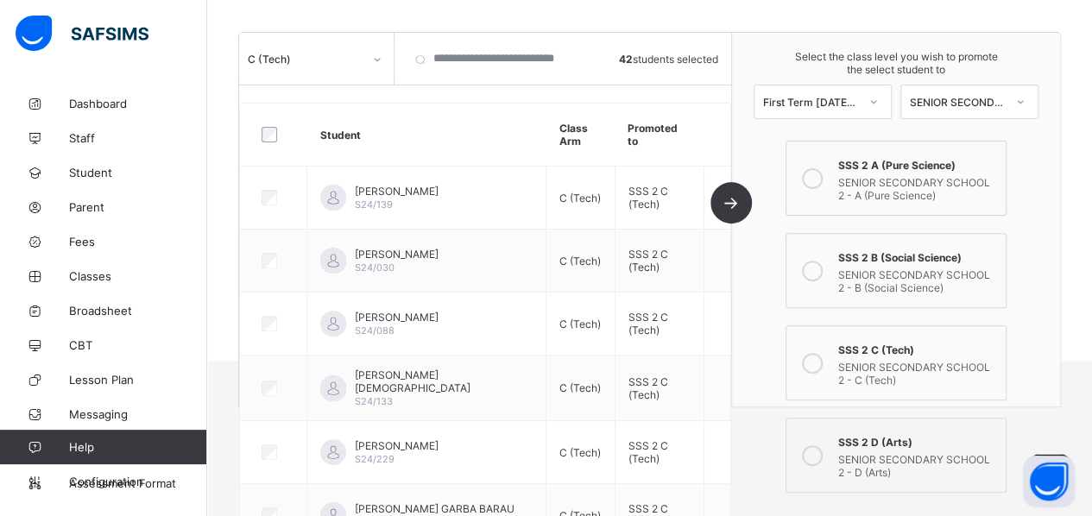
click at [815, 353] on icon at bounding box center [812, 363] width 21 height 21
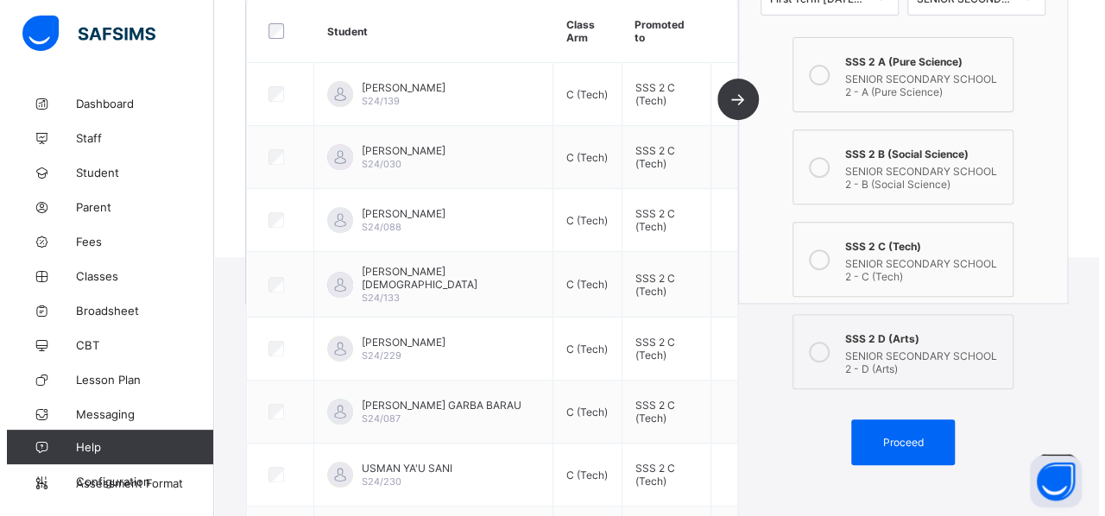
scroll to position [302, 0]
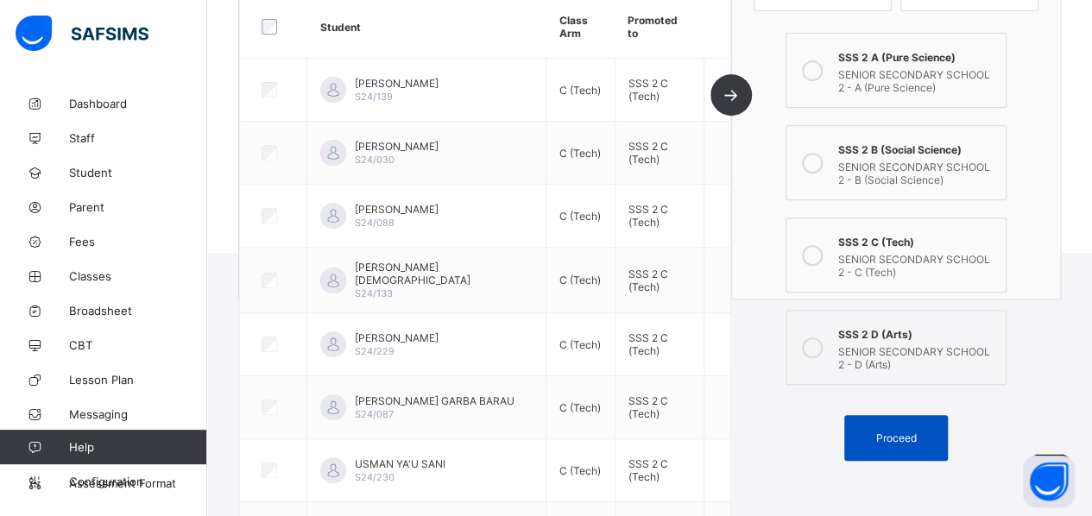
click at [882, 432] on div "Proceed" at bounding box center [896, 438] width 104 height 46
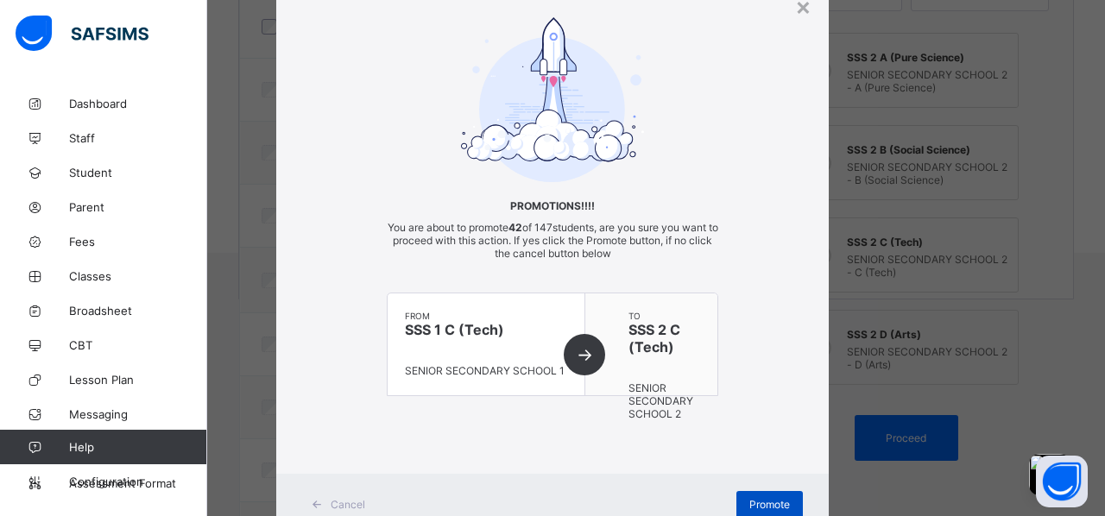
click at [771, 460] on span "Promote" at bounding box center [769, 504] width 41 height 13
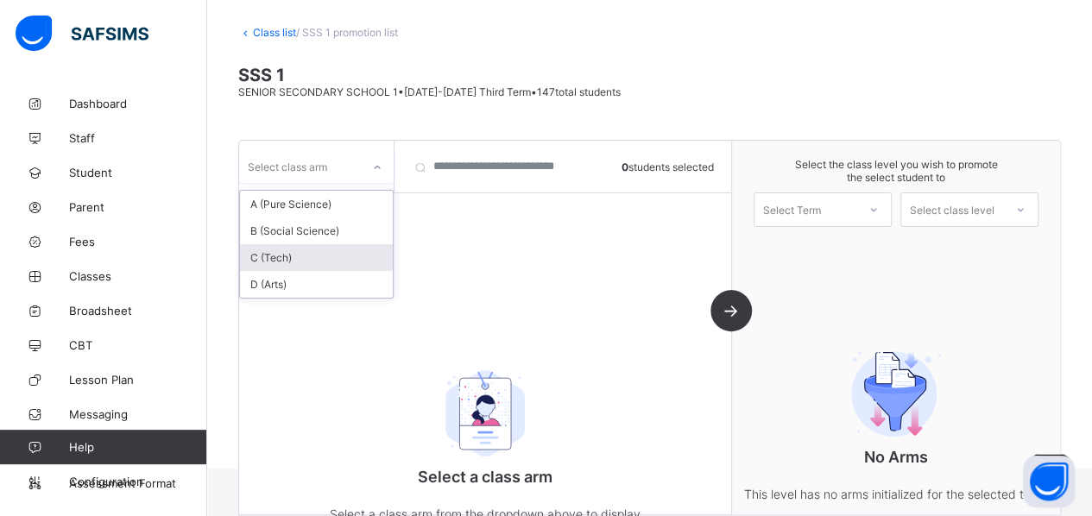
click at [320, 263] on div "C (Tech)" at bounding box center [316, 257] width 153 height 27
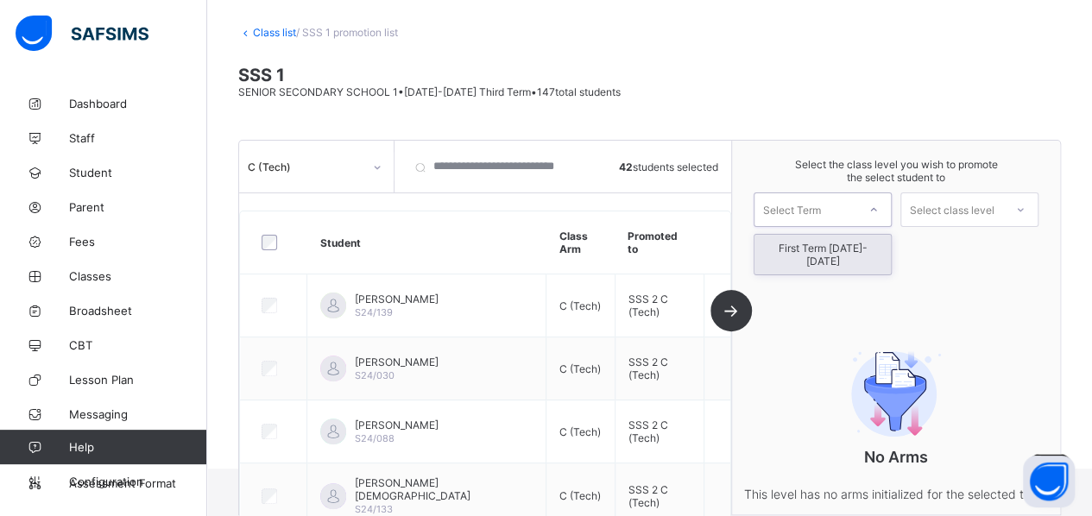
click at [847, 205] on div "Select Term" at bounding box center [805, 210] width 102 height 24
click at [829, 250] on div "First Term [DATE]-[DATE]" at bounding box center [822, 255] width 136 height 40
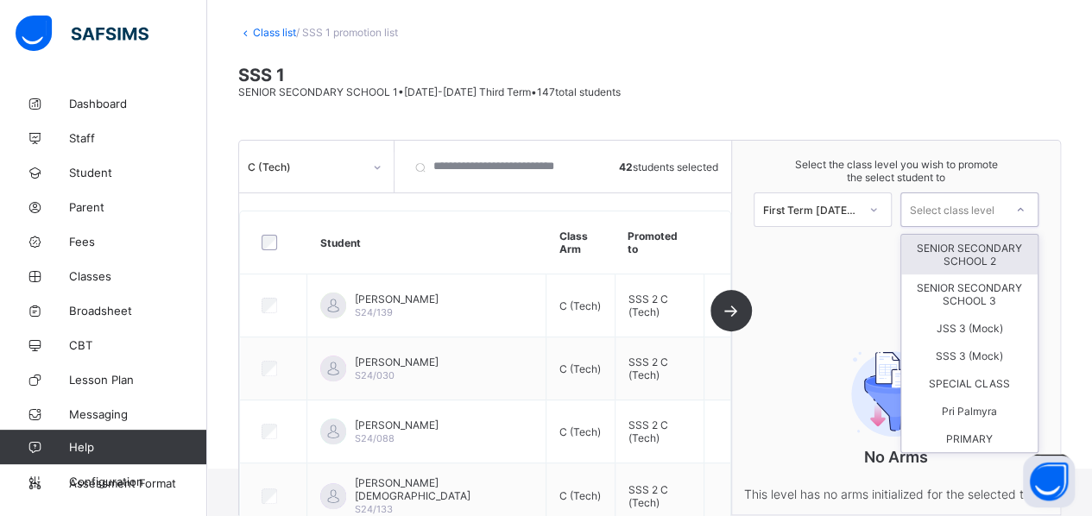
click at [948, 217] on div "Select class level" at bounding box center [969, 209] width 138 height 35
click at [961, 246] on div "SENIOR SECONDARY SCHOOL 2" at bounding box center [969, 255] width 136 height 40
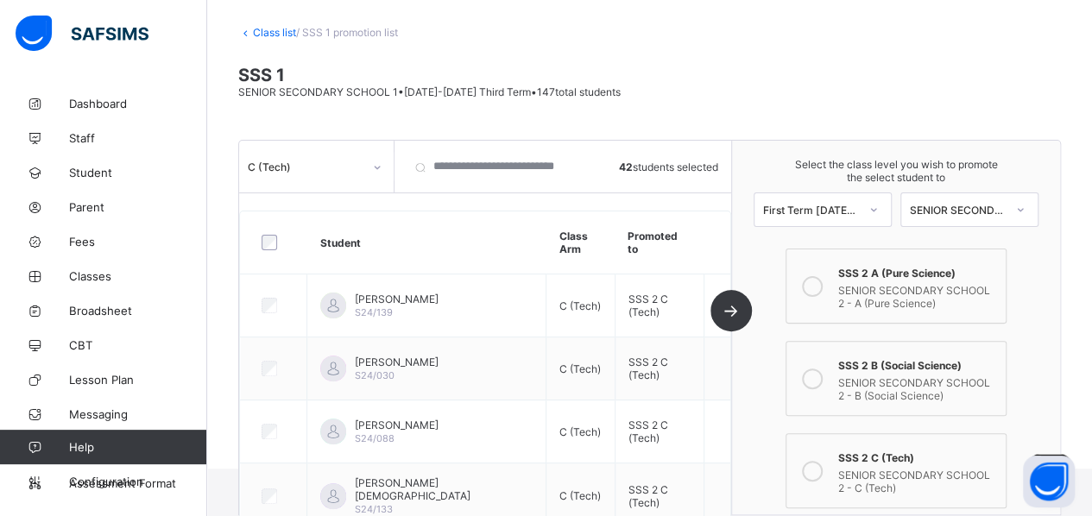
click at [892, 464] on div "SENIOR SECONDARY SCHOOL 2 - C (Tech)" at bounding box center [917, 479] width 159 height 30
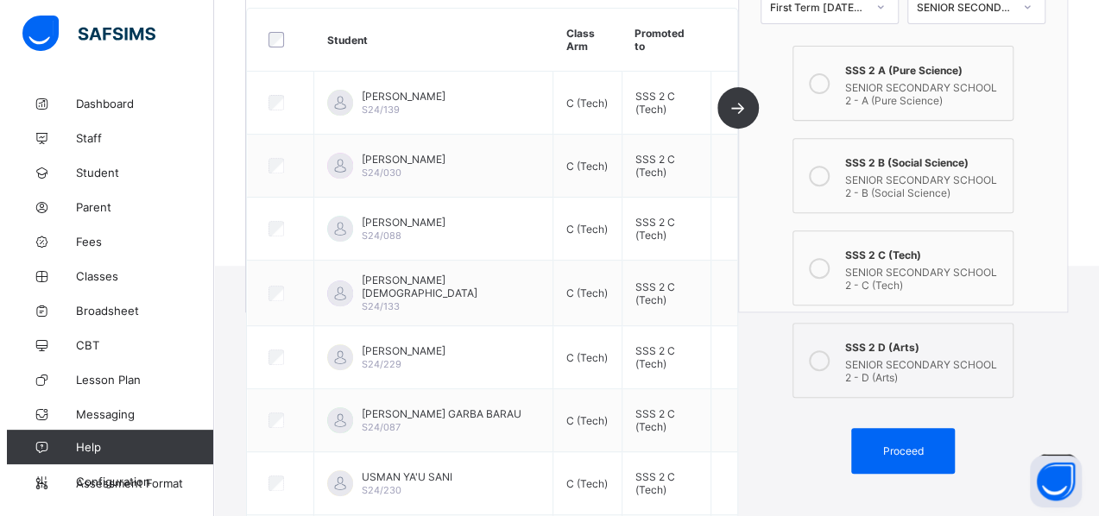
scroll to position [291, 0]
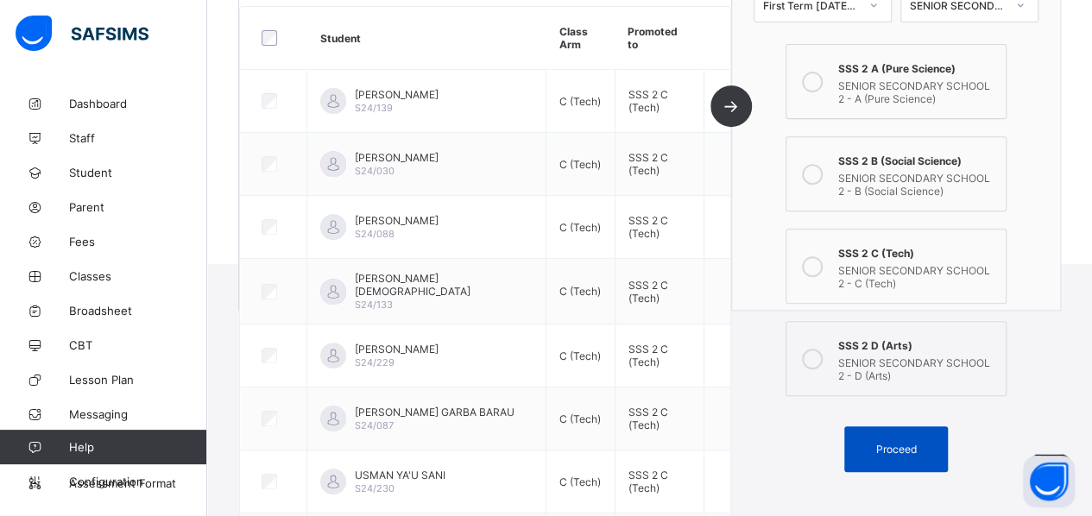
click at [891, 443] on span "Proceed" at bounding box center [895, 449] width 41 height 13
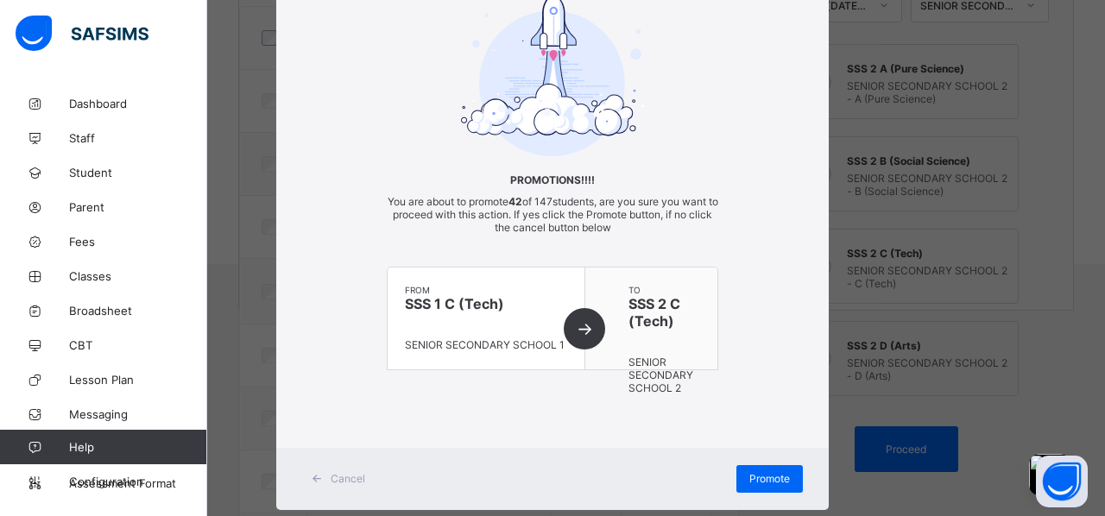
scroll to position [128, 0]
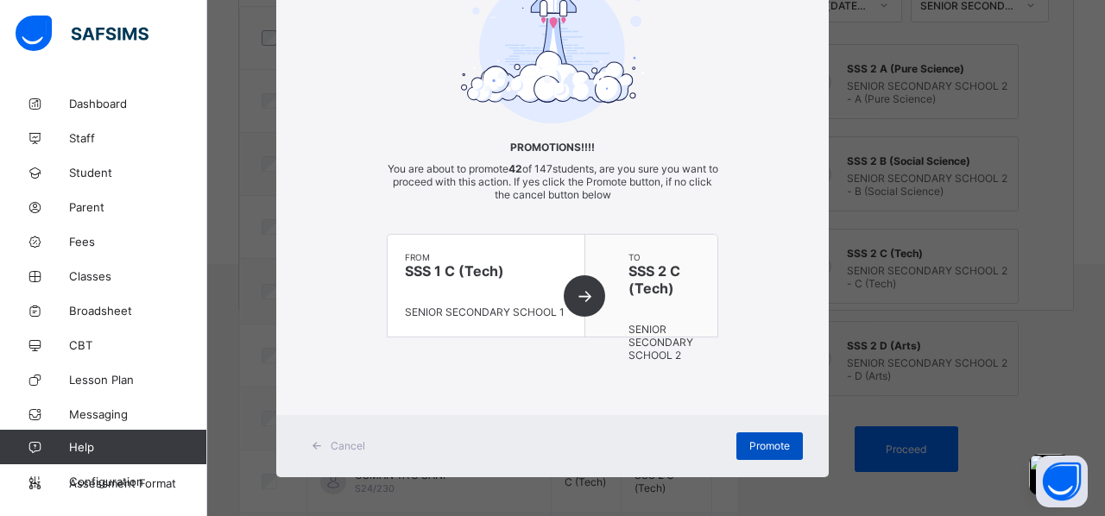
click at [765, 439] on span "Promote" at bounding box center [769, 445] width 41 height 13
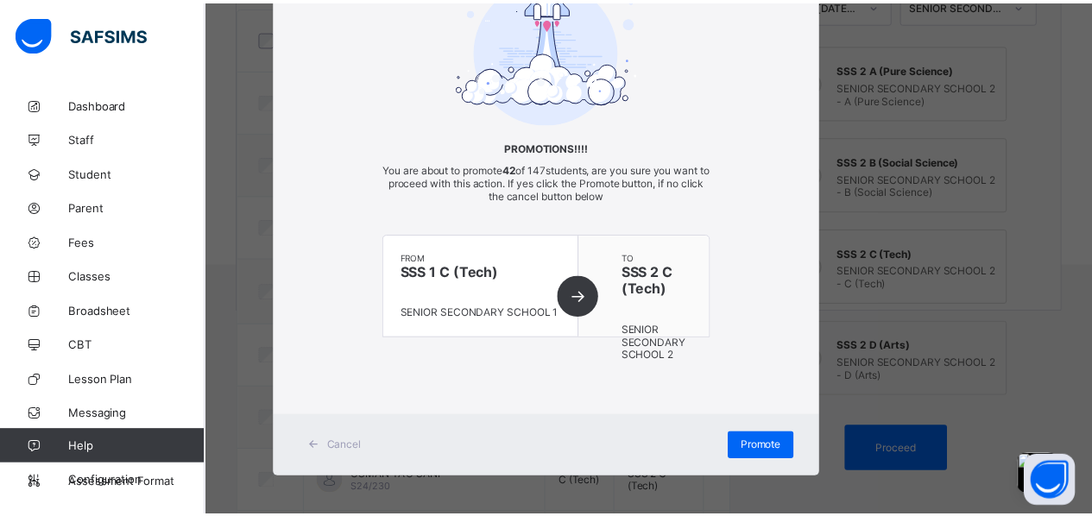
scroll to position [0, 0]
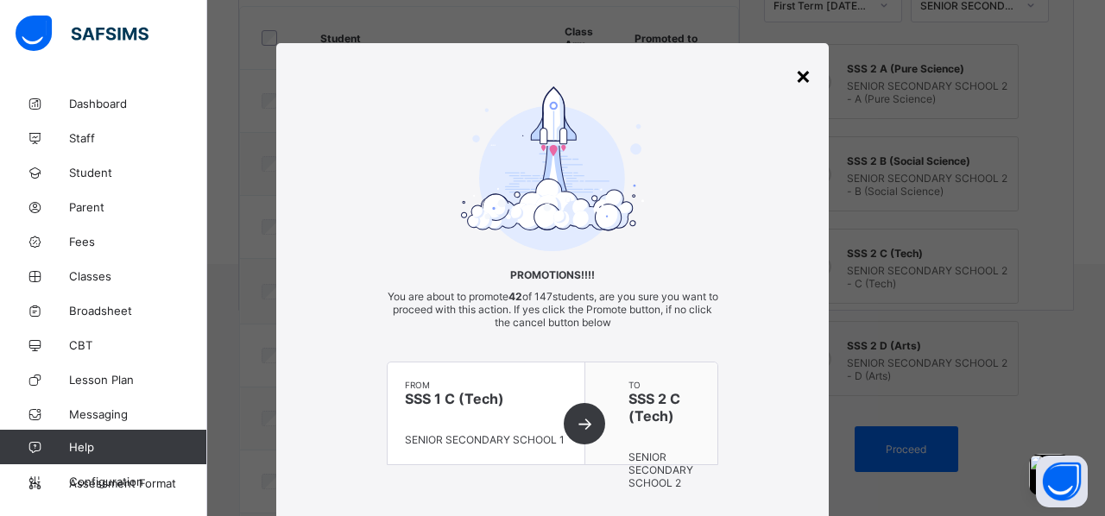
click at [800, 72] on div "×" at bounding box center [803, 74] width 16 height 29
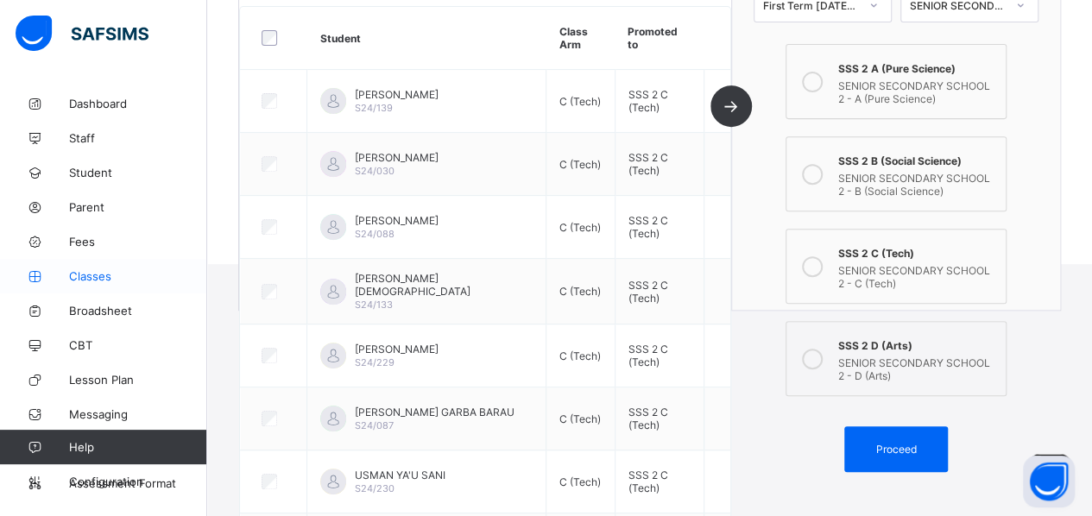
click at [95, 280] on span "Classes" at bounding box center [138, 276] width 138 height 14
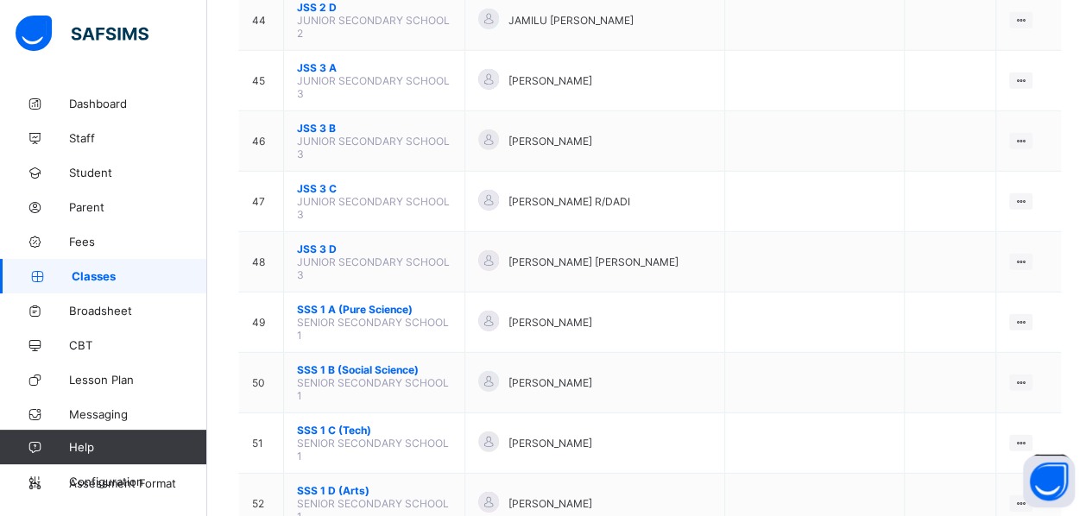
scroll to position [2358, 0]
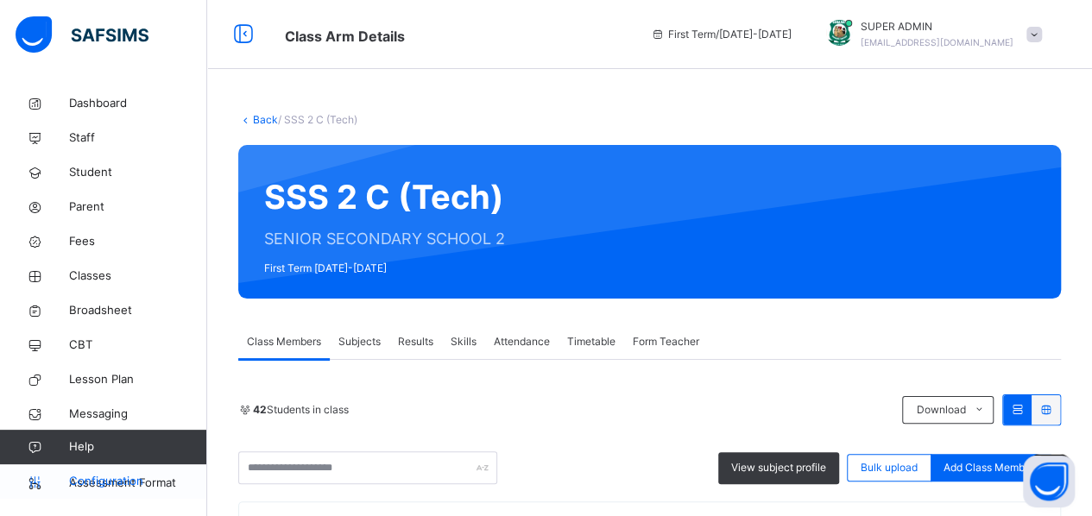
click at [101, 486] on span "Configuration" at bounding box center [137, 481] width 137 height 17
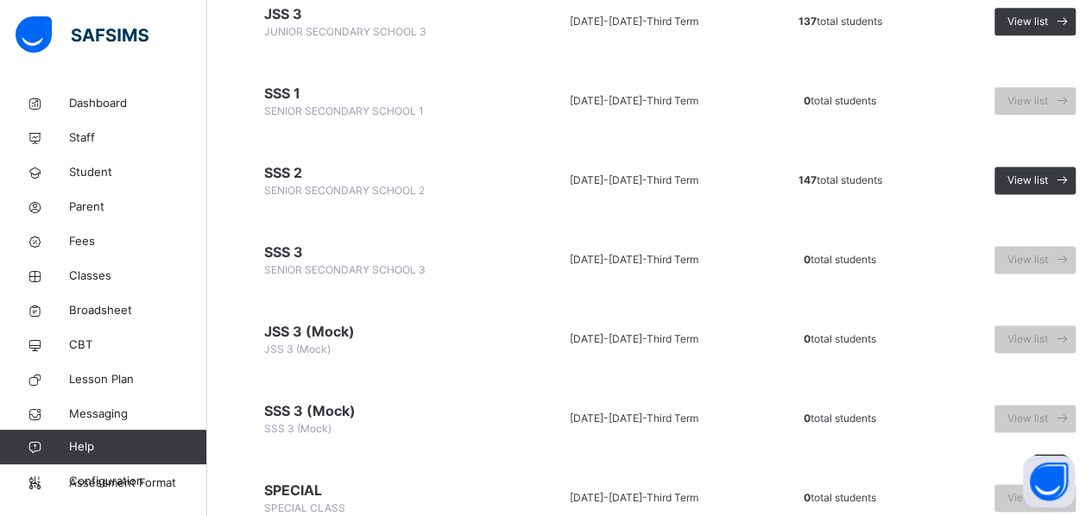
scroll to position [1100, 0]
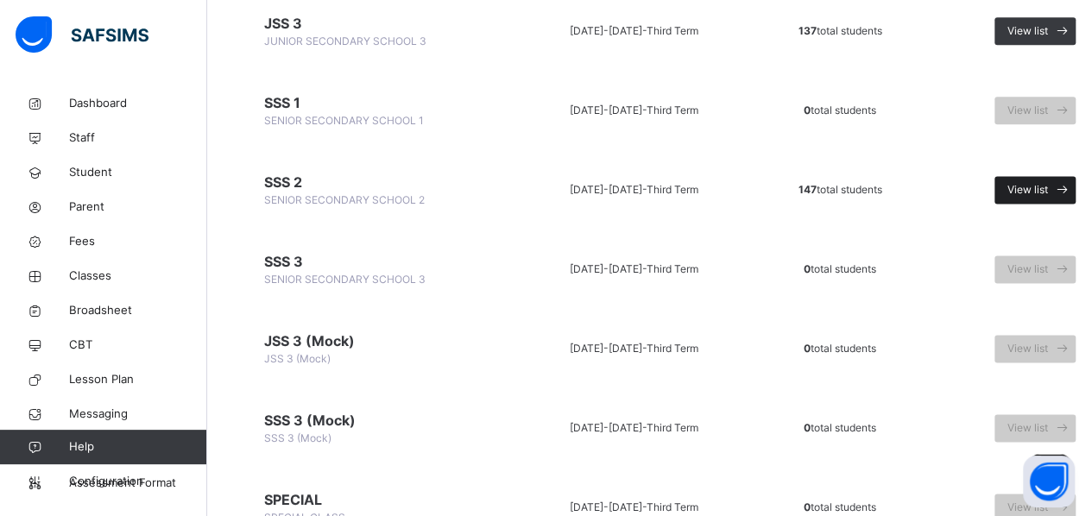
click at [1035, 182] on span "View list" at bounding box center [1027, 190] width 41 height 16
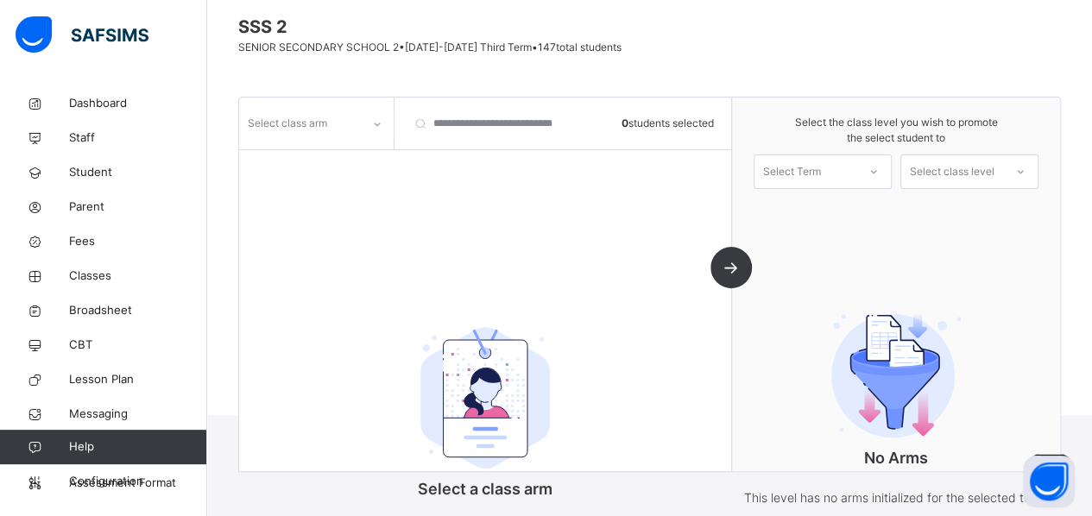
scroll to position [217, 0]
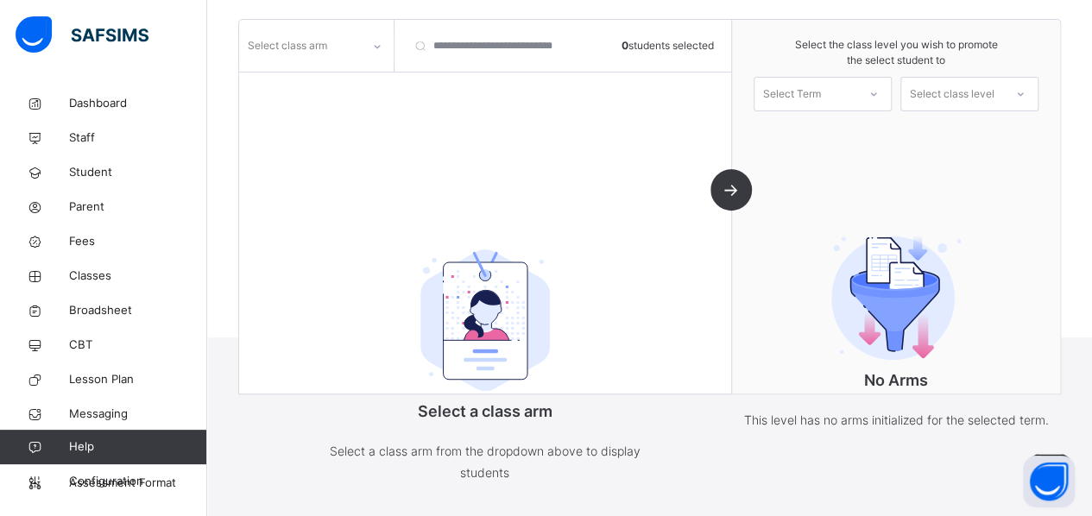
click at [371, 44] on div at bounding box center [376, 47] width 29 height 28
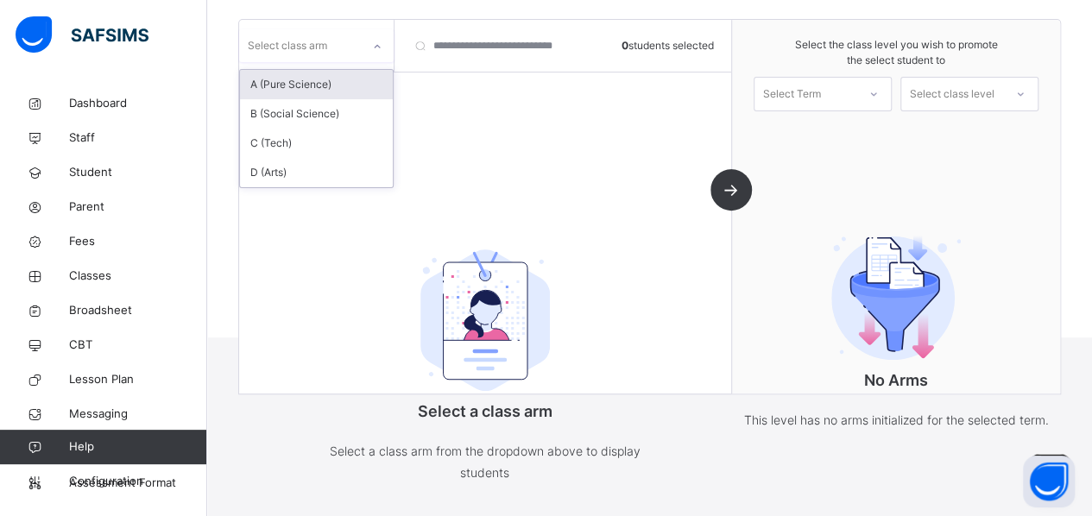
click at [343, 88] on div "A (Pure Science)" at bounding box center [316, 84] width 153 height 29
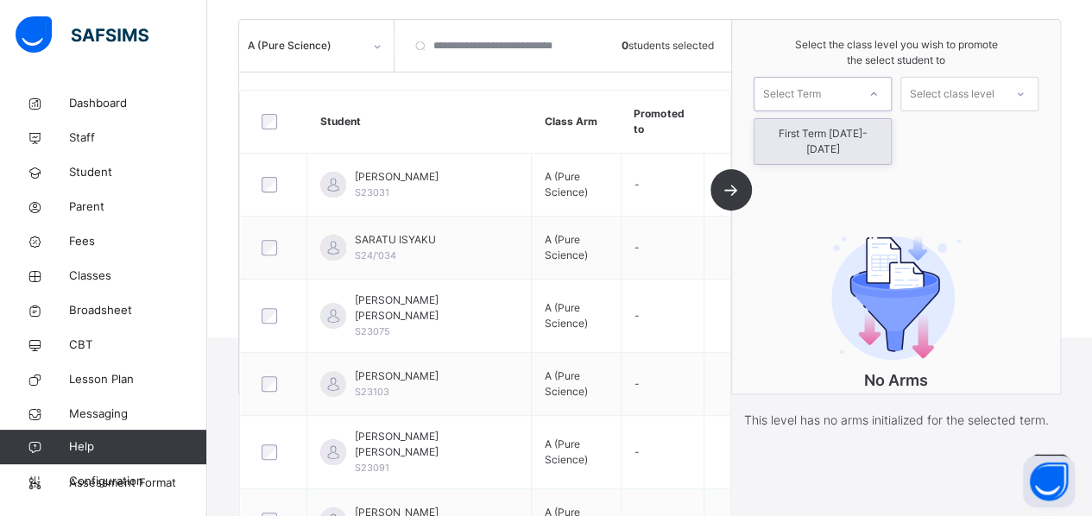
click at [878, 86] on icon at bounding box center [873, 93] width 10 height 17
click at [851, 137] on div "First Term [DATE]-[DATE]" at bounding box center [822, 141] width 136 height 45
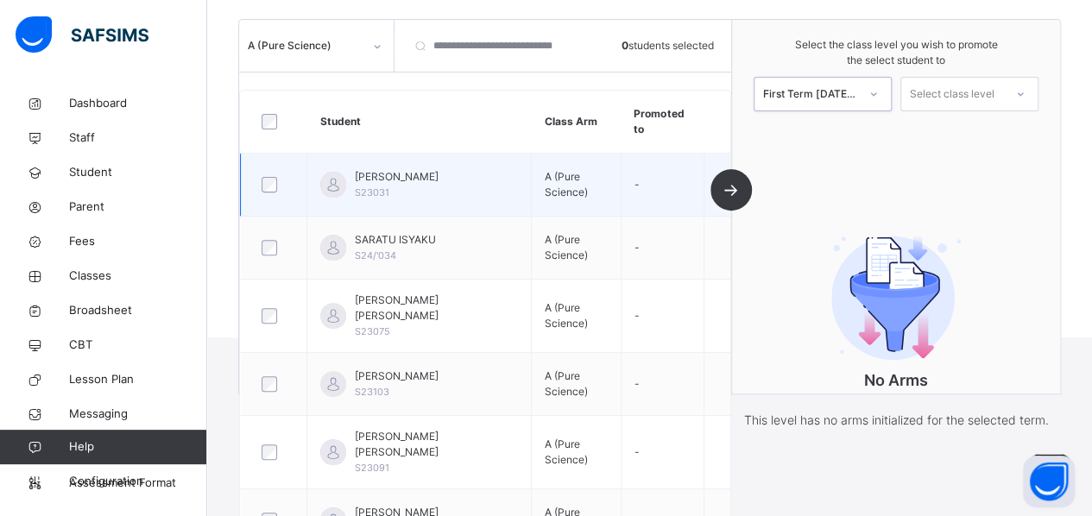
scroll to position [56, 0]
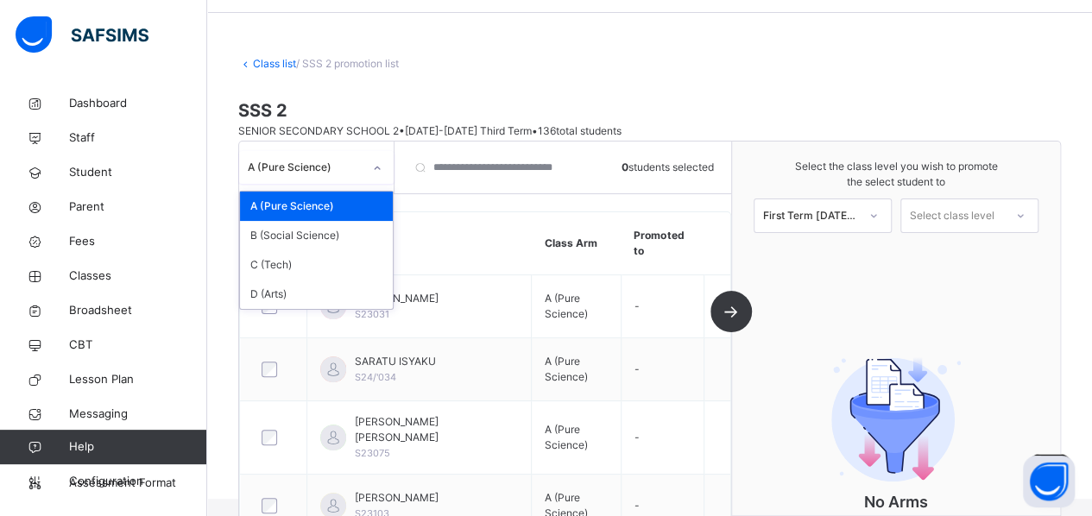
click at [335, 165] on div "A (Pure Science)" at bounding box center [305, 168] width 115 height 16
click at [309, 201] on div "A (Pure Science)" at bounding box center [316, 206] width 153 height 29
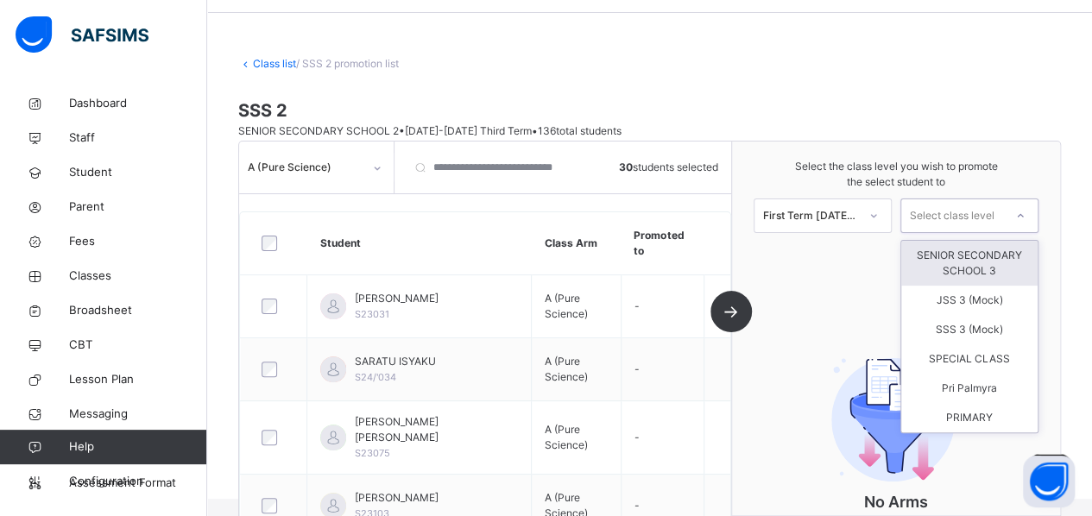
click at [958, 215] on div "Select class level" at bounding box center [952, 215] width 85 height 35
click at [960, 277] on div "SENIOR SECONDARY SCHOOL 3" at bounding box center [969, 263] width 136 height 45
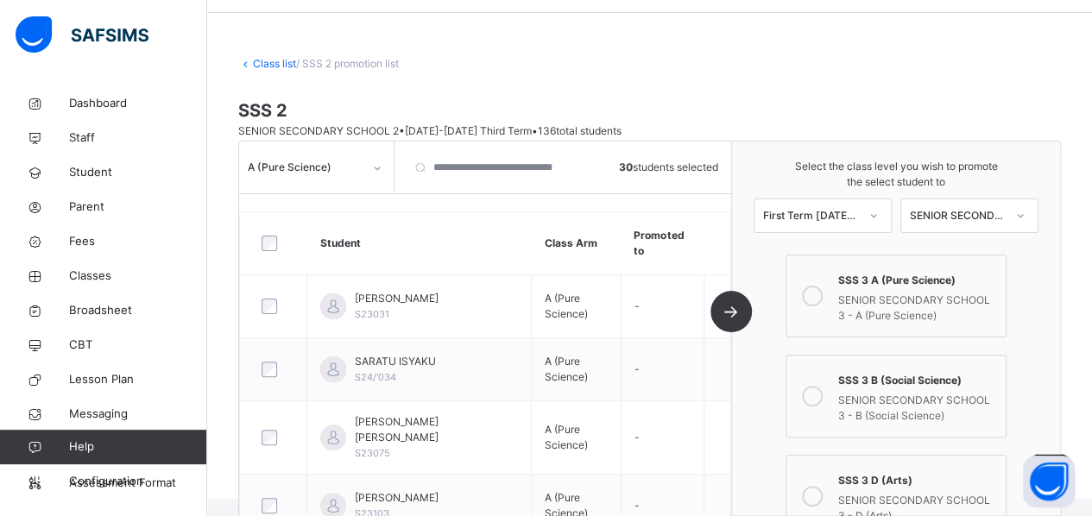
click at [953, 291] on div "SENIOR SECONDARY SCHOOL 3 - A (Pure Science)" at bounding box center [917, 305] width 159 height 35
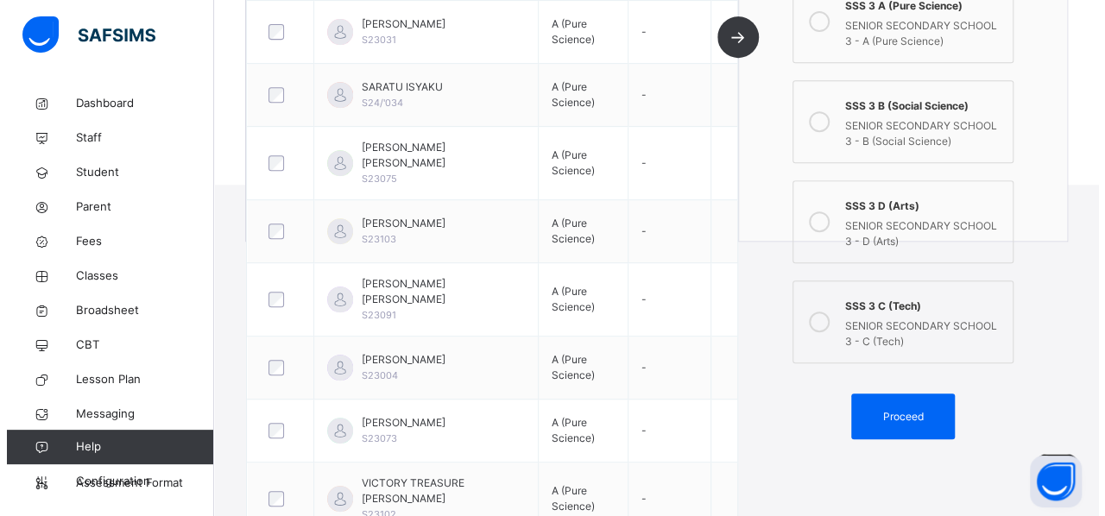
scroll to position [371, 0]
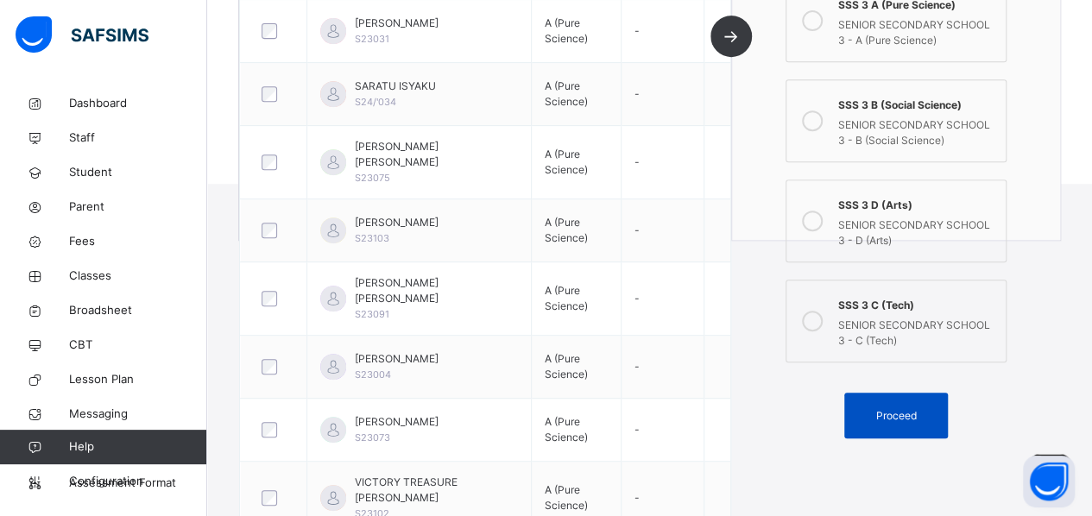
click at [916, 413] on span "Proceed" at bounding box center [895, 416] width 41 height 16
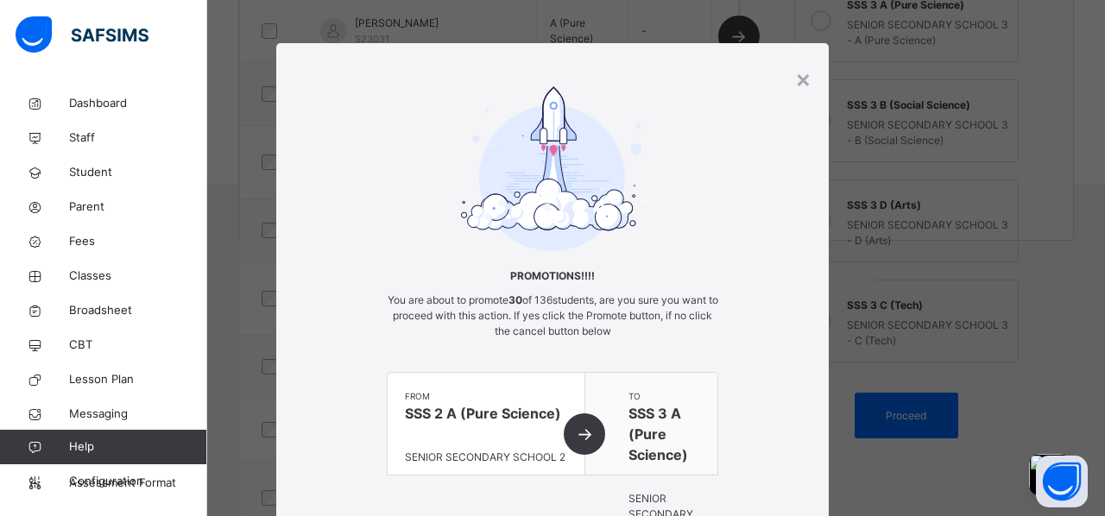
scroll to position [142, 0]
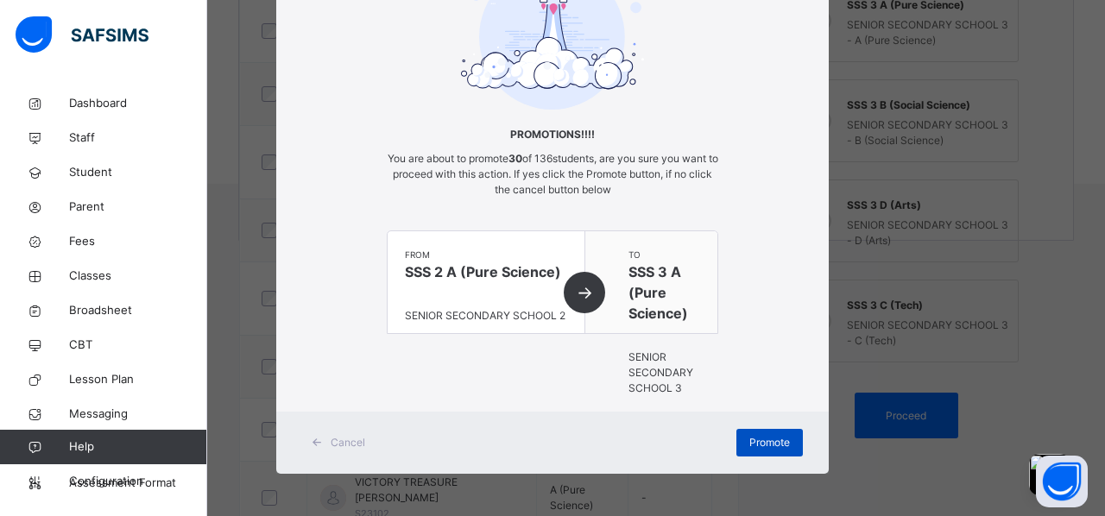
click at [780, 443] on span "Promote" at bounding box center [769, 443] width 41 height 16
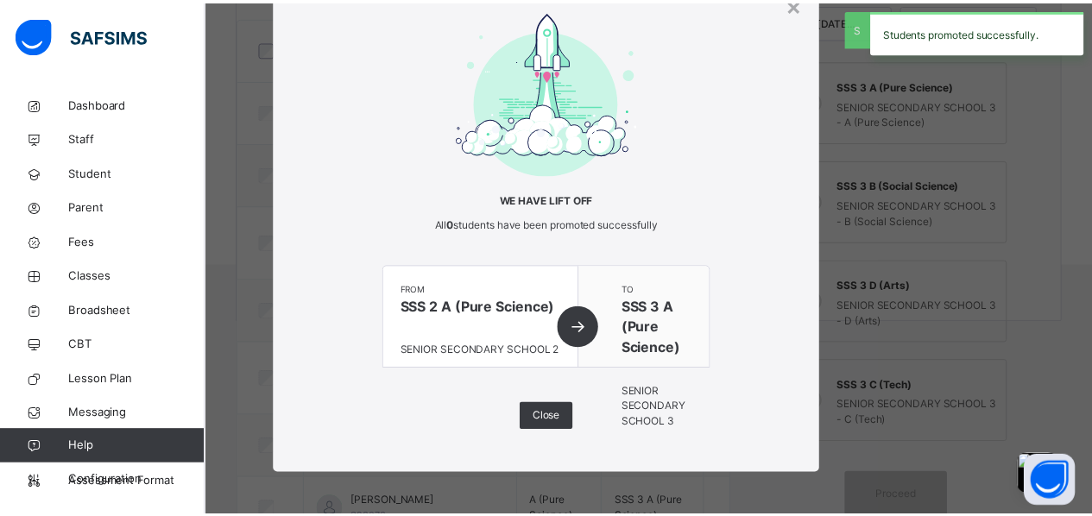
scroll to position [371, 0]
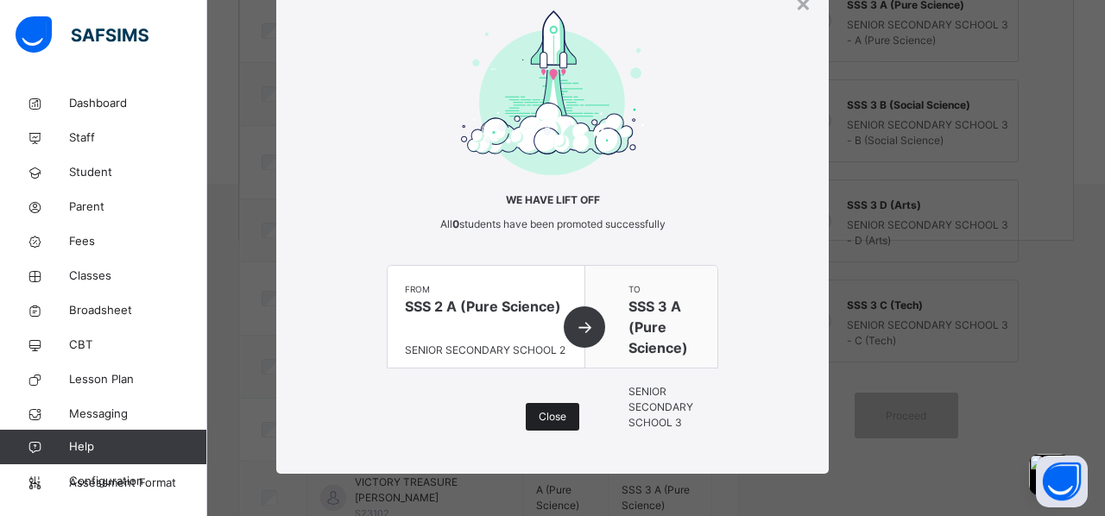
click at [545, 412] on span "Close" at bounding box center [552, 417] width 28 height 16
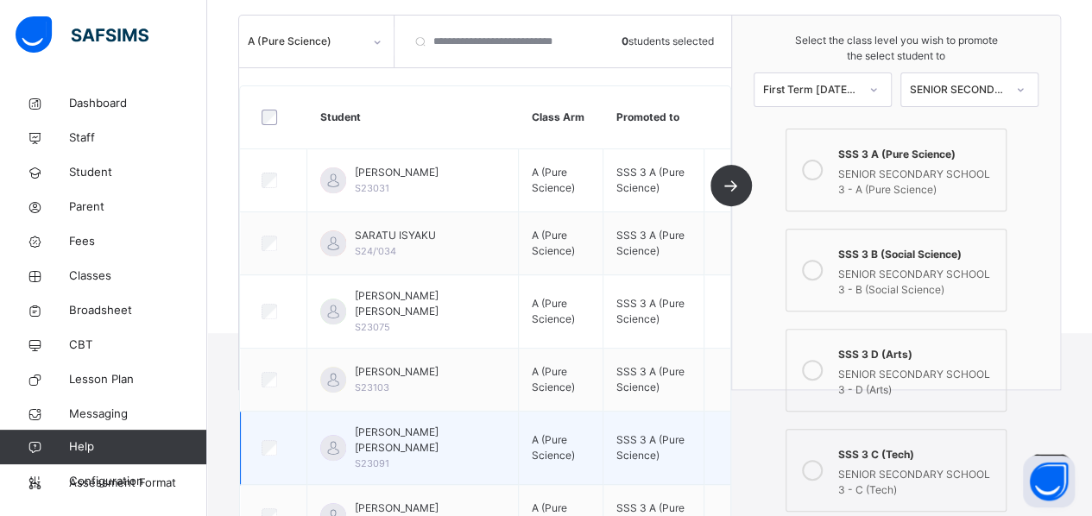
scroll to position [221, 0]
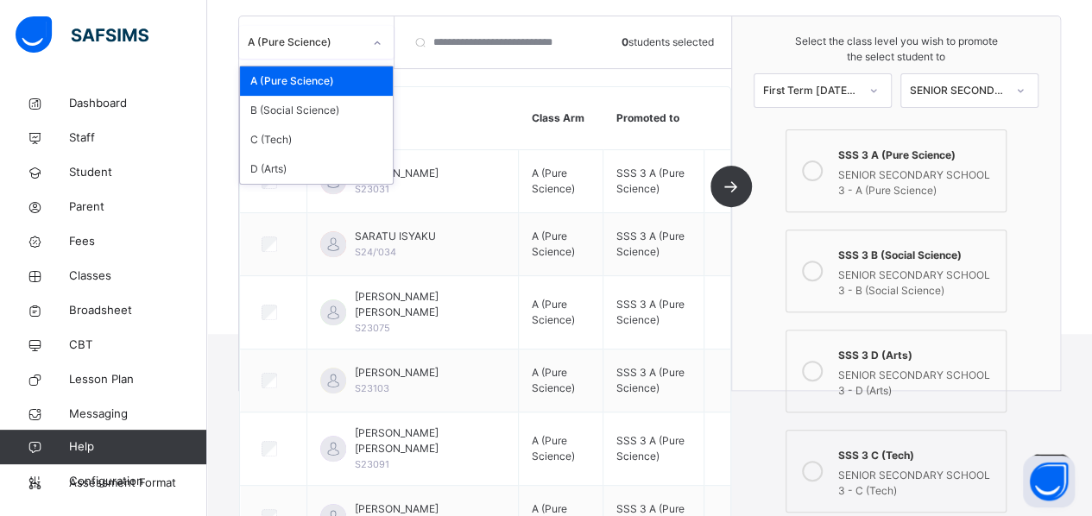
click at [316, 53] on div "A (Pure Science)" at bounding box center [300, 42] width 122 height 27
click at [309, 110] on div "B (Social Science)" at bounding box center [316, 110] width 153 height 29
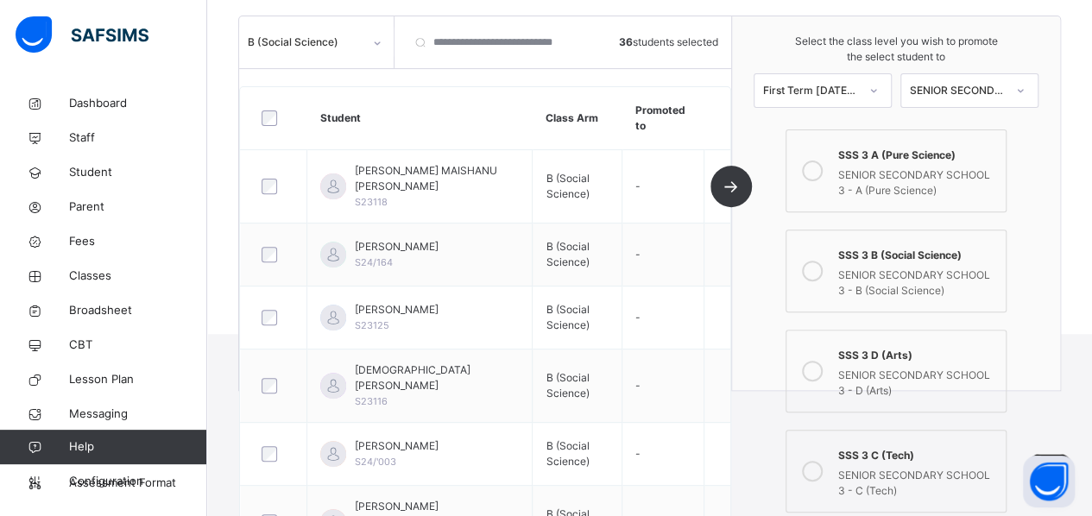
click at [816, 274] on icon at bounding box center [812, 271] width 21 height 21
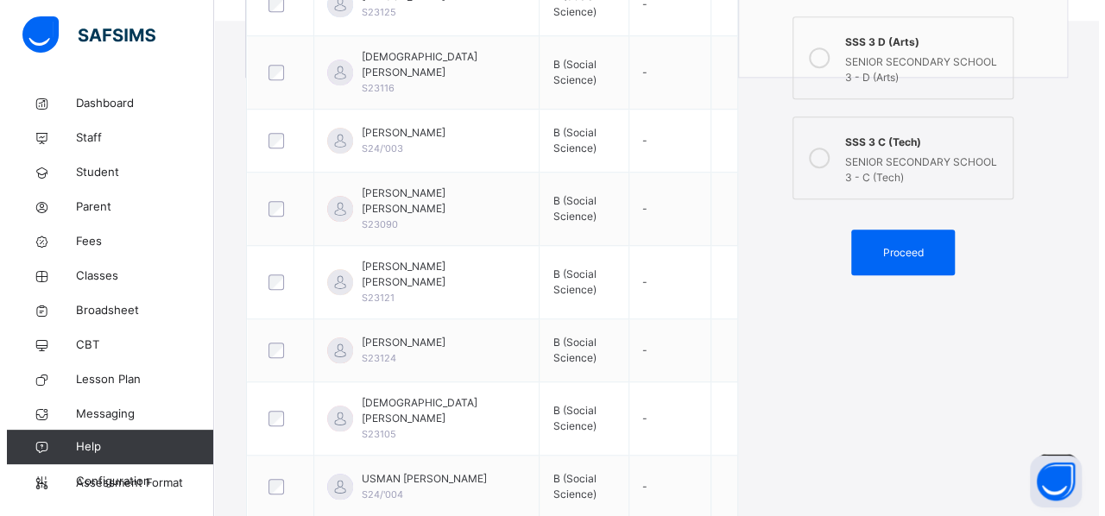
scroll to position [535, 0]
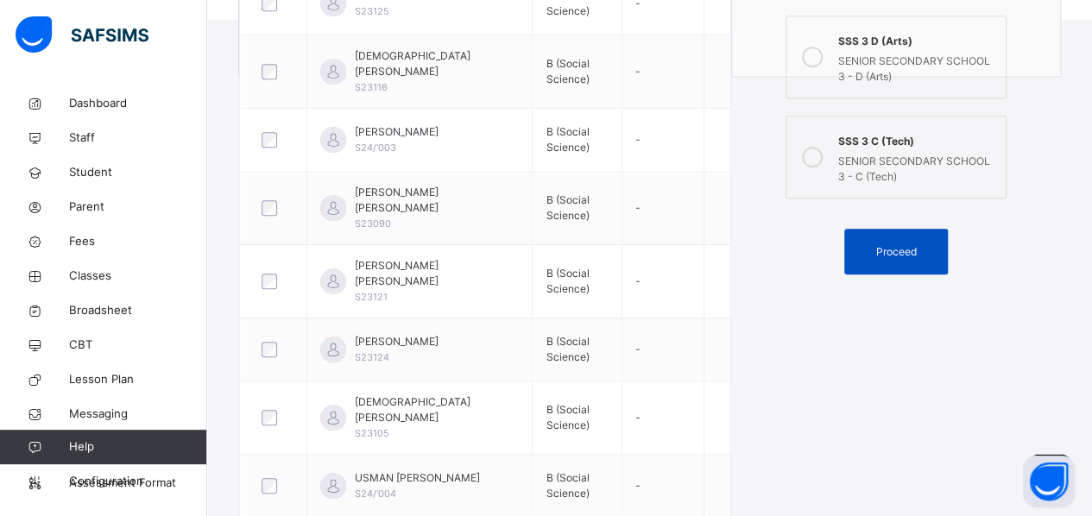
click at [929, 244] on span "Proceed" at bounding box center [896, 252] width 78 height 16
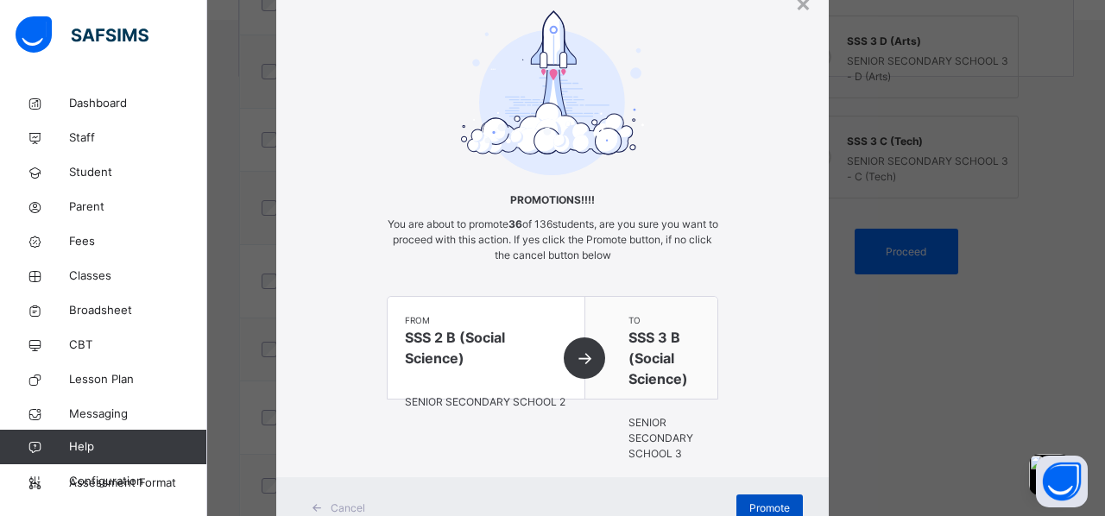
click at [767, 501] on span "Promote" at bounding box center [769, 508] width 41 height 16
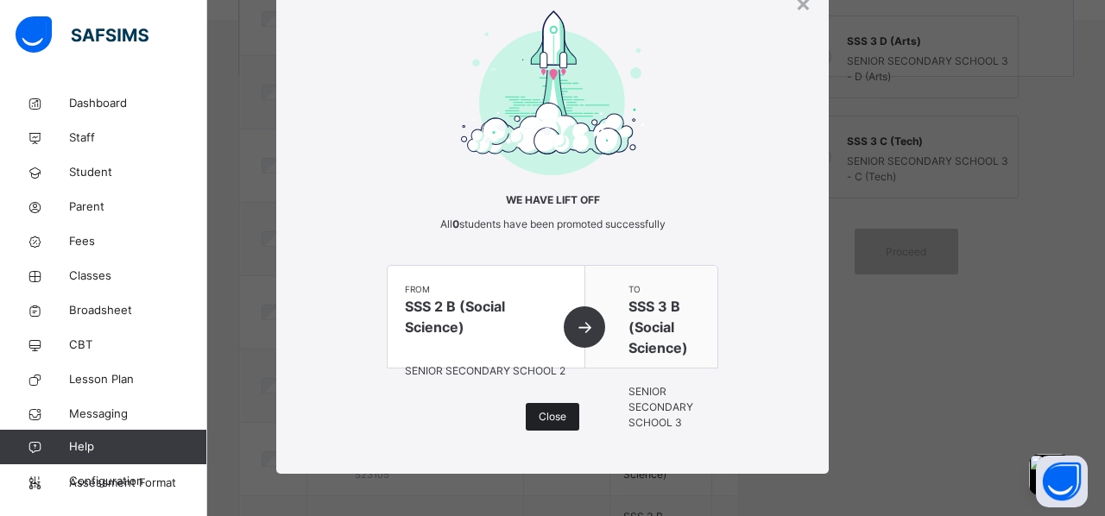
click at [545, 412] on span "Close" at bounding box center [552, 417] width 28 height 16
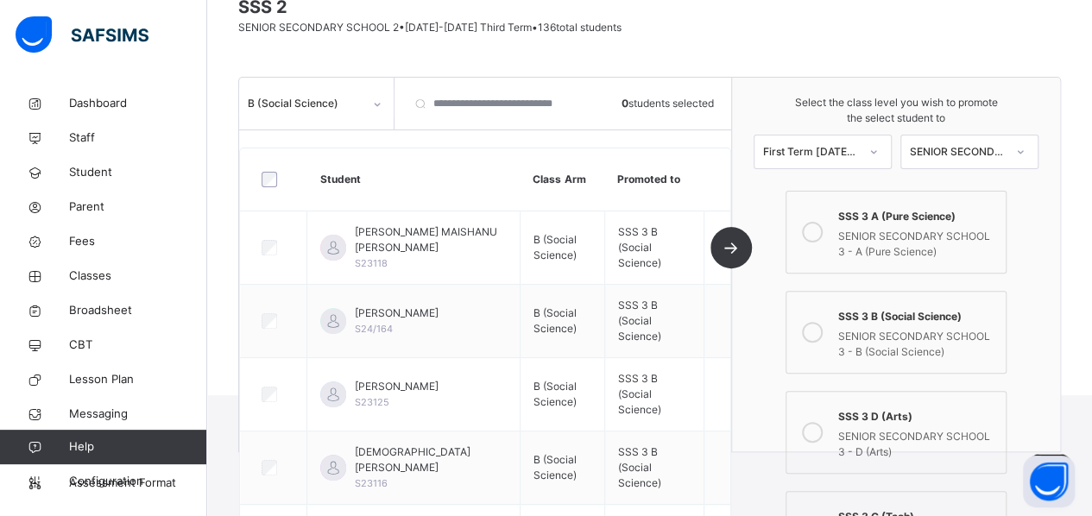
scroll to position [148, 0]
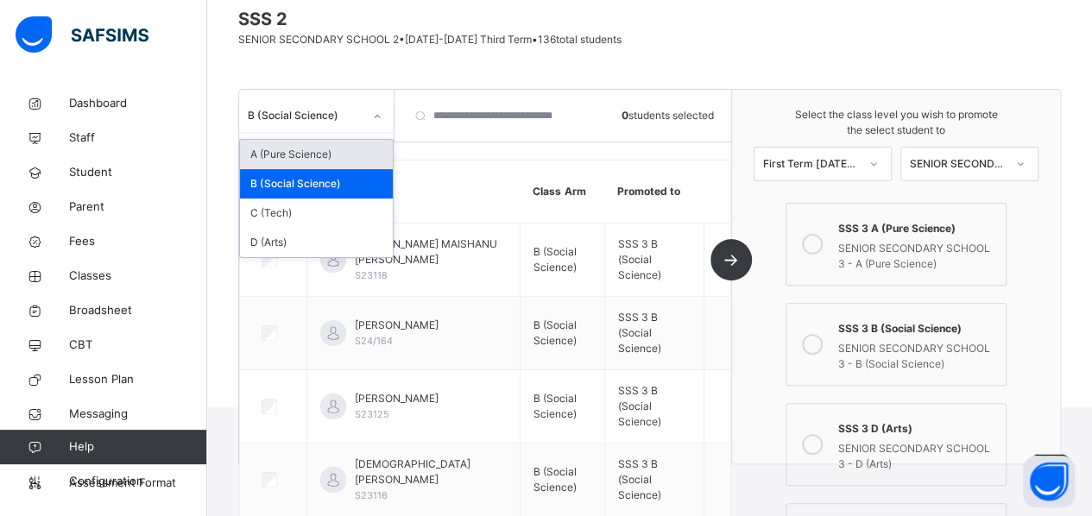
click at [333, 121] on div "B (Social Science)" at bounding box center [305, 116] width 115 height 16
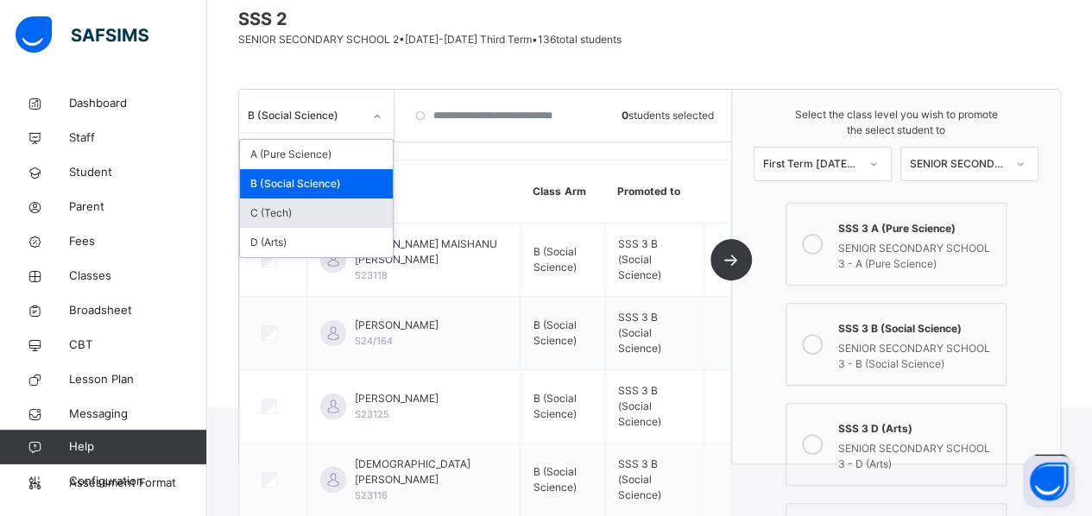
click at [293, 211] on div "C (Tech)" at bounding box center [316, 212] width 153 height 29
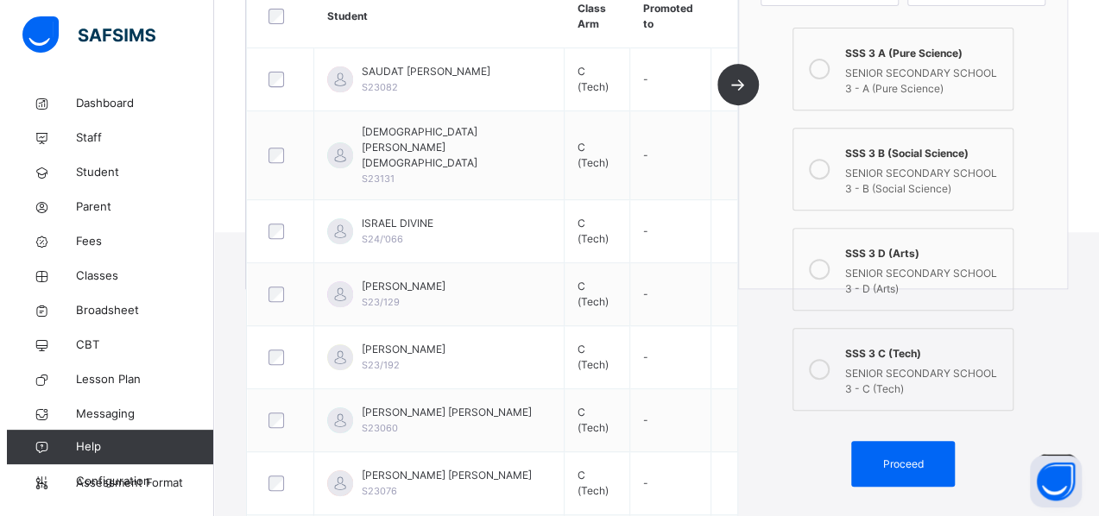
scroll to position [342, 0]
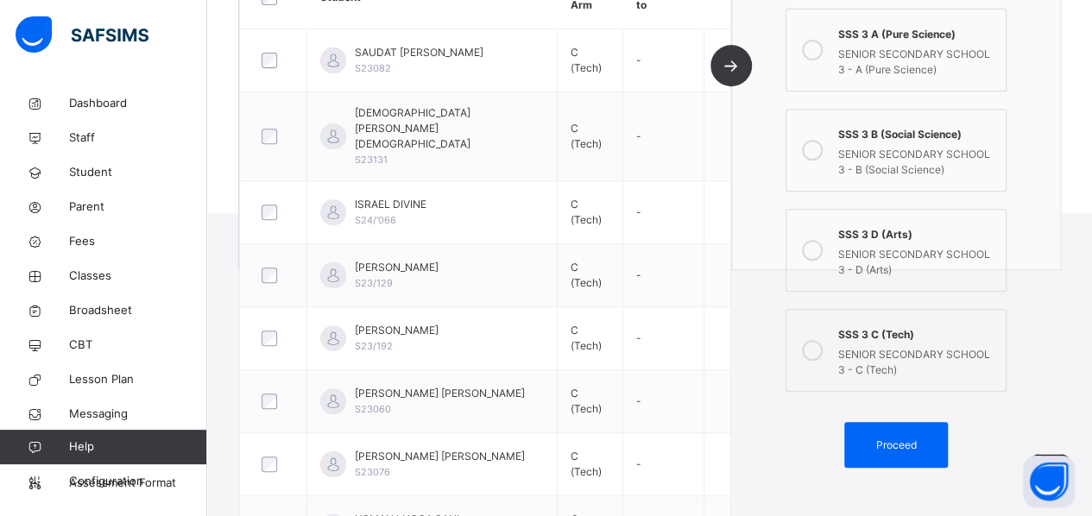
click at [822, 348] on icon at bounding box center [812, 350] width 21 height 21
click at [897, 438] on span "Proceed" at bounding box center [895, 446] width 41 height 16
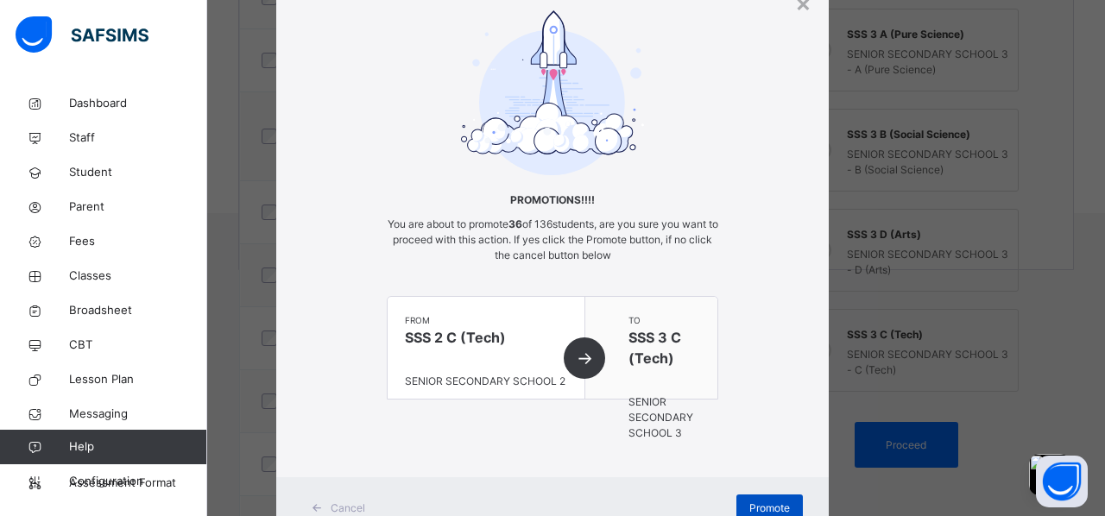
click at [770, 501] on span "Promote" at bounding box center [769, 508] width 41 height 16
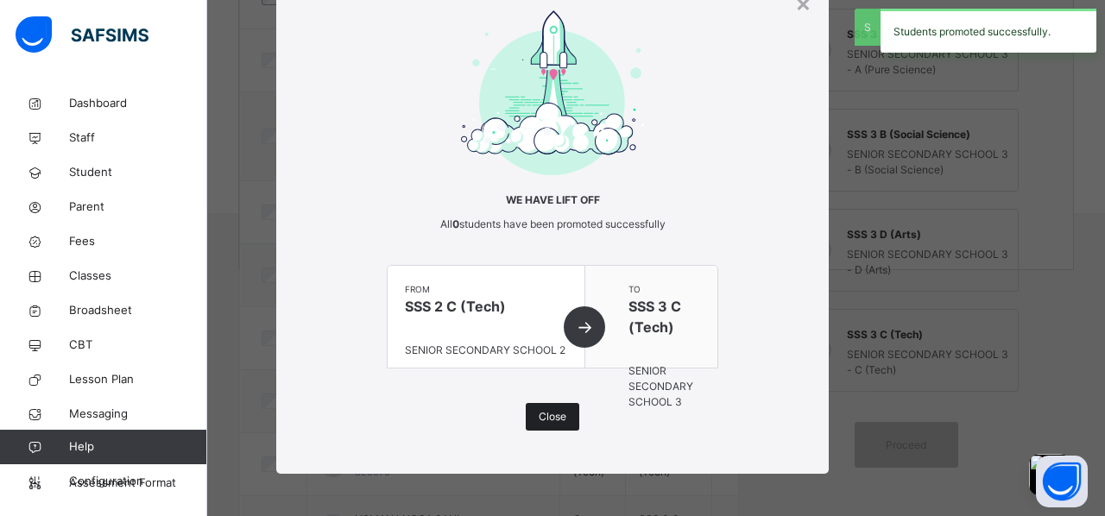
click at [556, 412] on span "Close" at bounding box center [552, 417] width 28 height 16
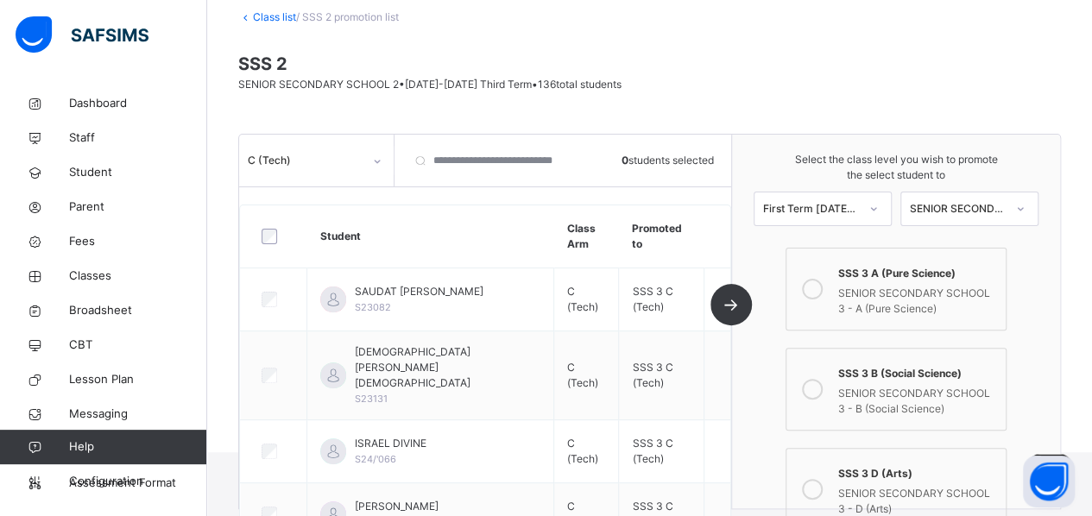
scroll to position [88, 0]
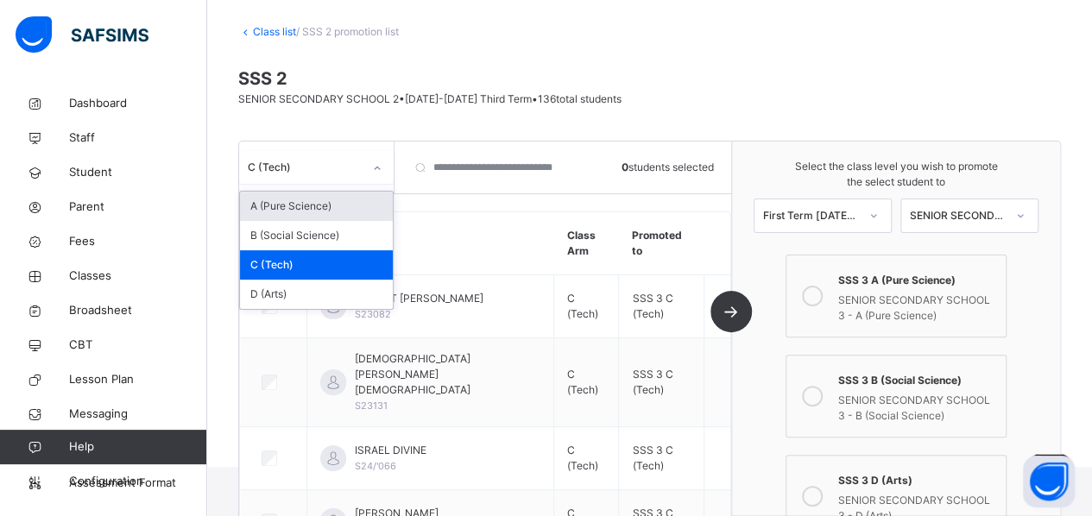
click at [334, 179] on div "C (Tech)" at bounding box center [300, 167] width 122 height 27
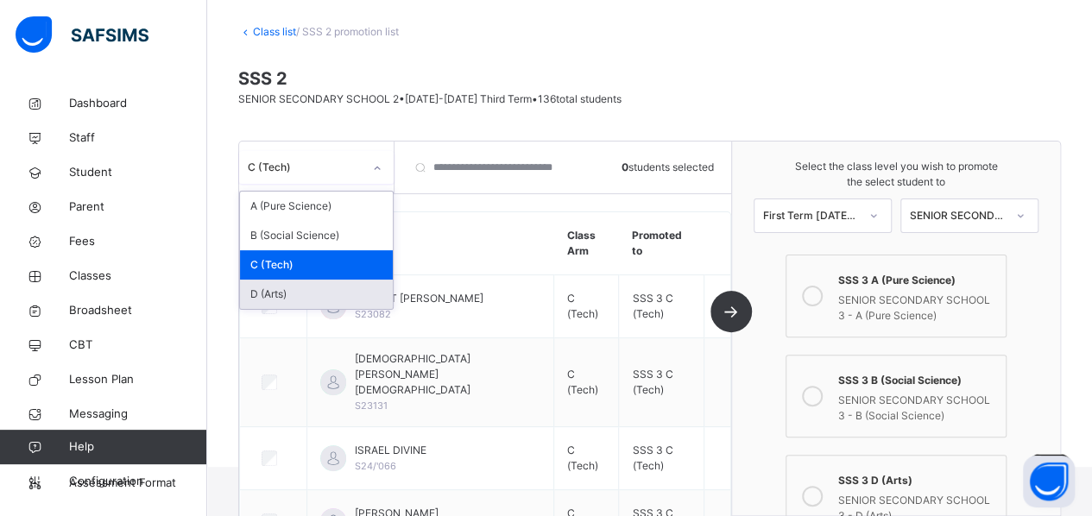
click at [288, 292] on div "D (Arts)" at bounding box center [316, 294] width 153 height 29
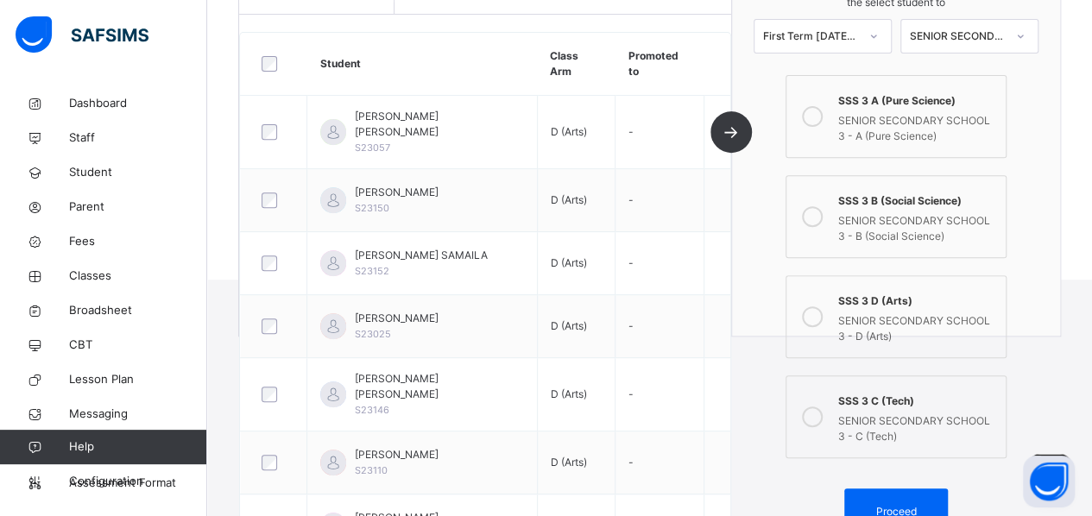
scroll to position [281, 0]
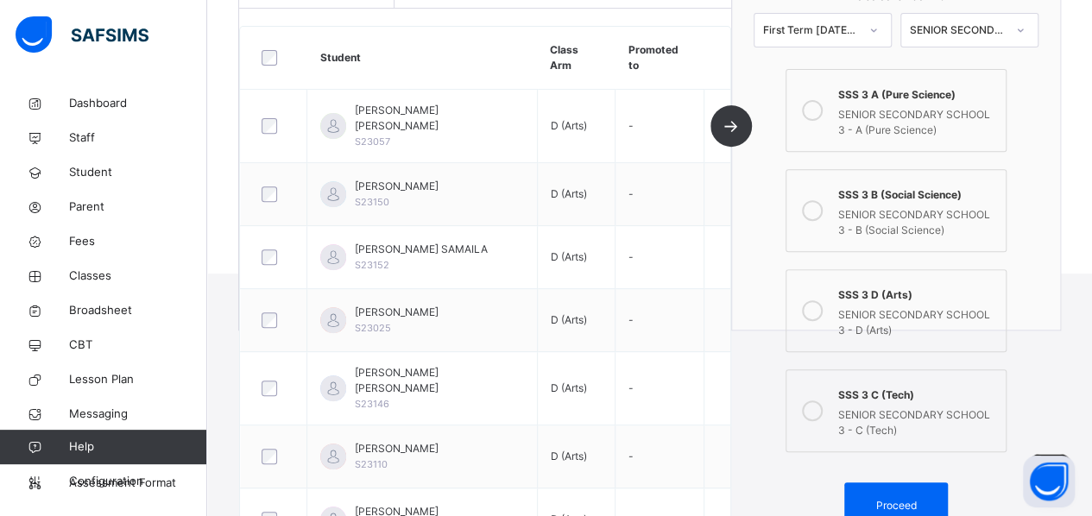
click at [857, 307] on div "SENIOR SECONDARY SCHOOL 3 - D (Arts)" at bounding box center [917, 320] width 159 height 35
click at [916, 501] on span "Proceed" at bounding box center [895, 506] width 41 height 16
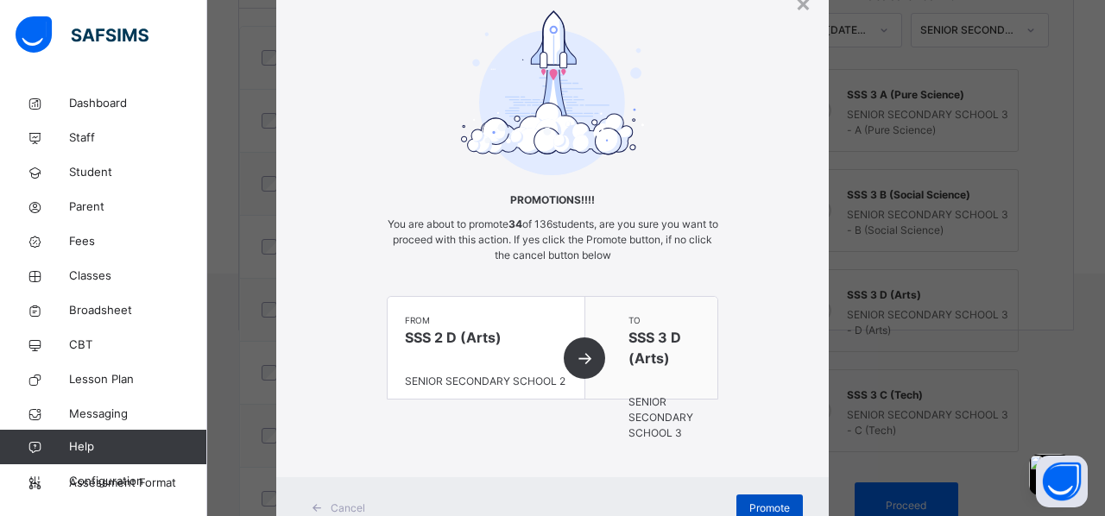
click at [759, 504] on span "Promote" at bounding box center [769, 508] width 41 height 16
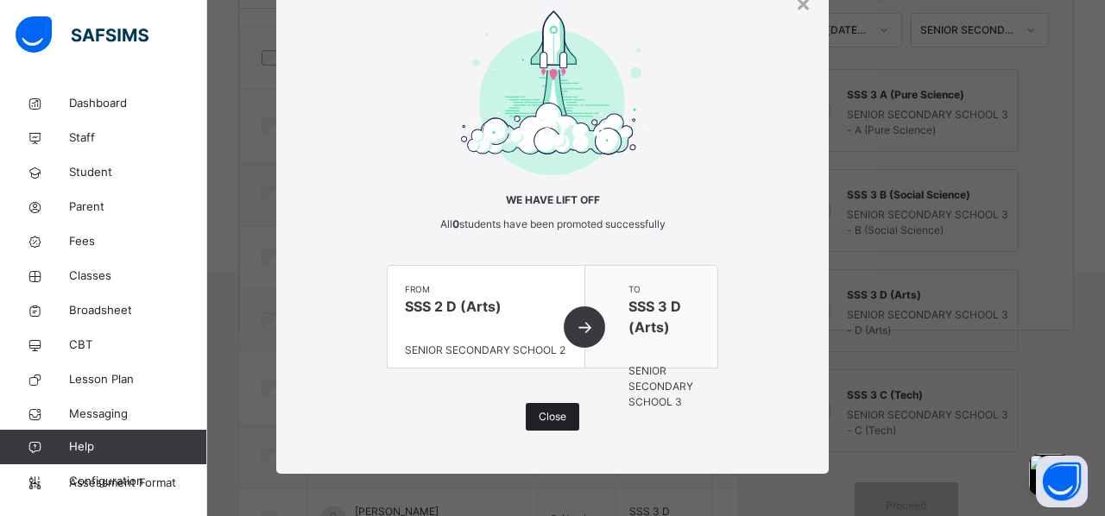
click at [545, 416] on span "Close" at bounding box center [552, 417] width 28 height 16
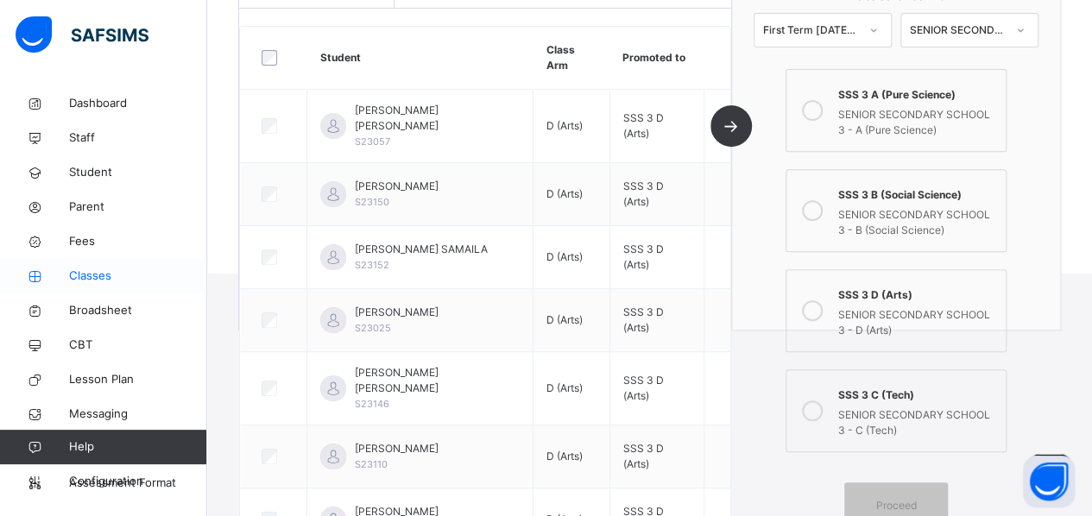
click at [87, 279] on span "Classes" at bounding box center [138, 276] width 138 height 17
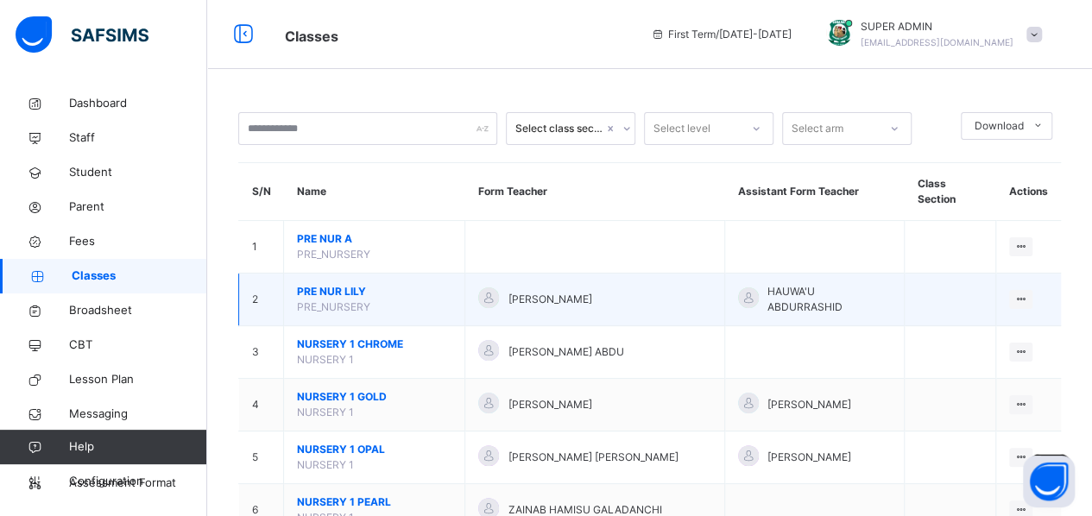
scroll to position [66, 0]
